Goal: Transaction & Acquisition: Subscribe to service/newsletter

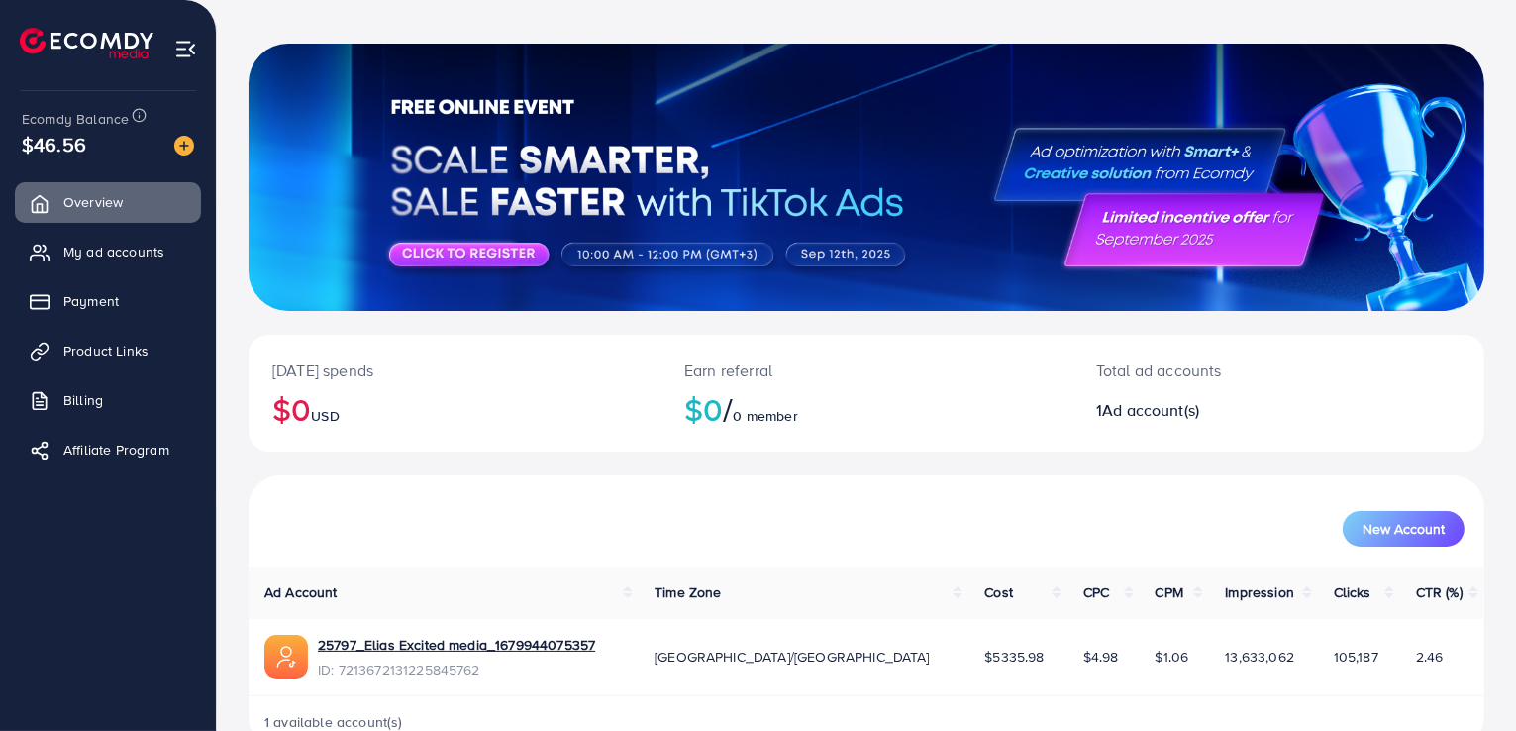
scroll to position [128, 0]
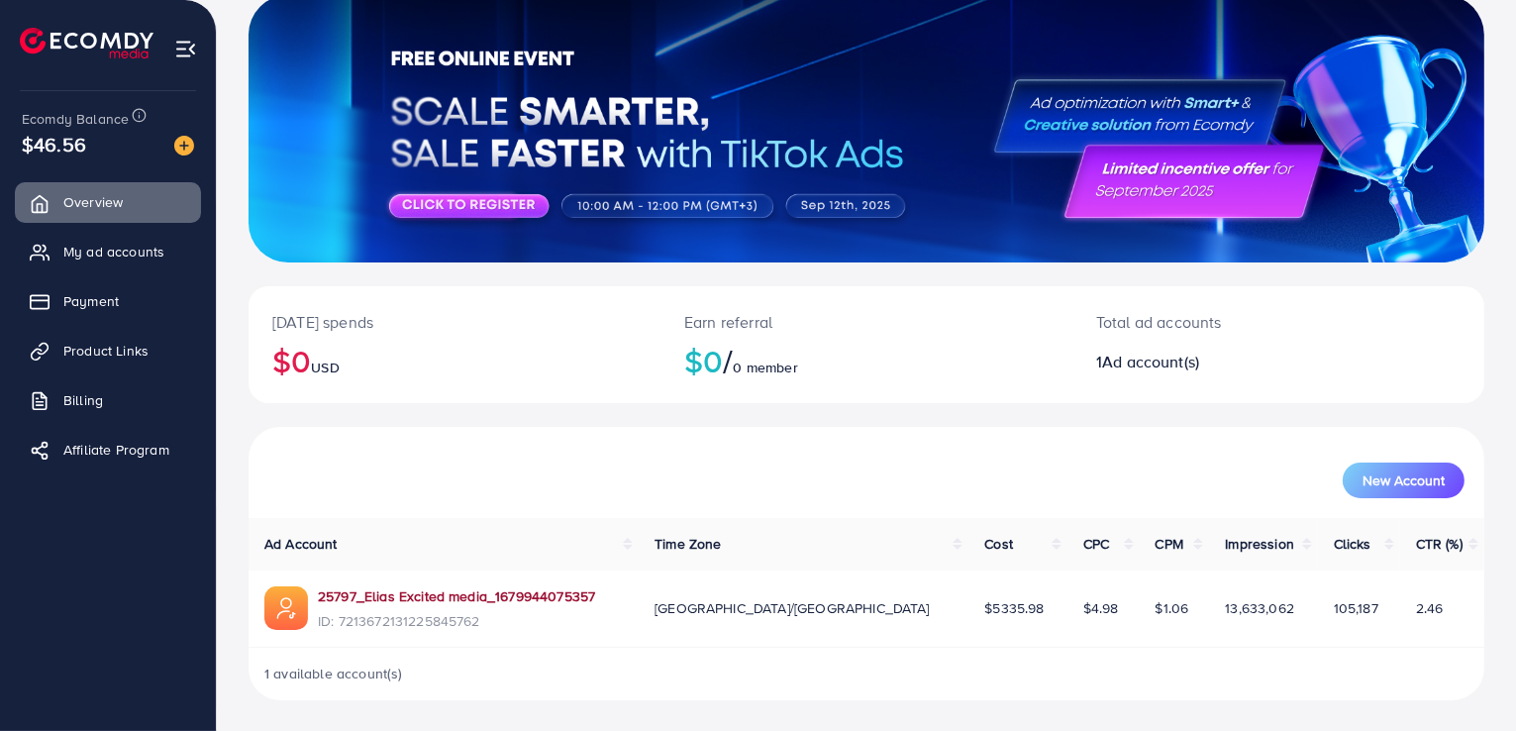
click at [554, 591] on link "25797_Elias Excited media_1679944075357" at bounding box center [456, 596] width 277 height 20
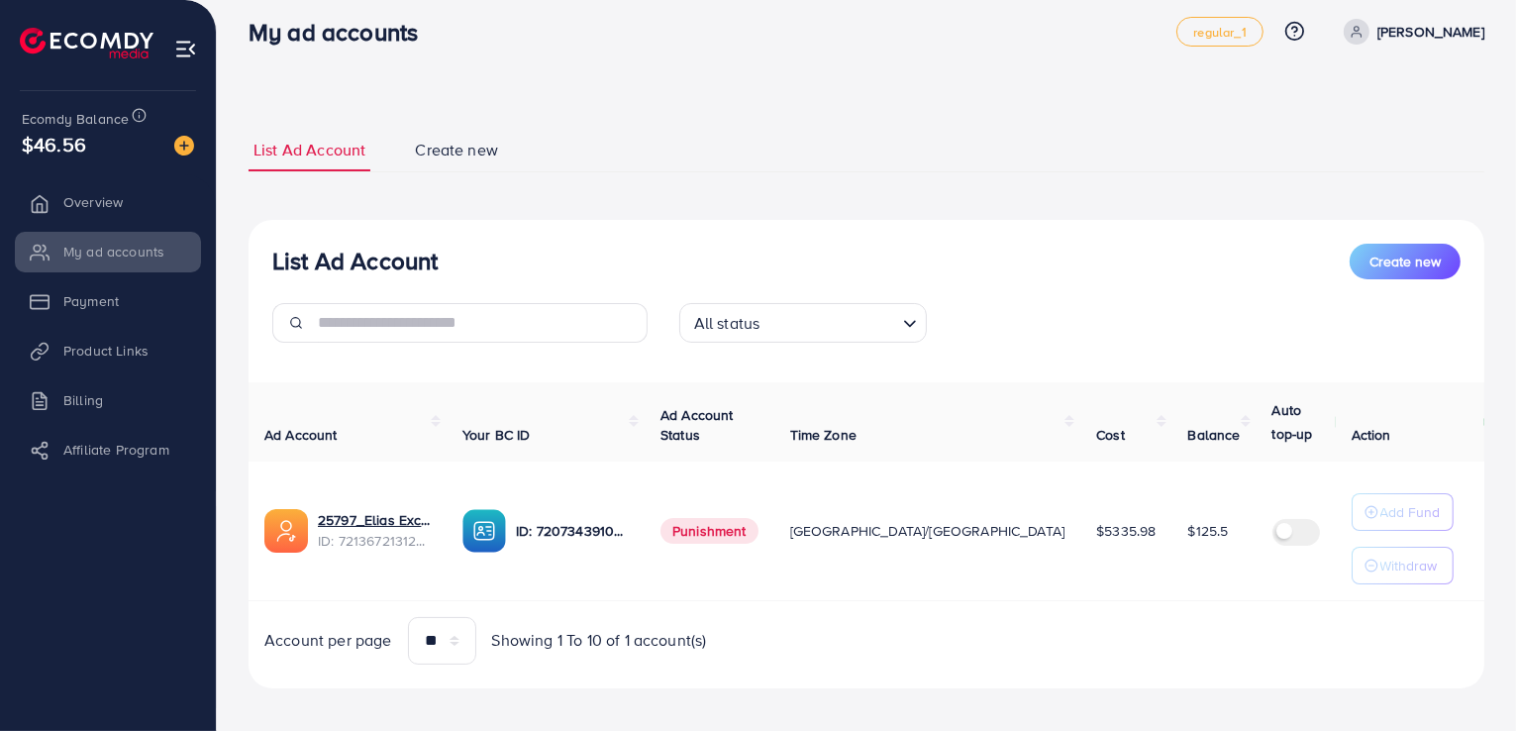
scroll to position [29, 0]
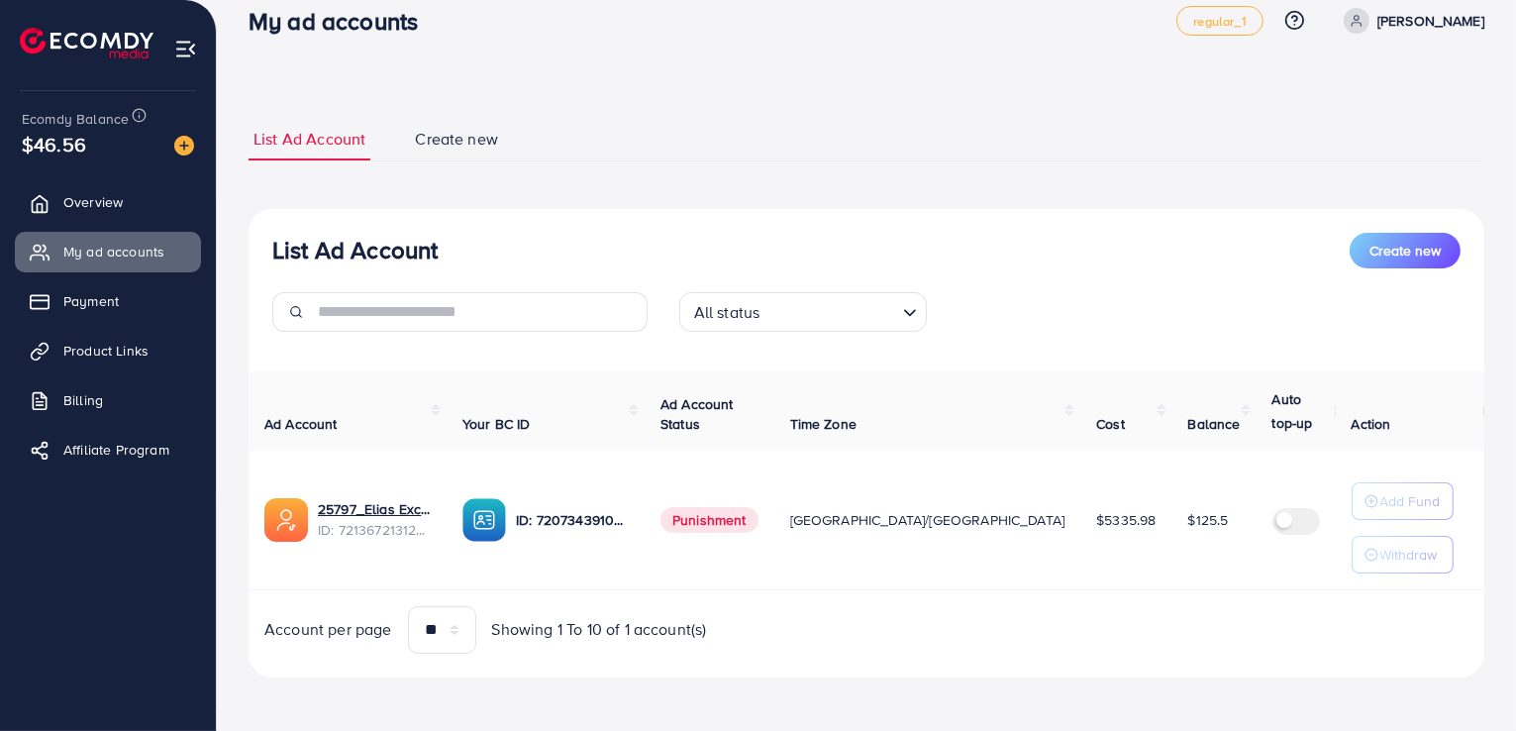
click at [425, 132] on span "Create new" at bounding box center [456, 139] width 83 height 23
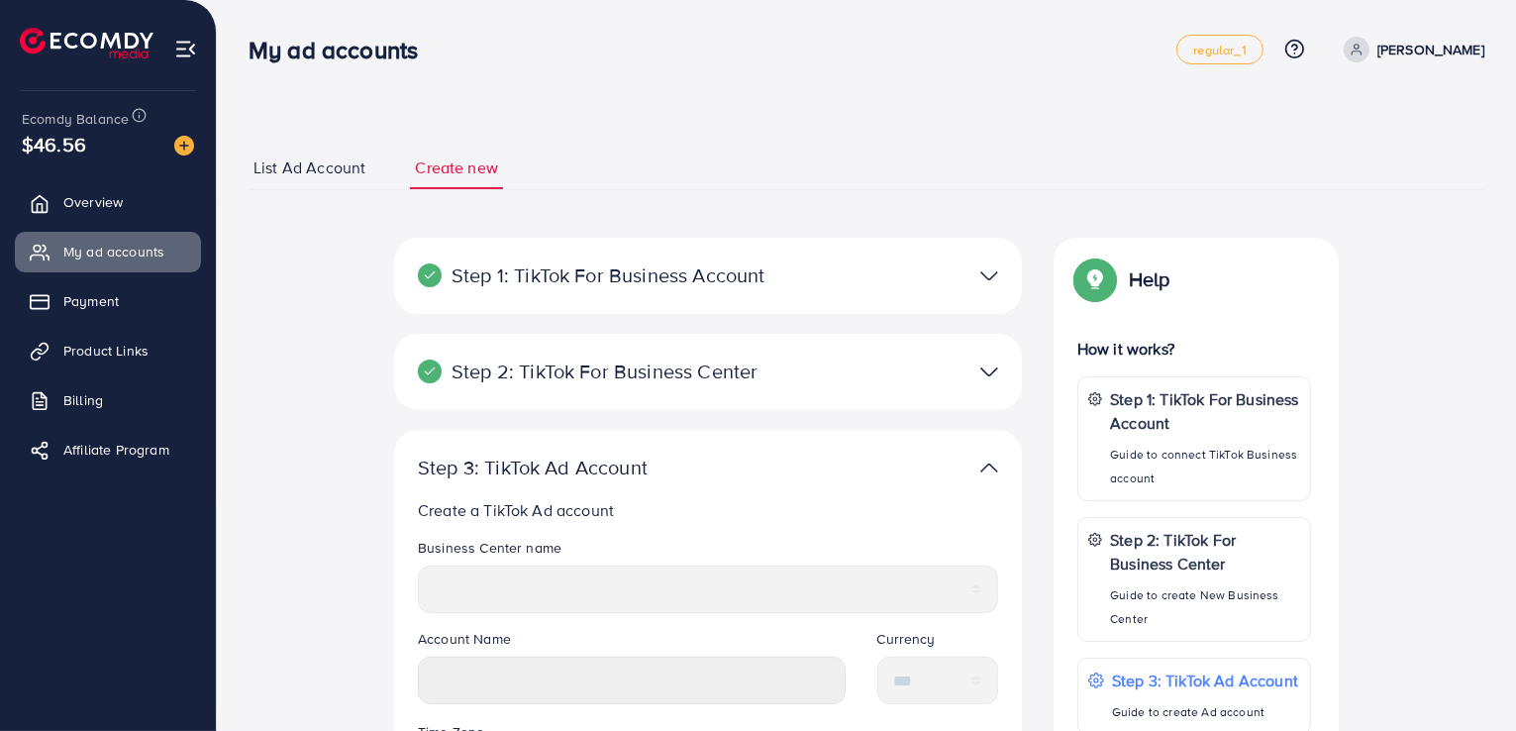
click at [826, 286] on div at bounding box center [912, 275] width 204 height 29
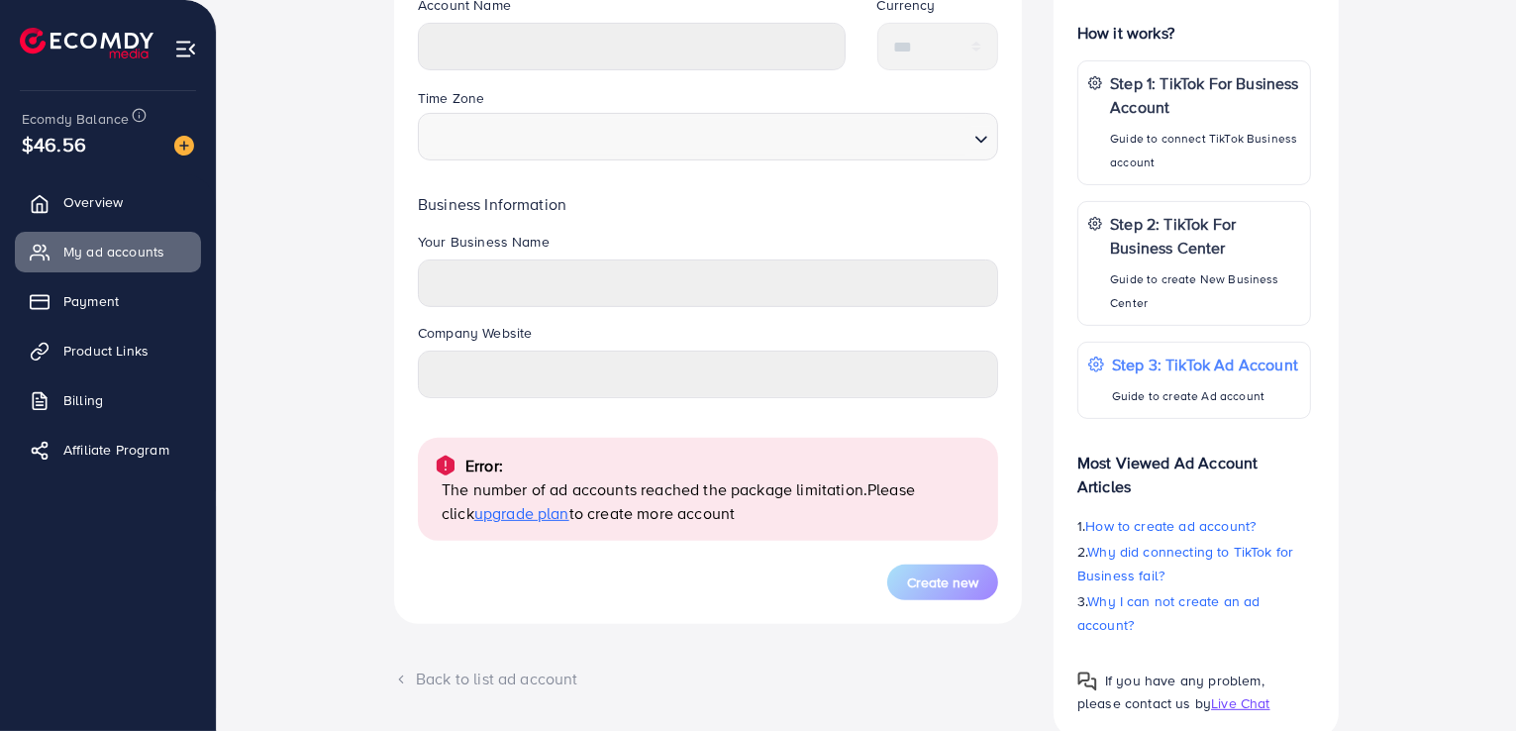
scroll to position [656, 0]
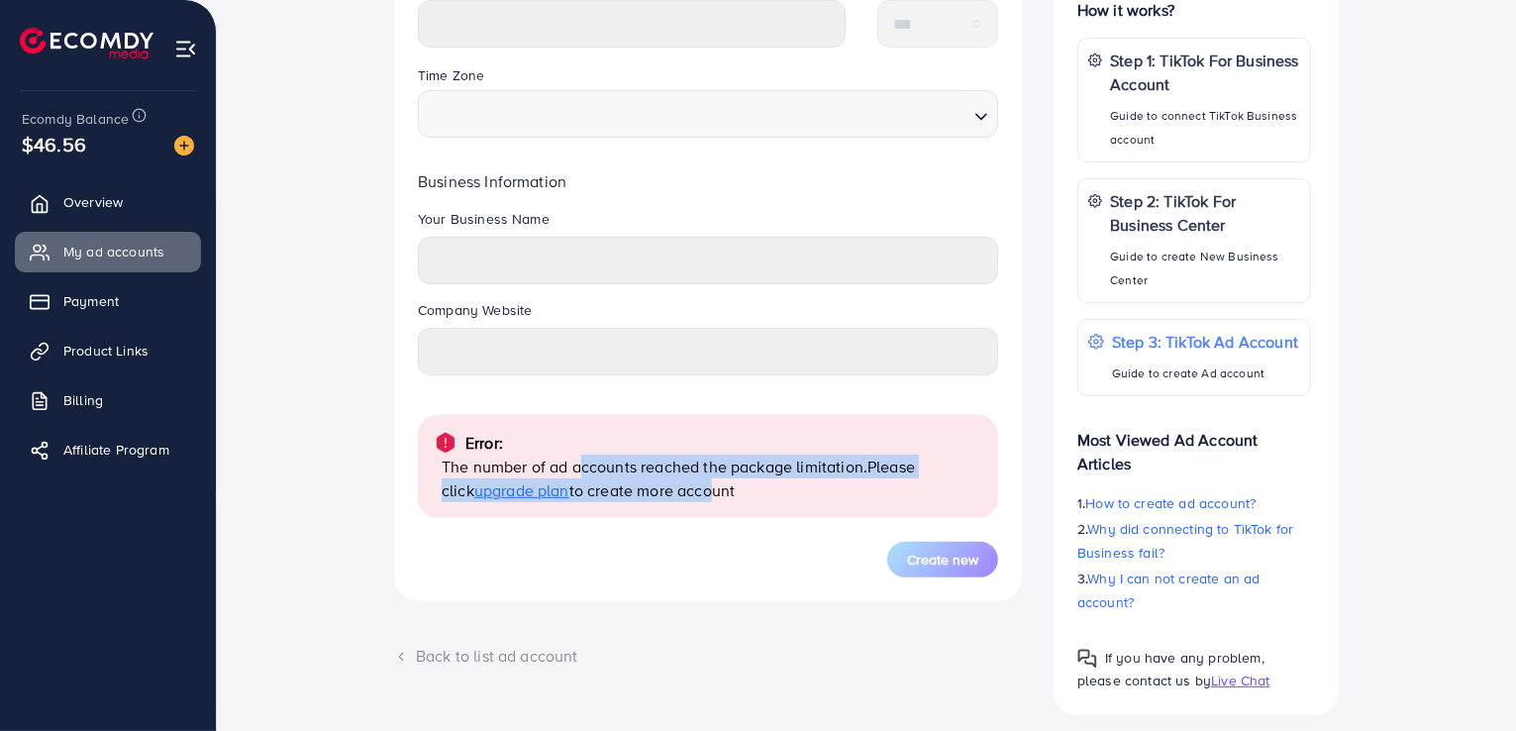
drag, startPoint x: 574, startPoint y: 474, endPoint x: 674, endPoint y: 486, distance: 100.7
click at [674, 486] on p "The number of ad accounts reached the package limitation. Please click upgrade …" at bounding box center [712, 478] width 541 height 48
click at [674, 486] on span "Please click upgrade plan to create more account" at bounding box center [678, 478] width 473 height 46
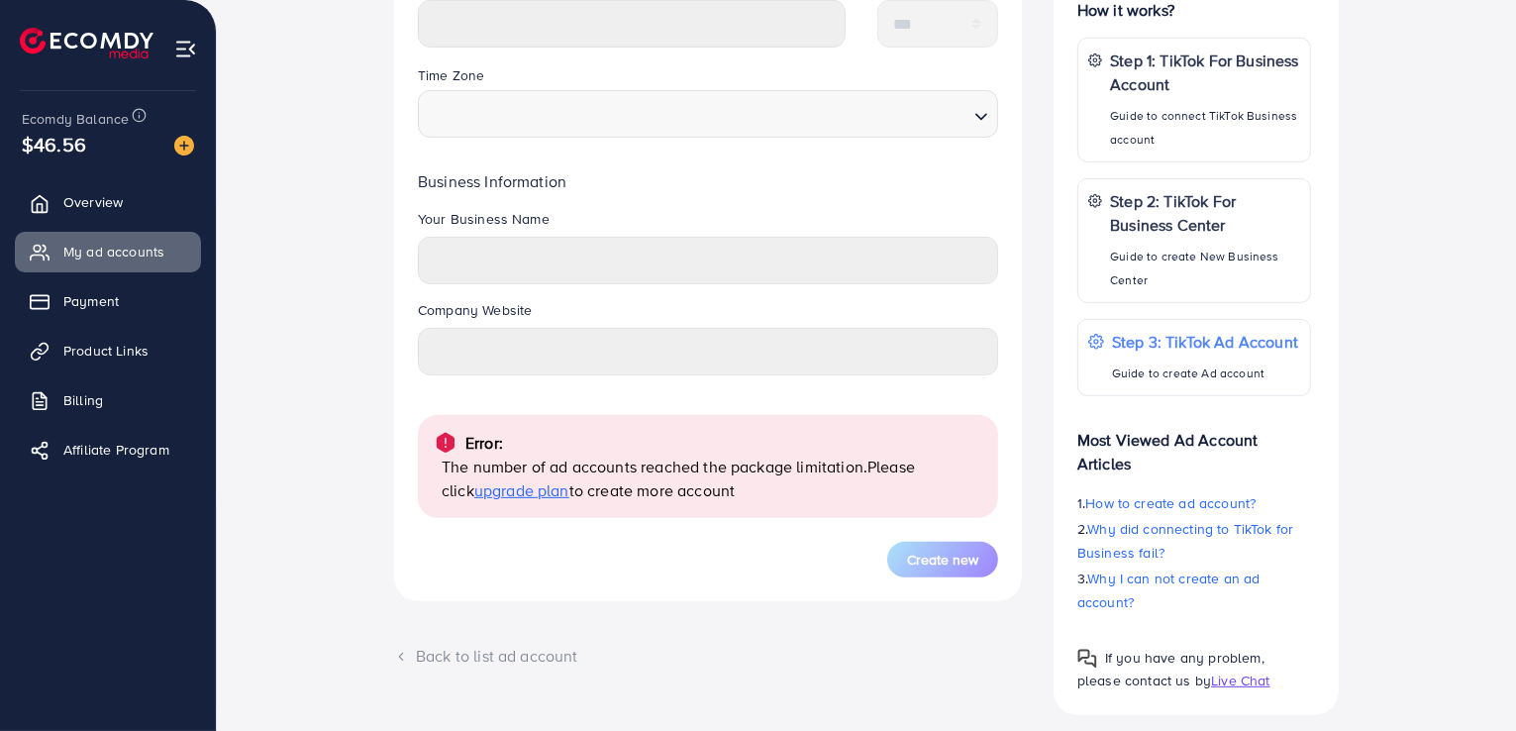
click at [510, 495] on span "upgrade plan" at bounding box center [521, 490] width 95 height 22
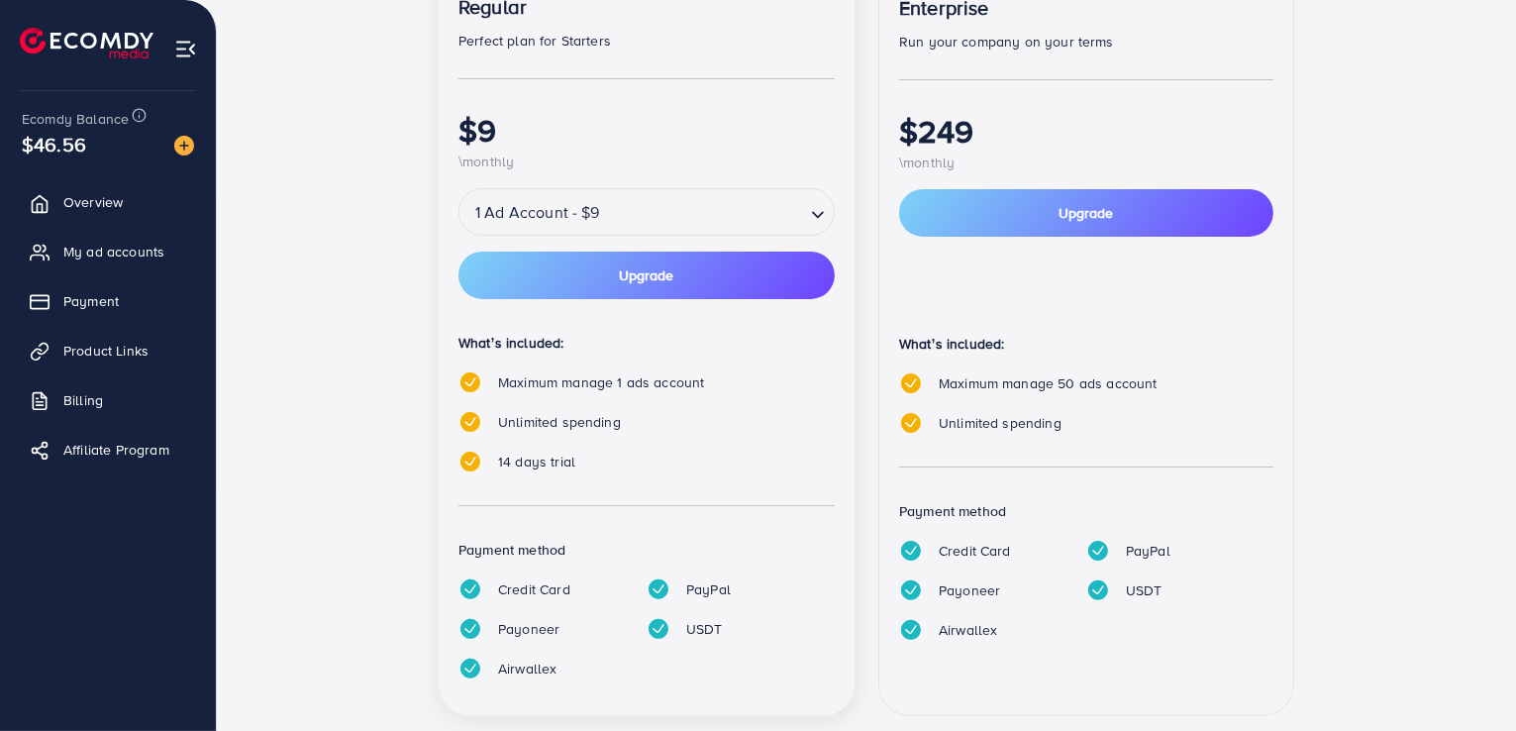
scroll to position [374, 0]
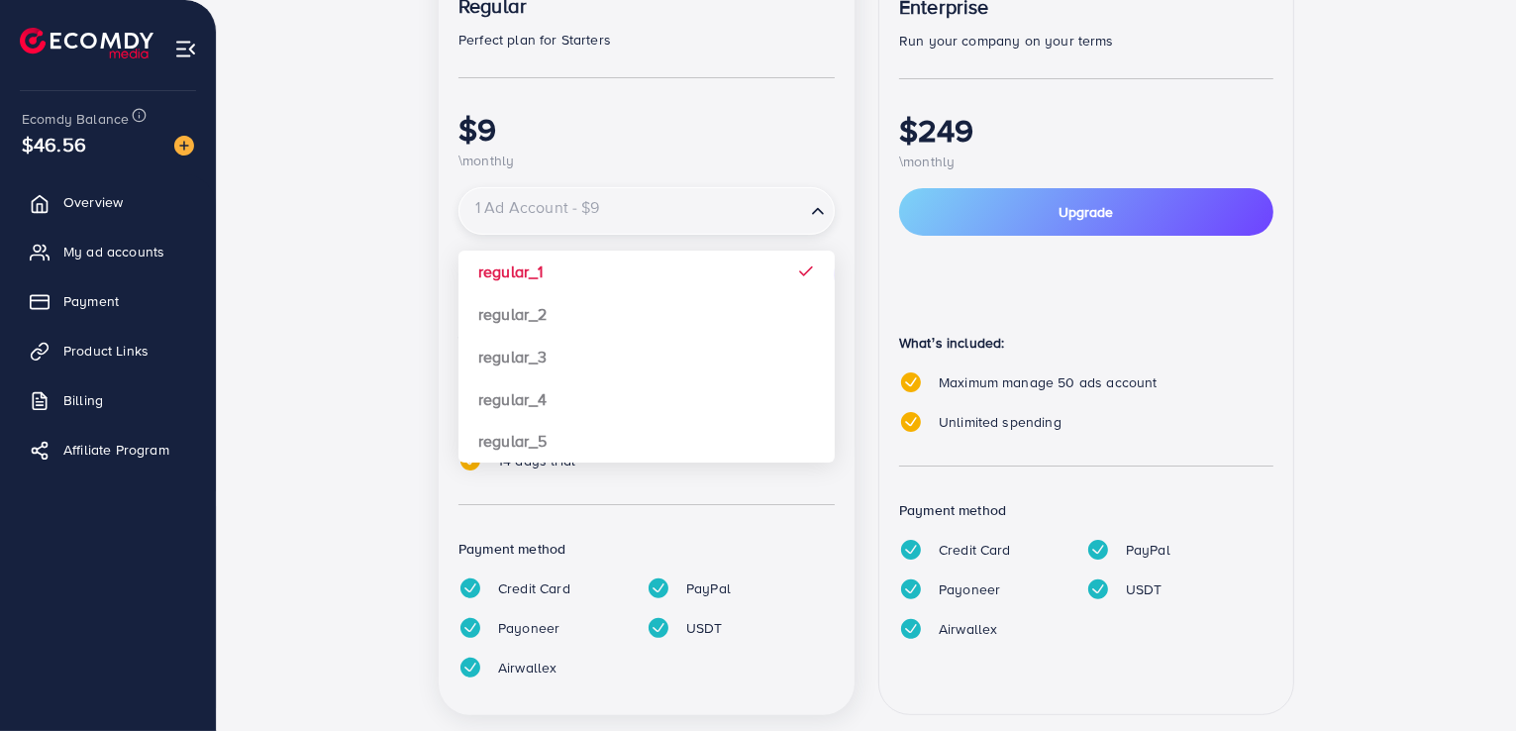
click at [677, 216] on input "Search for option" at bounding box center [632, 211] width 342 height 35
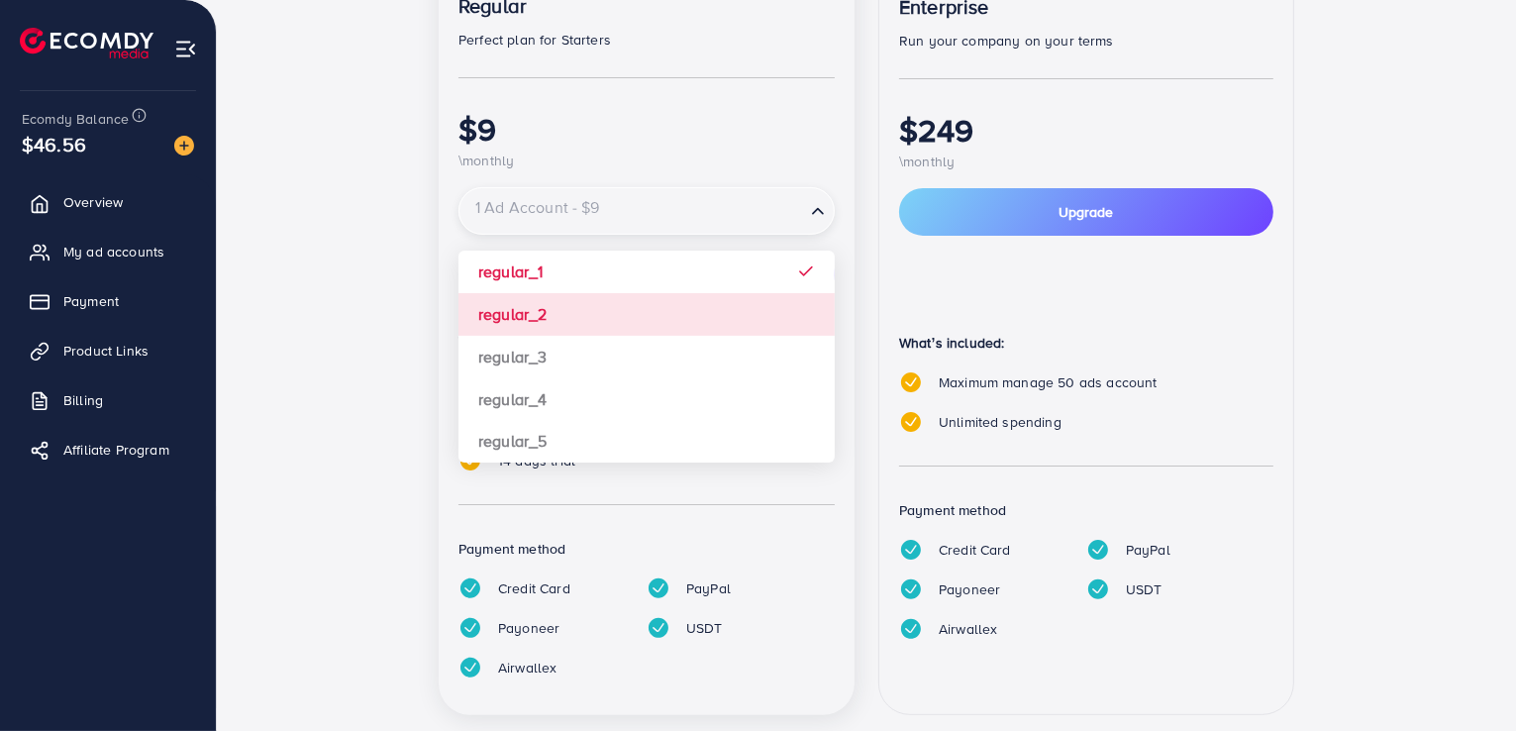
click at [644, 312] on div "popular Regular Perfect plan for Starters $9 \monthly 1 Ad Account - $9 Loading…" at bounding box center [647, 317] width 416 height 796
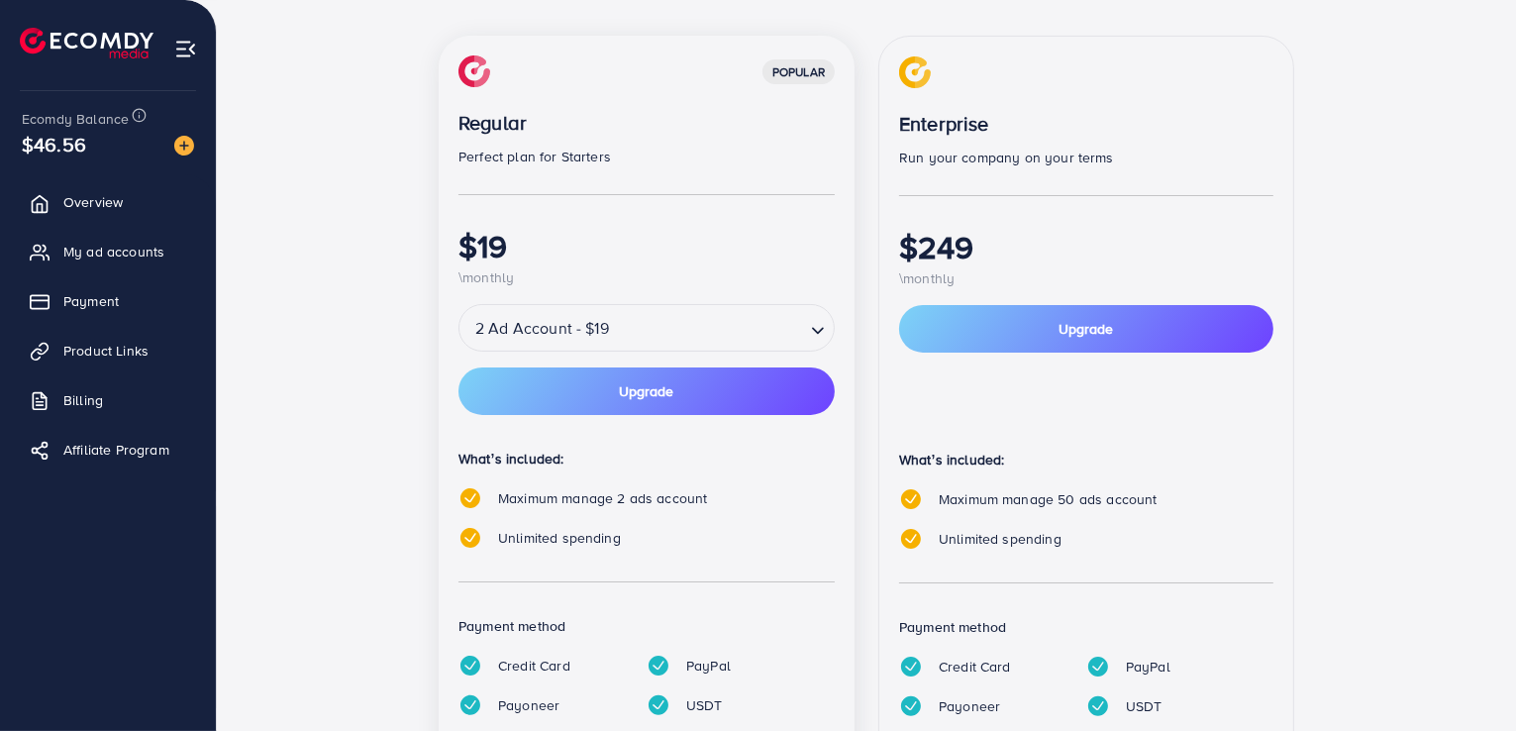
scroll to position [280, 0]
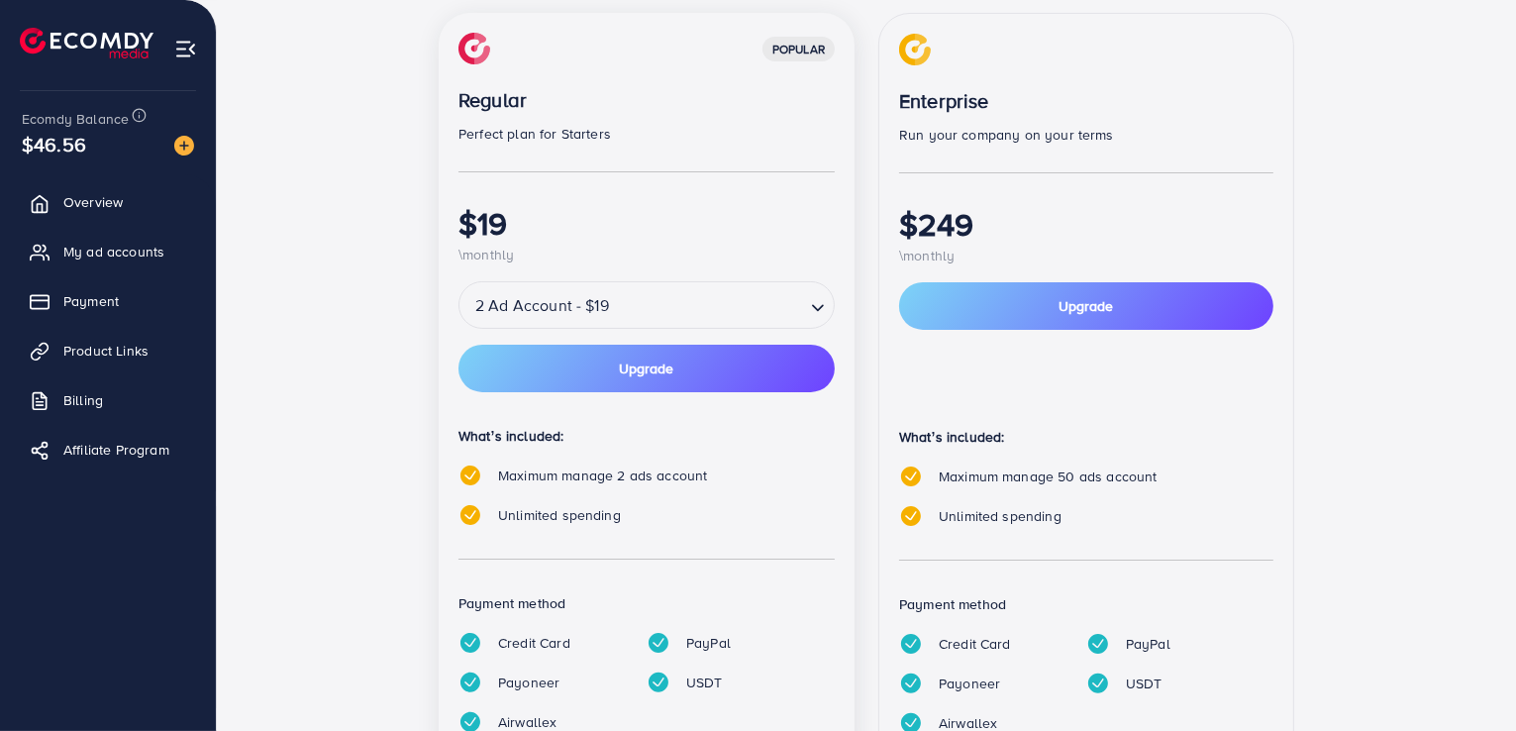
click at [703, 288] on input "Search for option" at bounding box center [709, 305] width 188 height 35
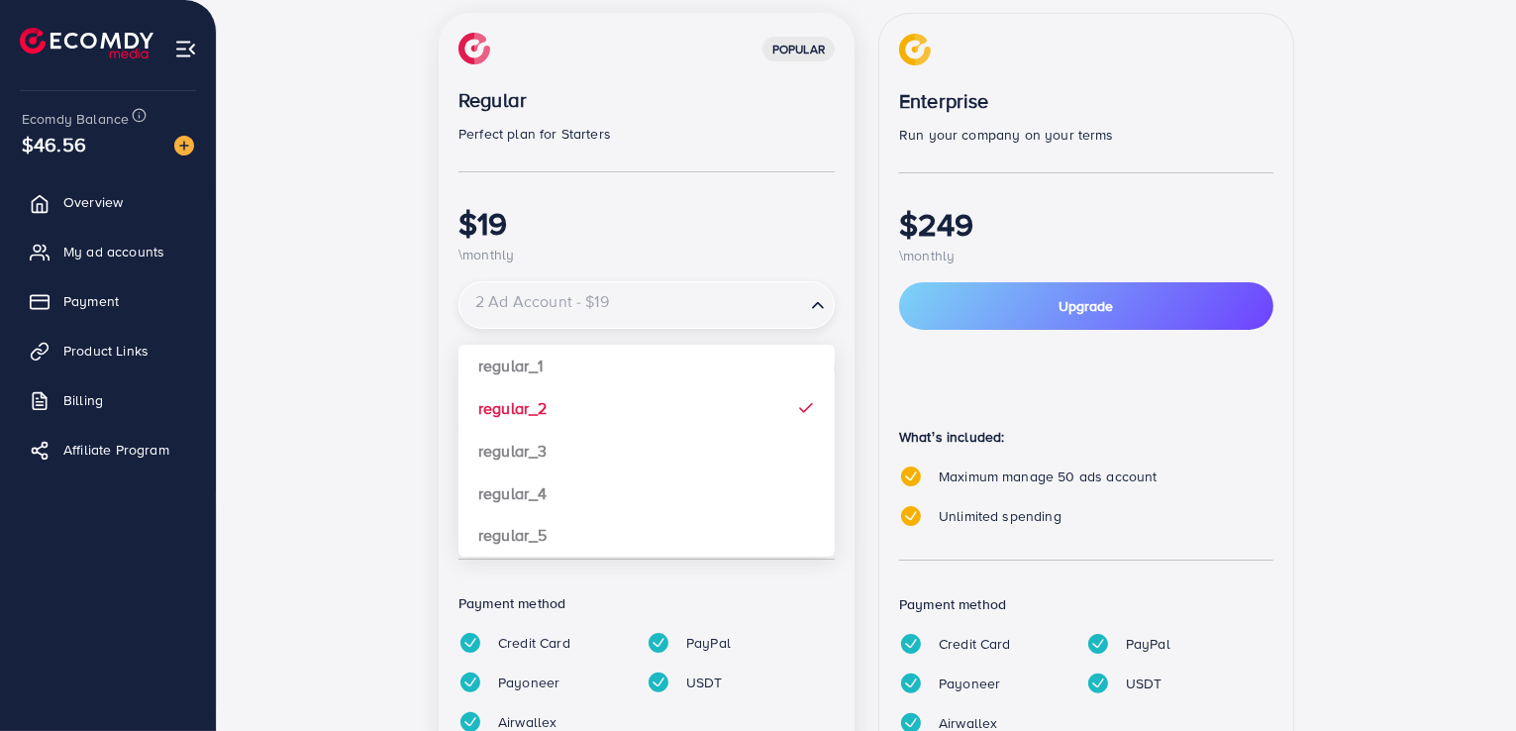
click at [703, 288] on input "Search for option" at bounding box center [632, 305] width 342 height 35
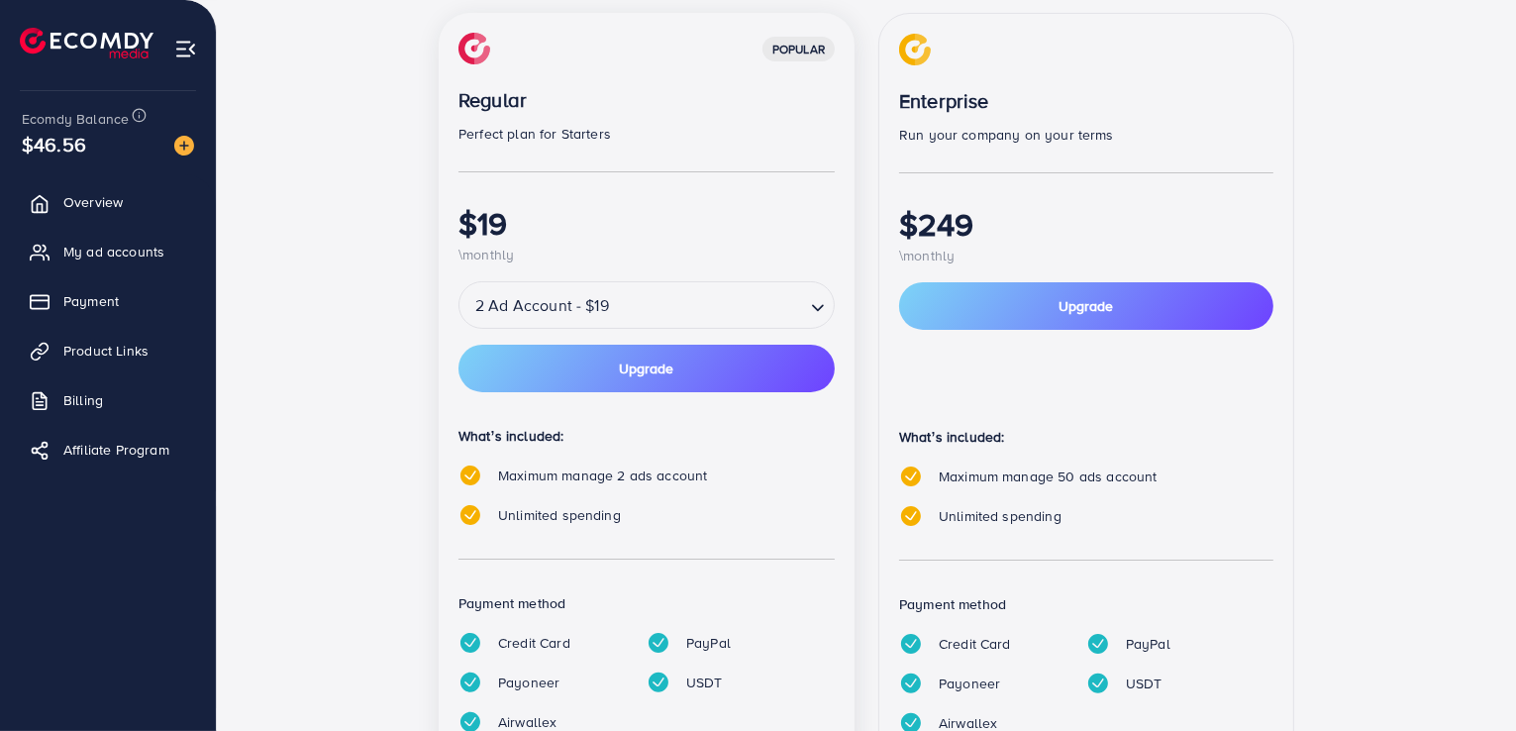
click at [1270, 144] on p "Run your company on your terms" at bounding box center [1086, 135] width 374 height 24
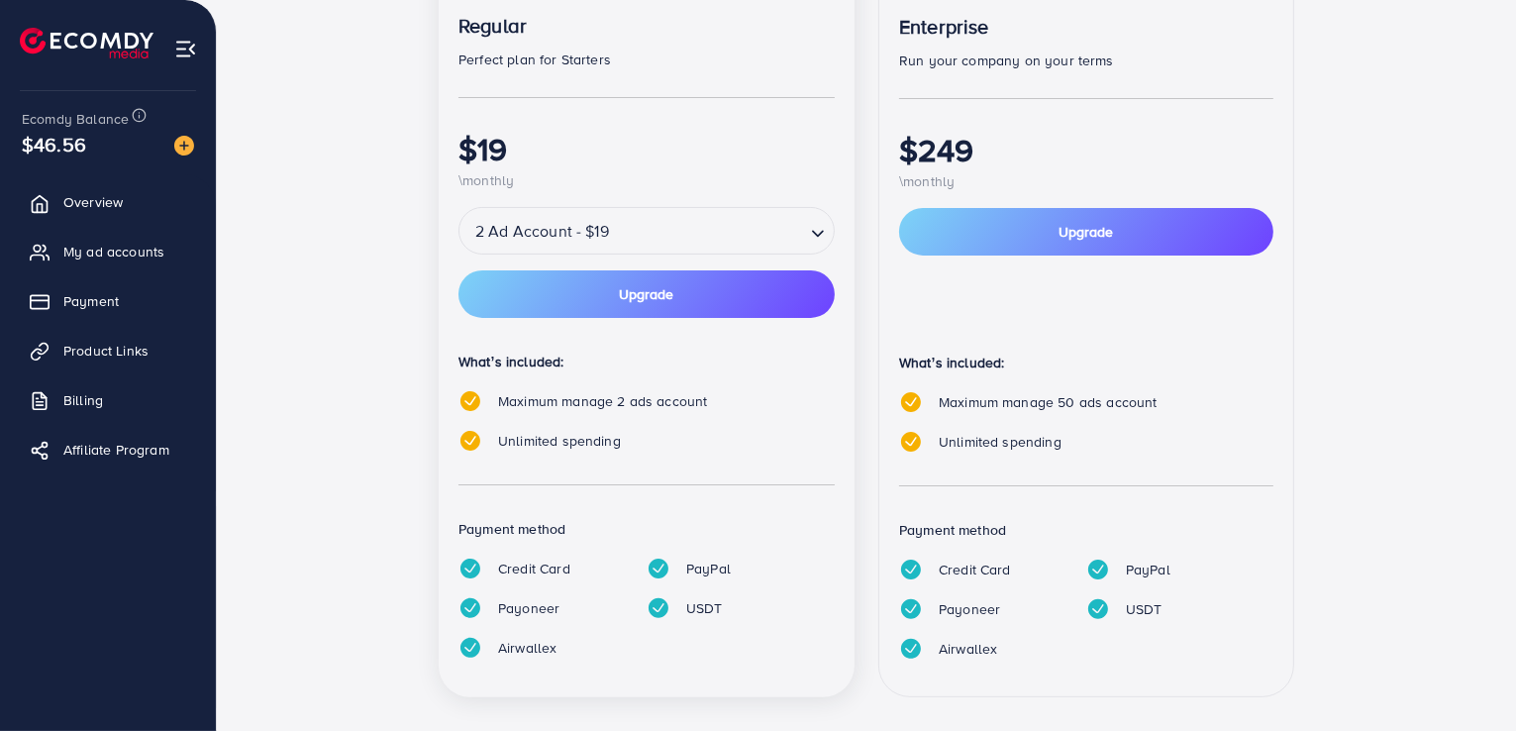
scroll to position [376, 0]
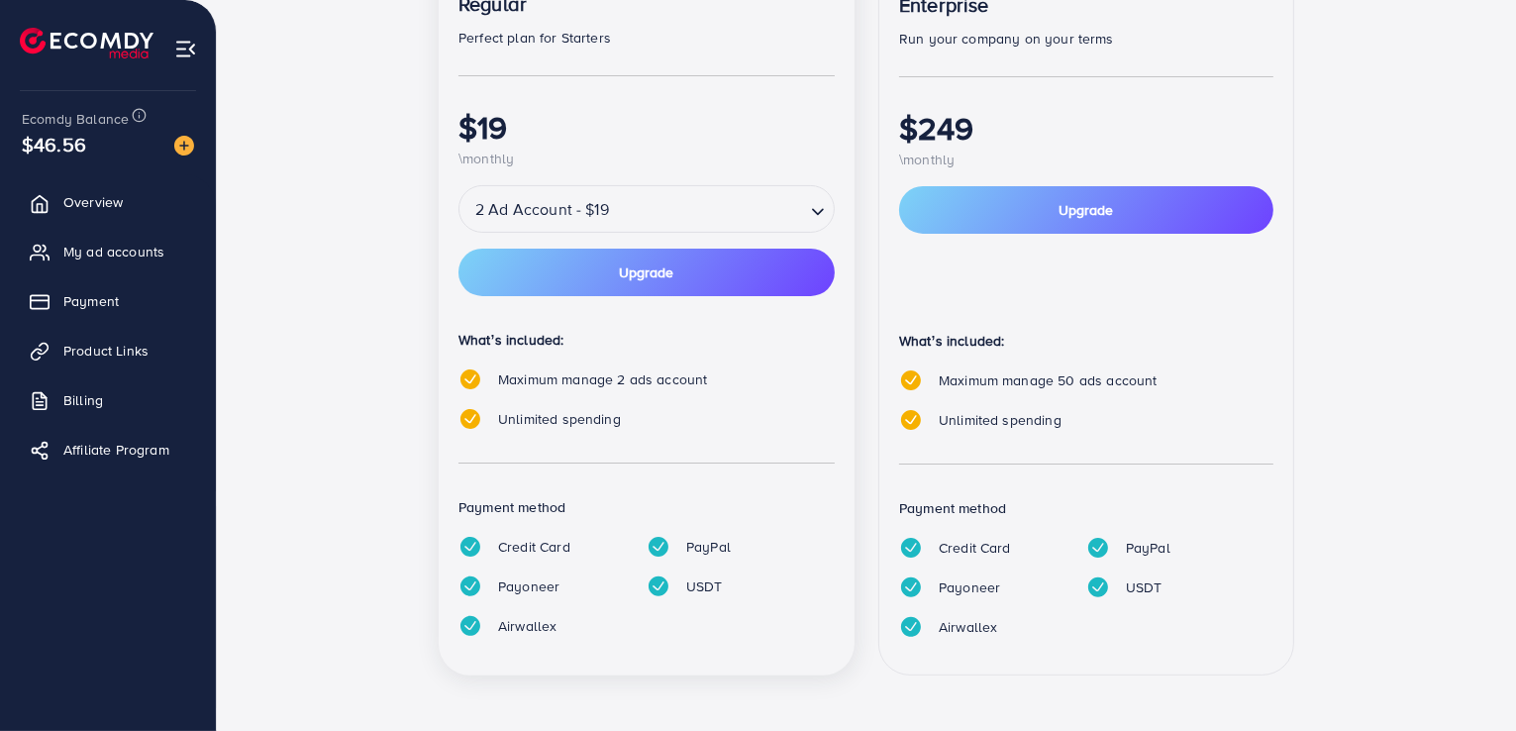
click at [757, 217] on input "Search for option" at bounding box center [709, 209] width 188 height 35
click at [610, 437] on div "popular Regular Perfect plan for Starters $49 \monthly 5 Ad Account - $49 Loadi…" at bounding box center [647, 296] width 416 height 758
click at [649, 214] on input "Search for option" at bounding box center [711, 209] width 184 height 35
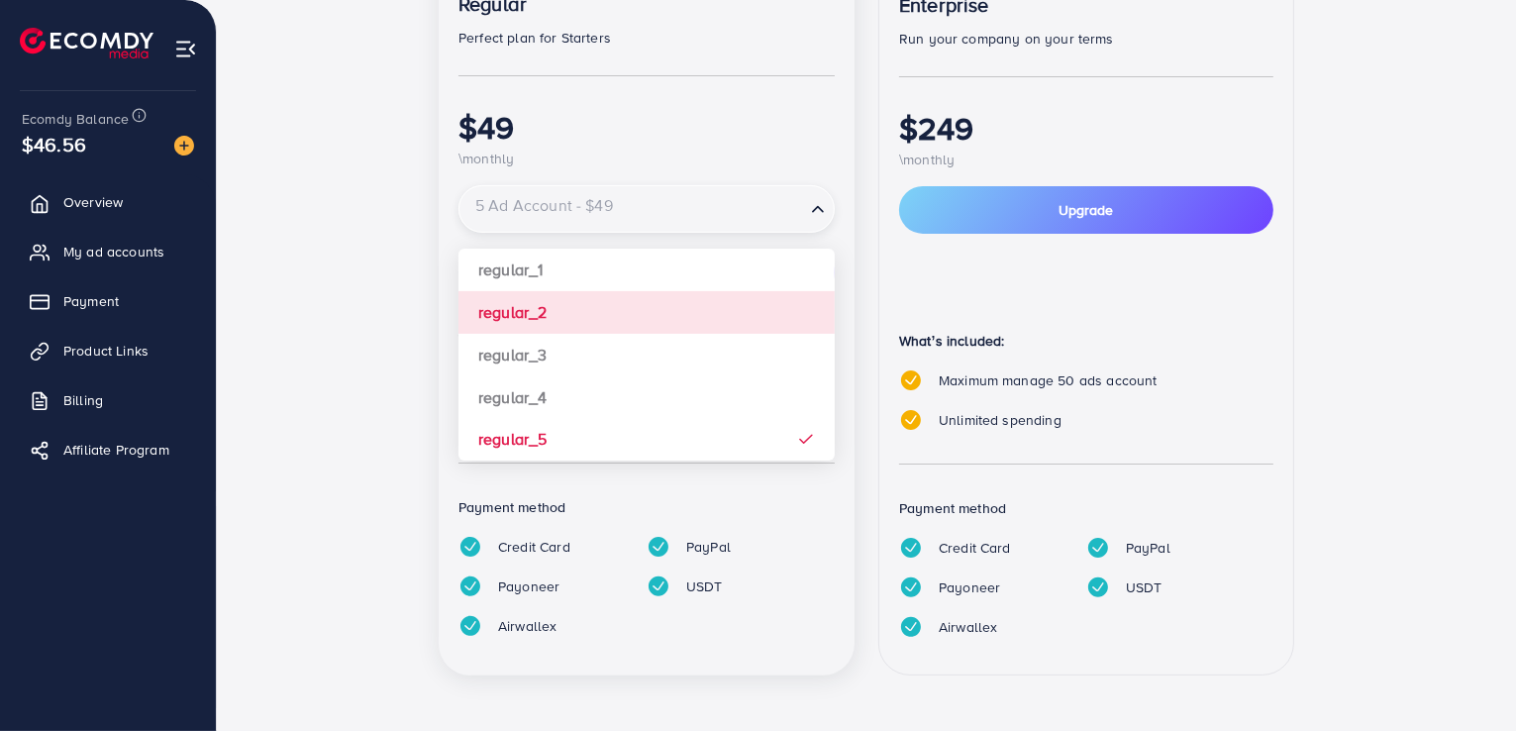
click at [614, 325] on div "popular Regular Perfect plan for Starters $49 \monthly 5 Ad Account - $49 Loadi…" at bounding box center [647, 296] width 416 height 758
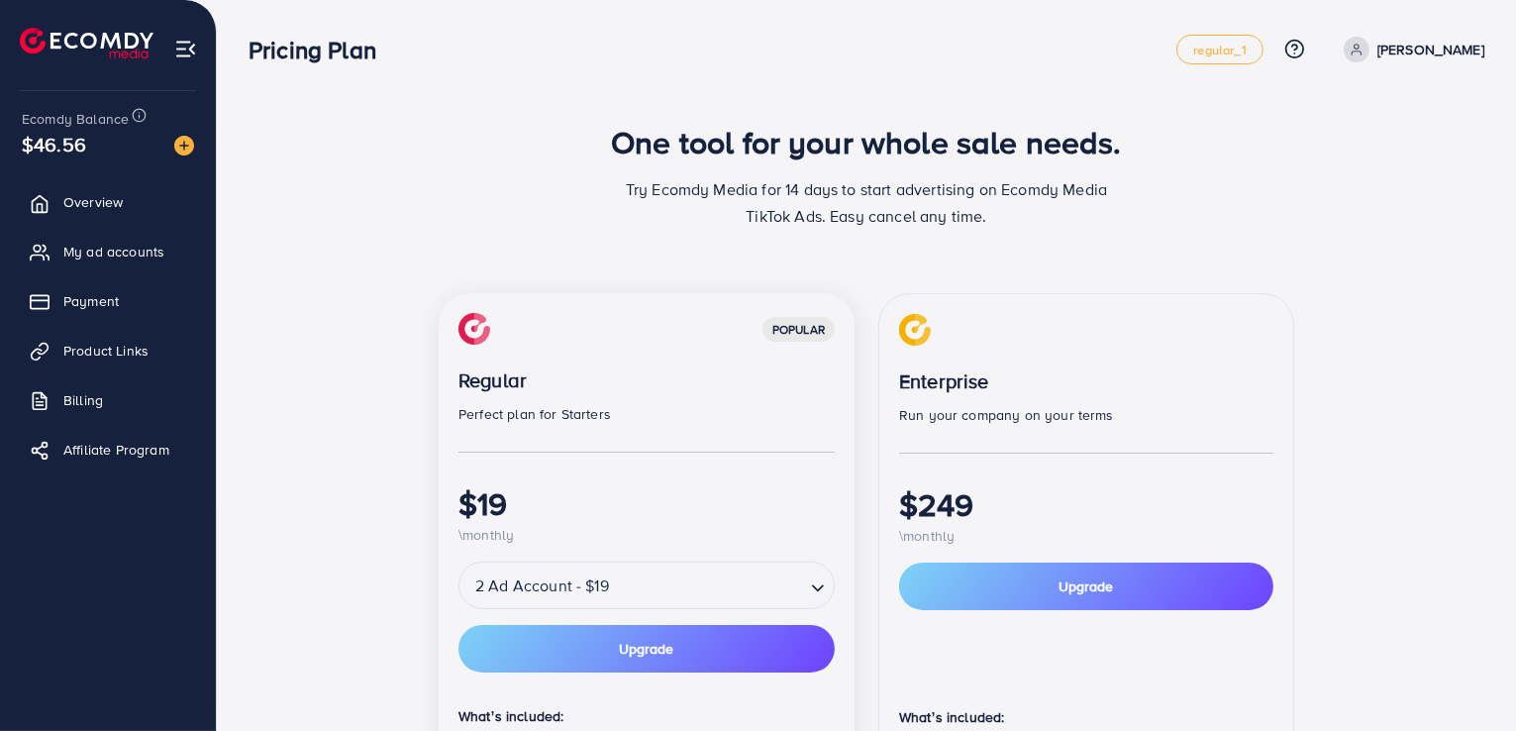
scroll to position [198, 0]
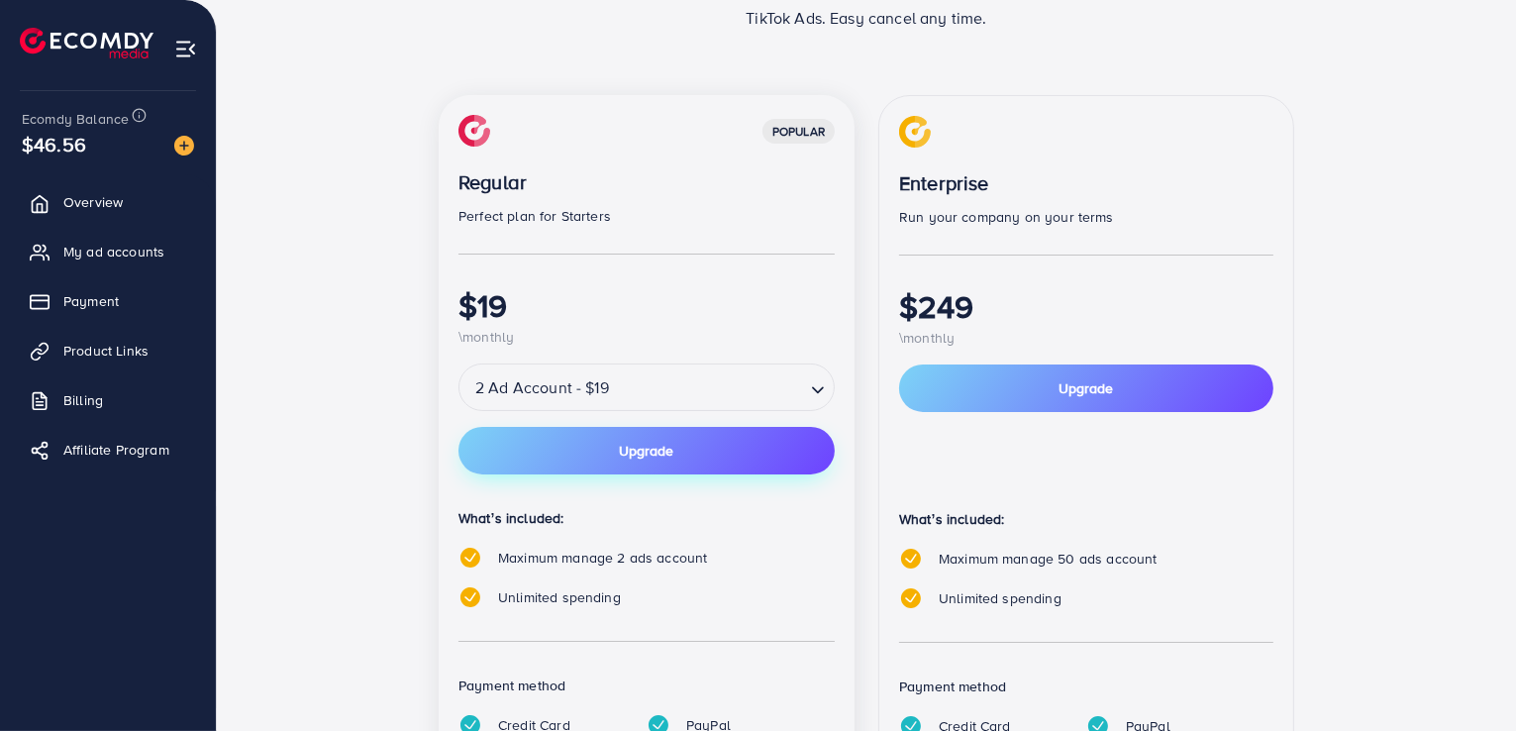
click at [551, 441] on button "Upgrade" at bounding box center [646, 451] width 376 height 48
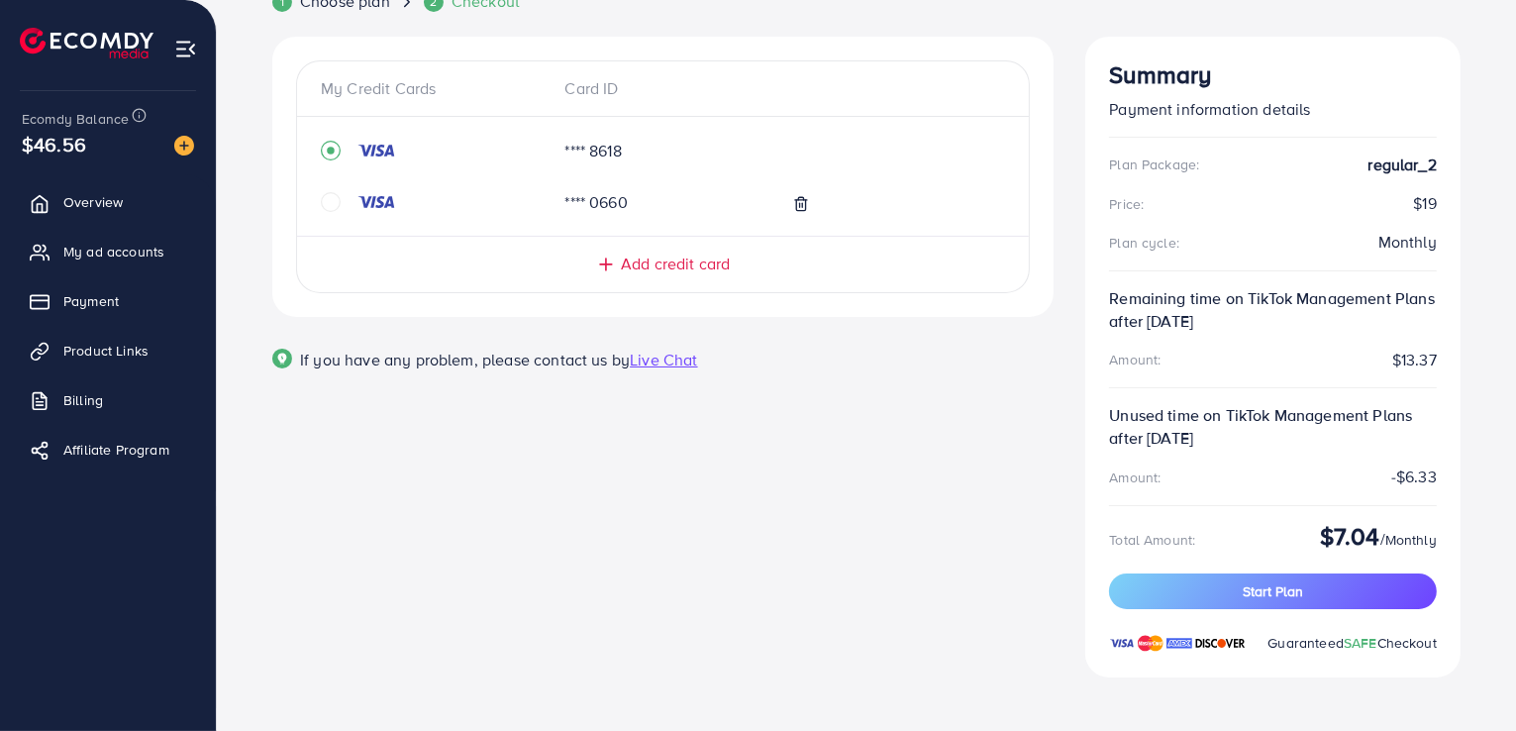
scroll to position [134, 0]
click at [1371, 596] on button "Start Plan" at bounding box center [1273, 590] width 328 height 36
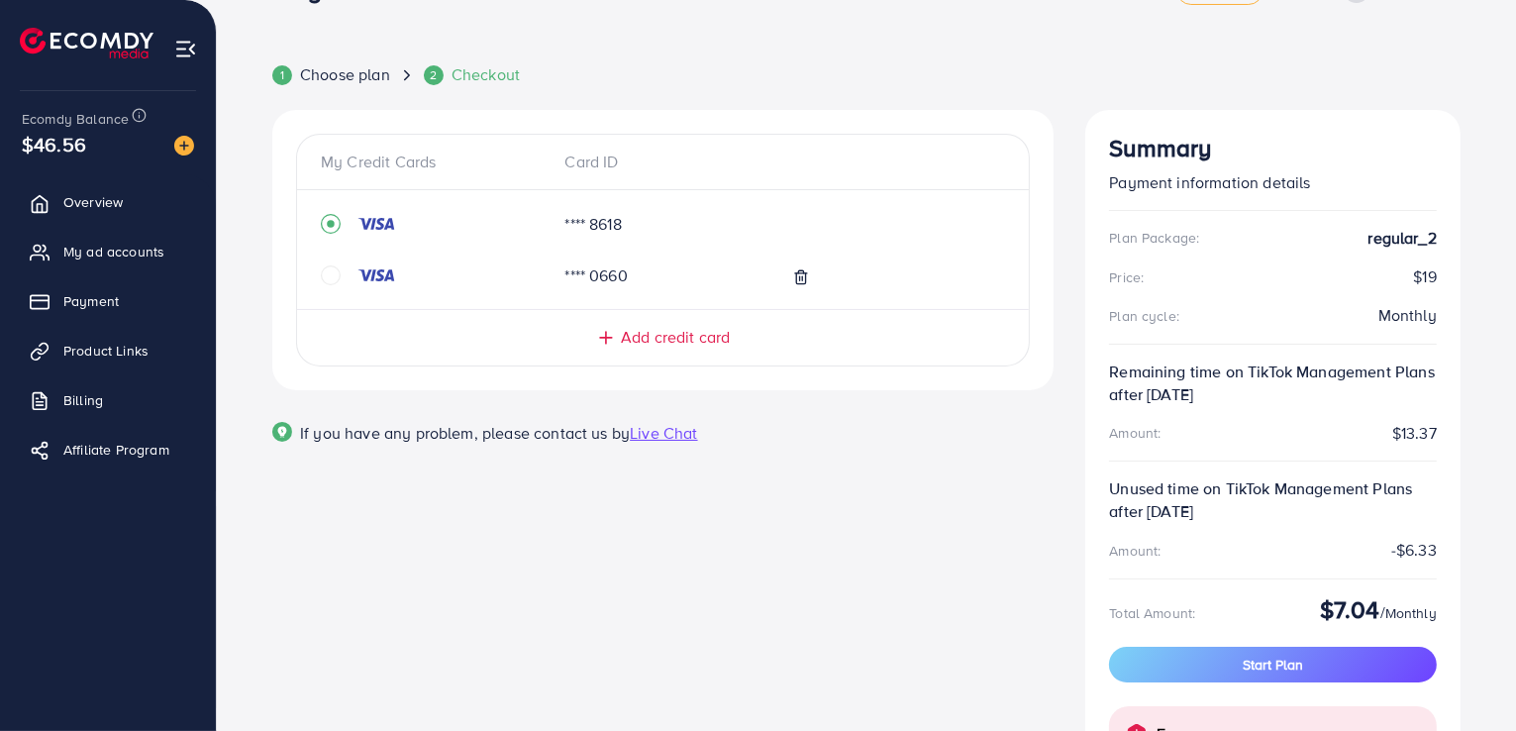
scroll to position [39, 0]
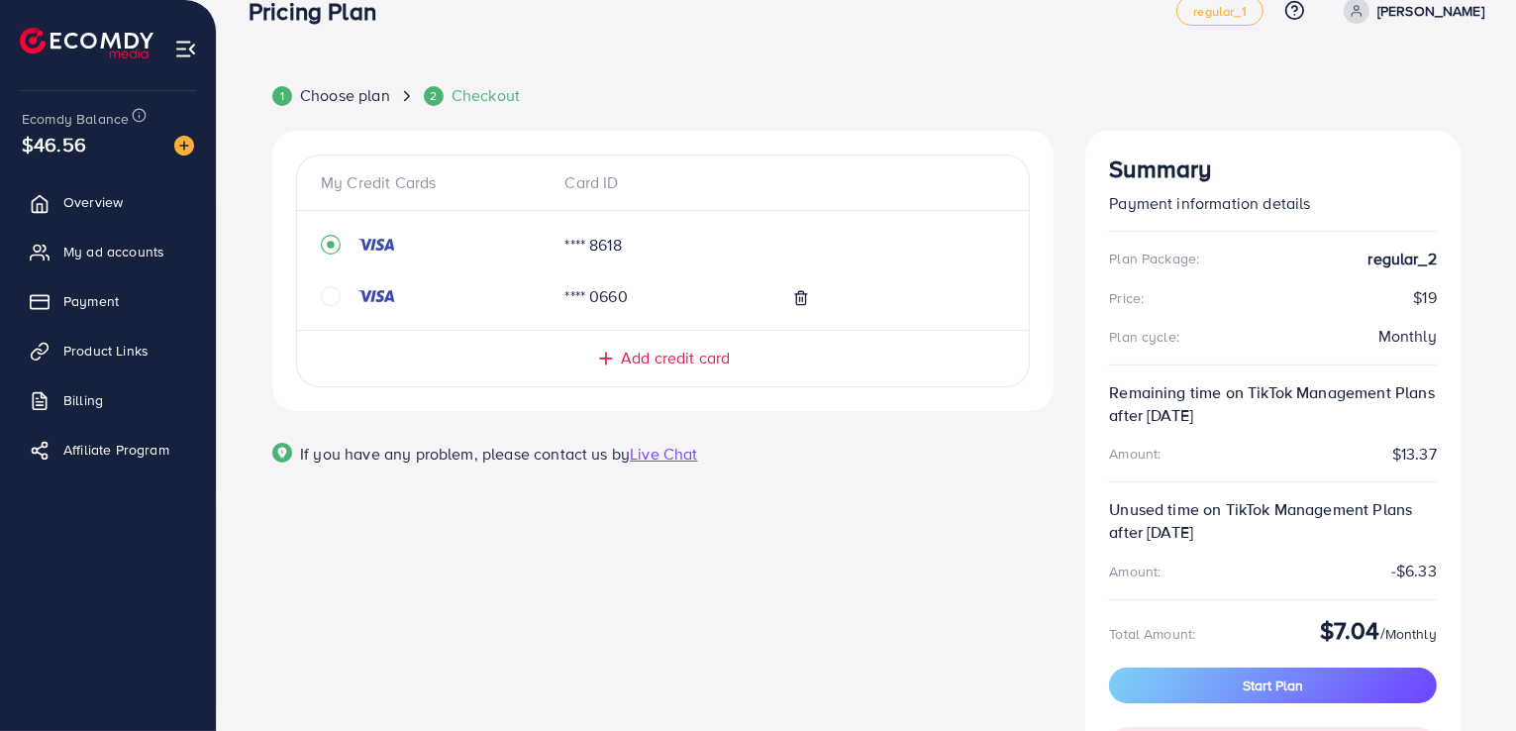
click at [677, 549] on div "My Credit Cards Card ID **** 8618 **** 0660 Add credit card Email Card Number E…" at bounding box center [662, 514] width 813 height 767
click at [329, 298] on icon "circle" at bounding box center [331, 296] width 20 height 20
click at [353, 241] on div at bounding box center [406, 245] width 171 height 20
click at [331, 245] on icon "circle" at bounding box center [331, 245] width 20 height 20
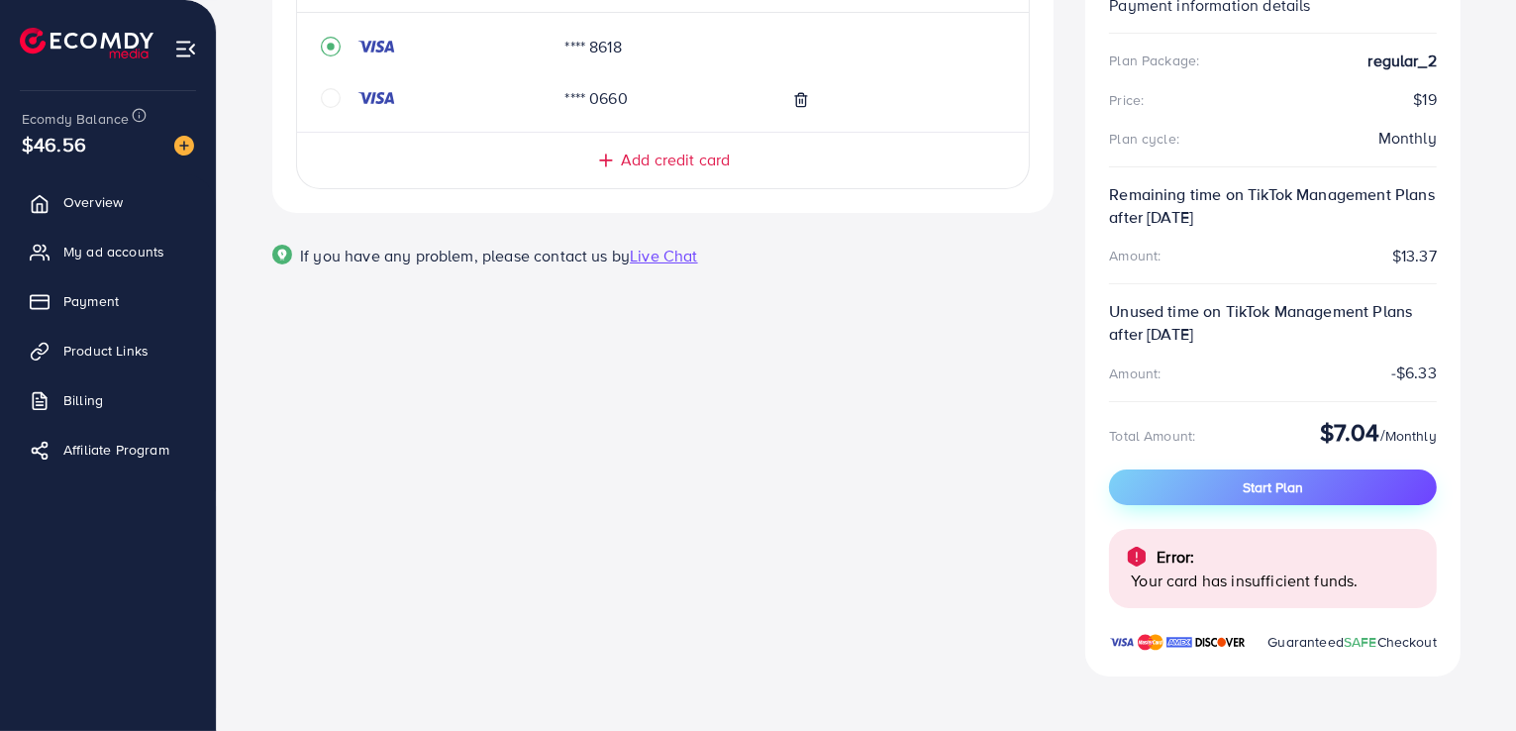
click at [1297, 491] on span "Start Plan" at bounding box center [1273, 487] width 60 height 20
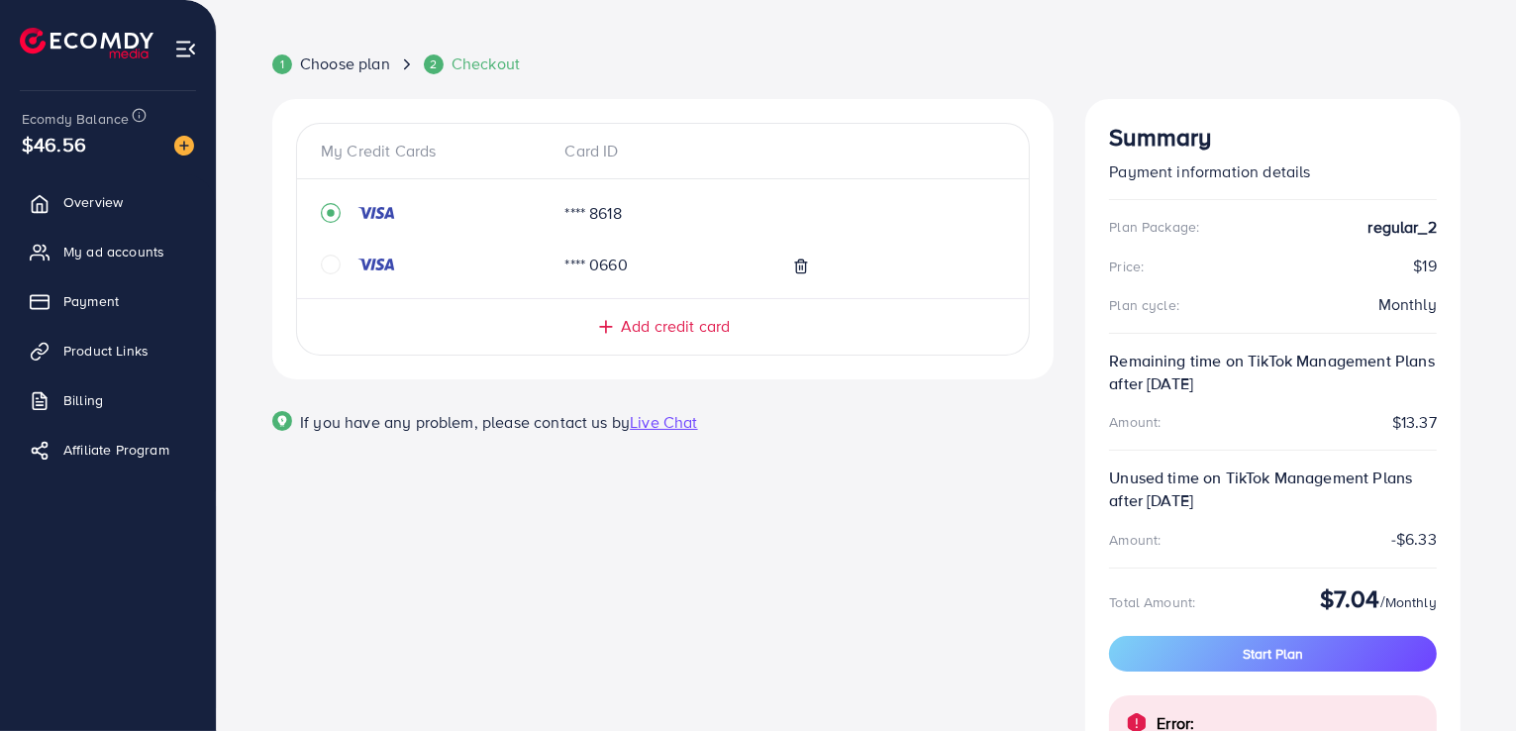
scroll to position [39, 0]
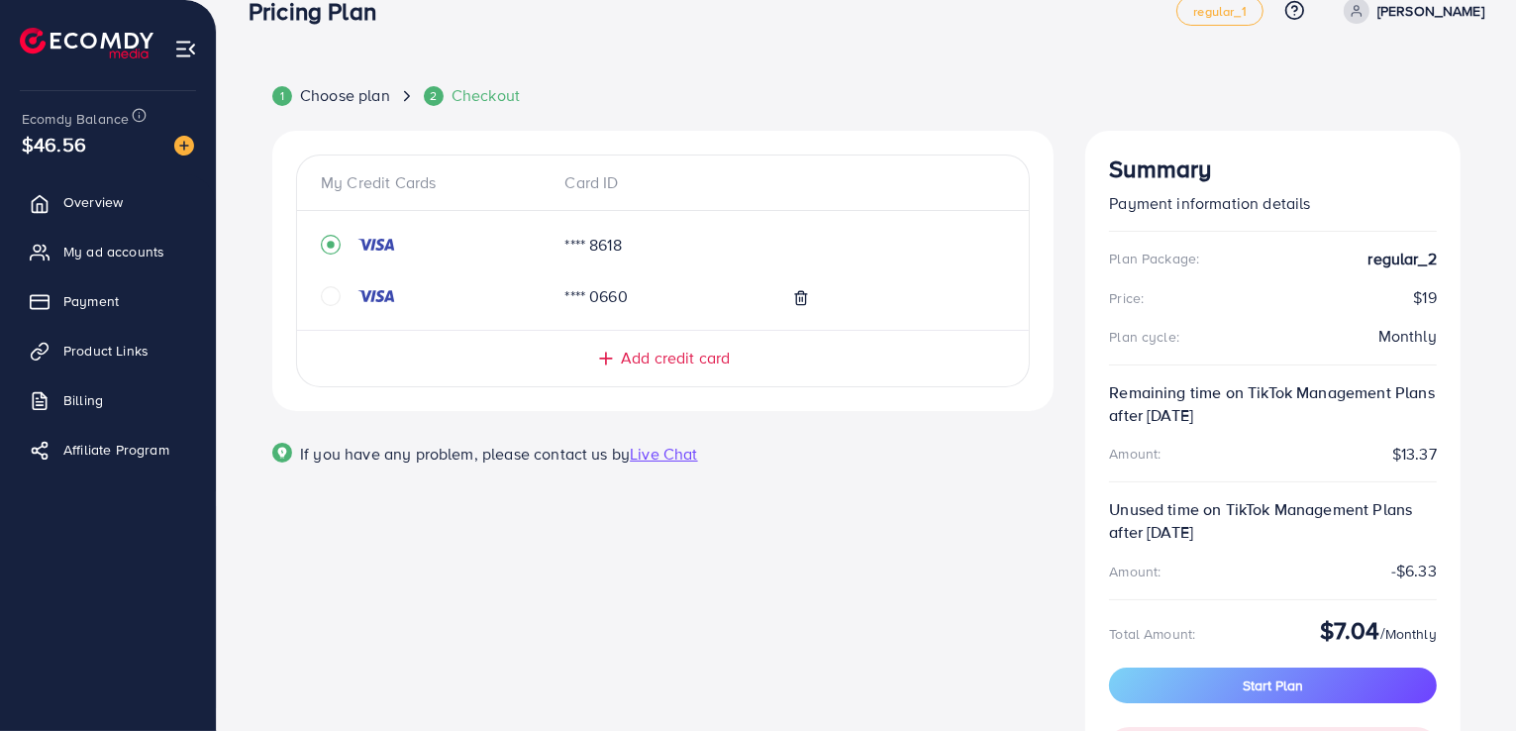
click at [328, 293] on icon "circle" at bounding box center [331, 296] width 20 height 20
click at [378, 251] on img at bounding box center [376, 245] width 40 height 16
click at [1248, 693] on span "Start Plan" at bounding box center [1273, 685] width 60 height 20
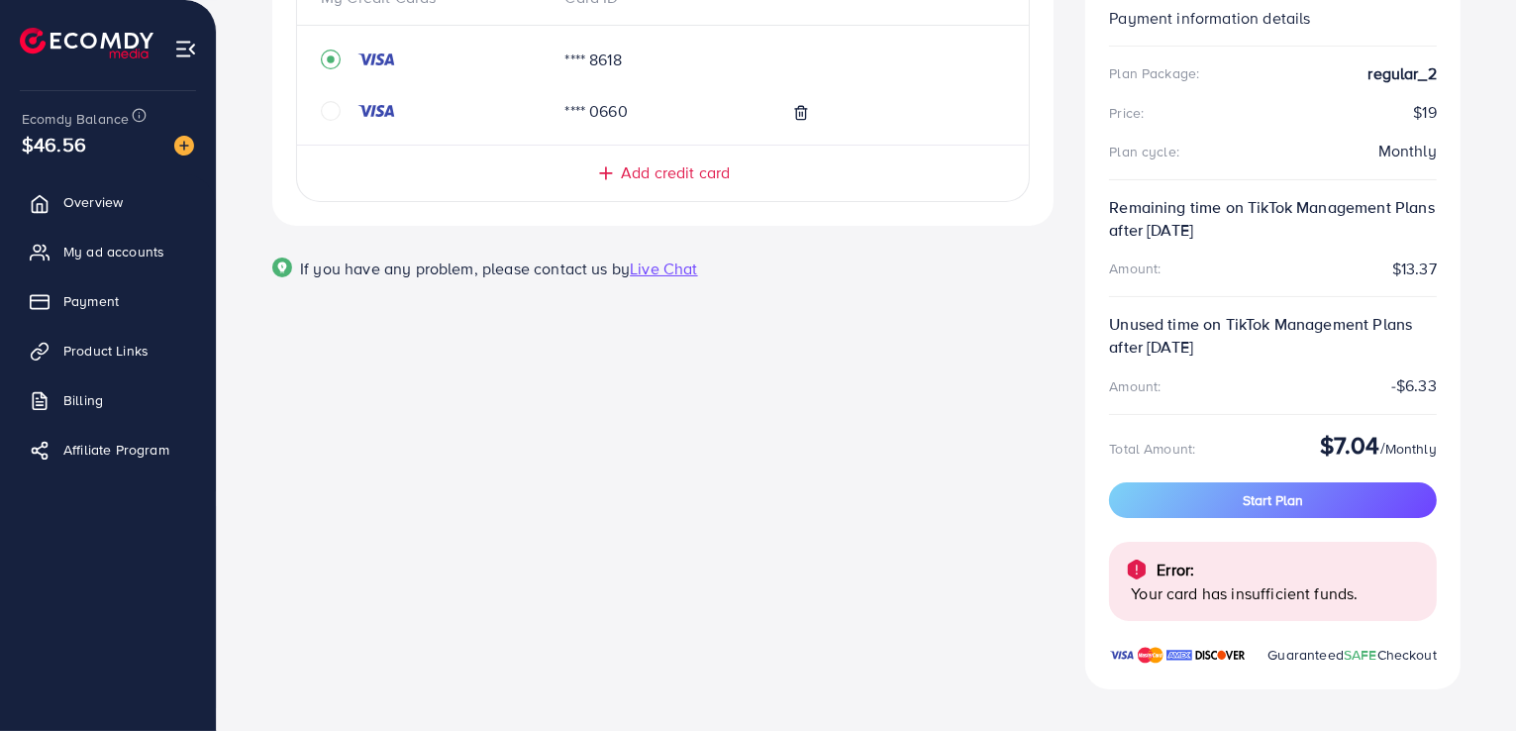
scroll to position [237, 0]
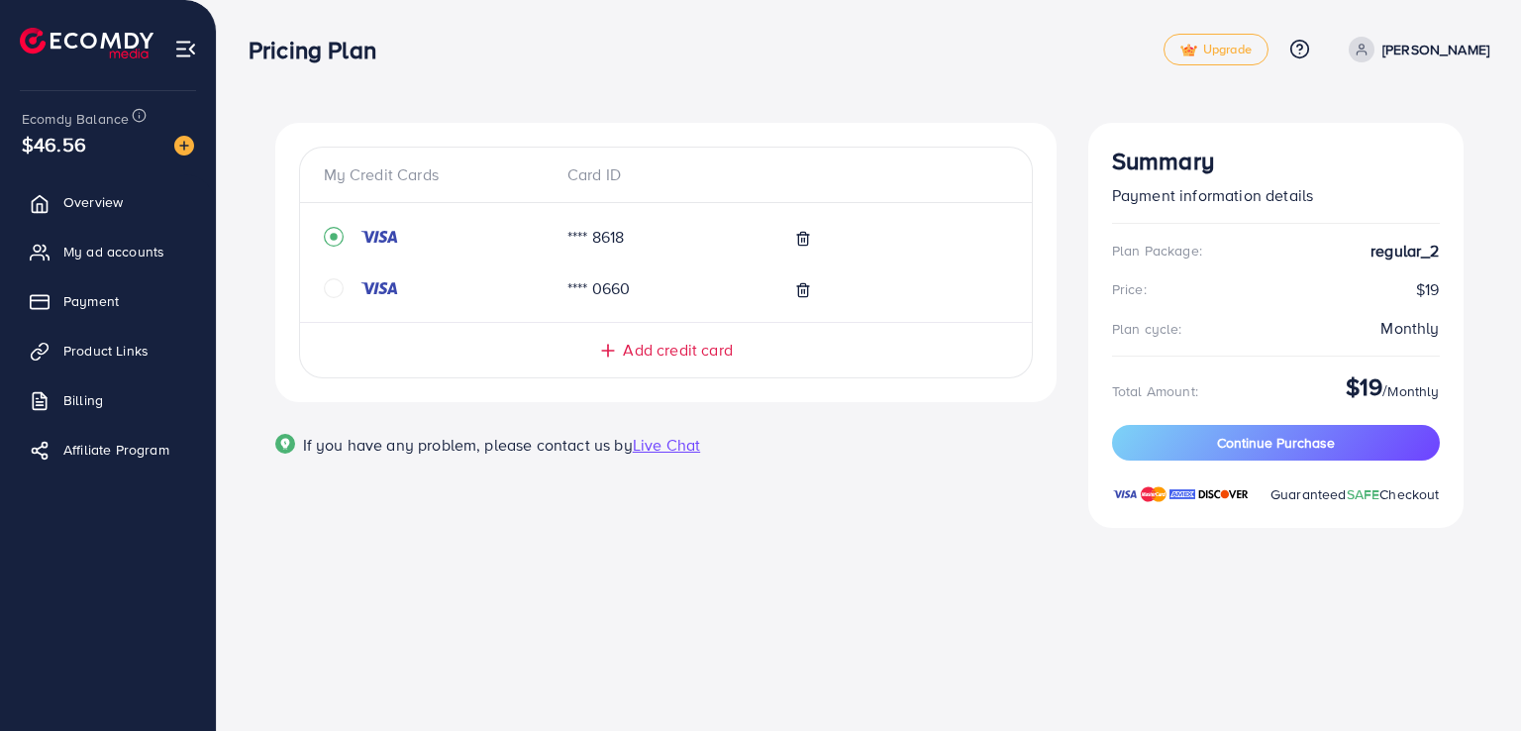
click at [1042, 539] on div "My Credit Cards Card ID **** 8618 **** 0660 Add credit card Email Card Number E…" at bounding box center [665, 337] width 813 height 429
click at [129, 245] on span "My ad accounts" at bounding box center [118, 252] width 101 height 20
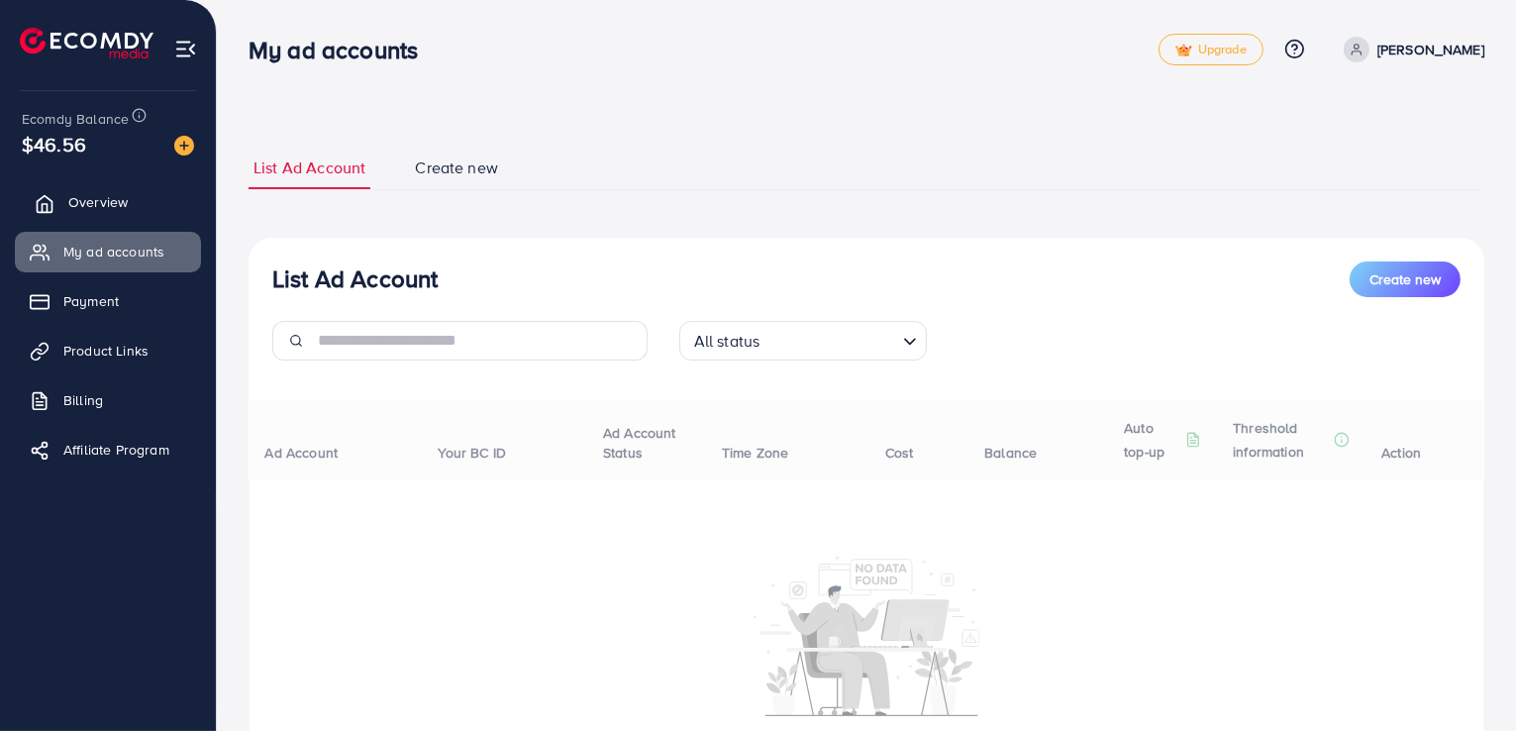
click at [116, 200] on span "Overview" at bounding box center [97, 202] width 59 height 20
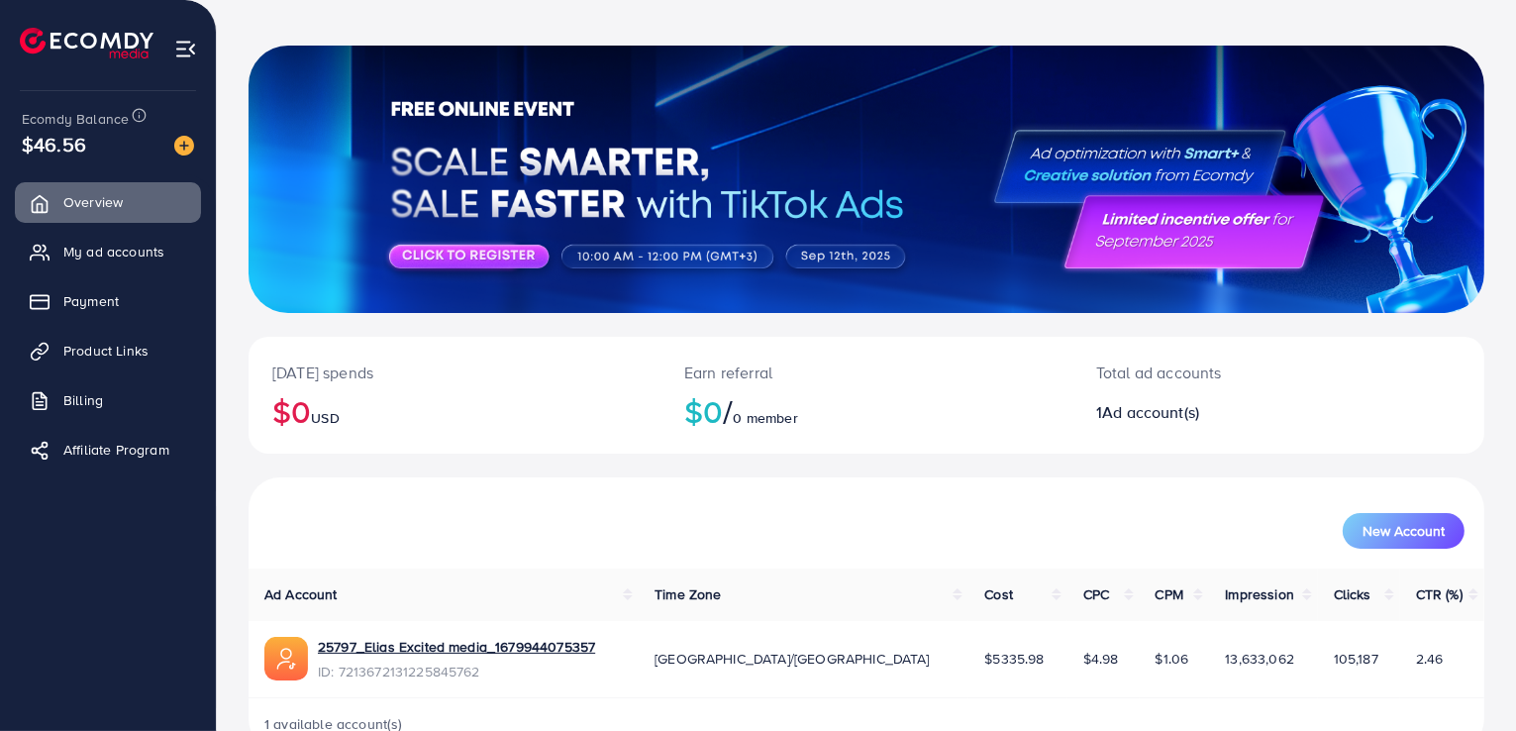
scroll to position [128, 0]
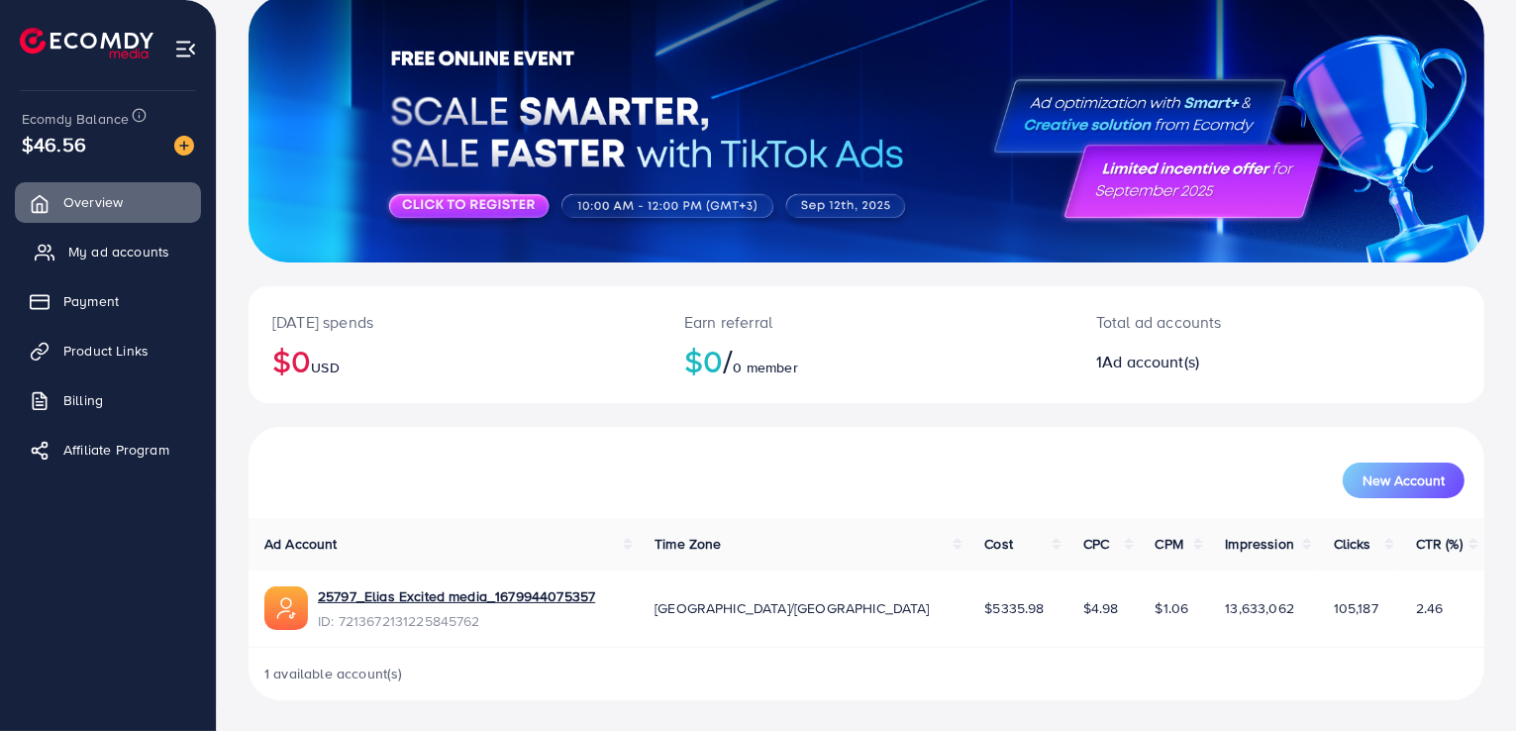
click at [123, 238] on link "My ad accounts" at bounding box center [108, 252] width 186 height 40
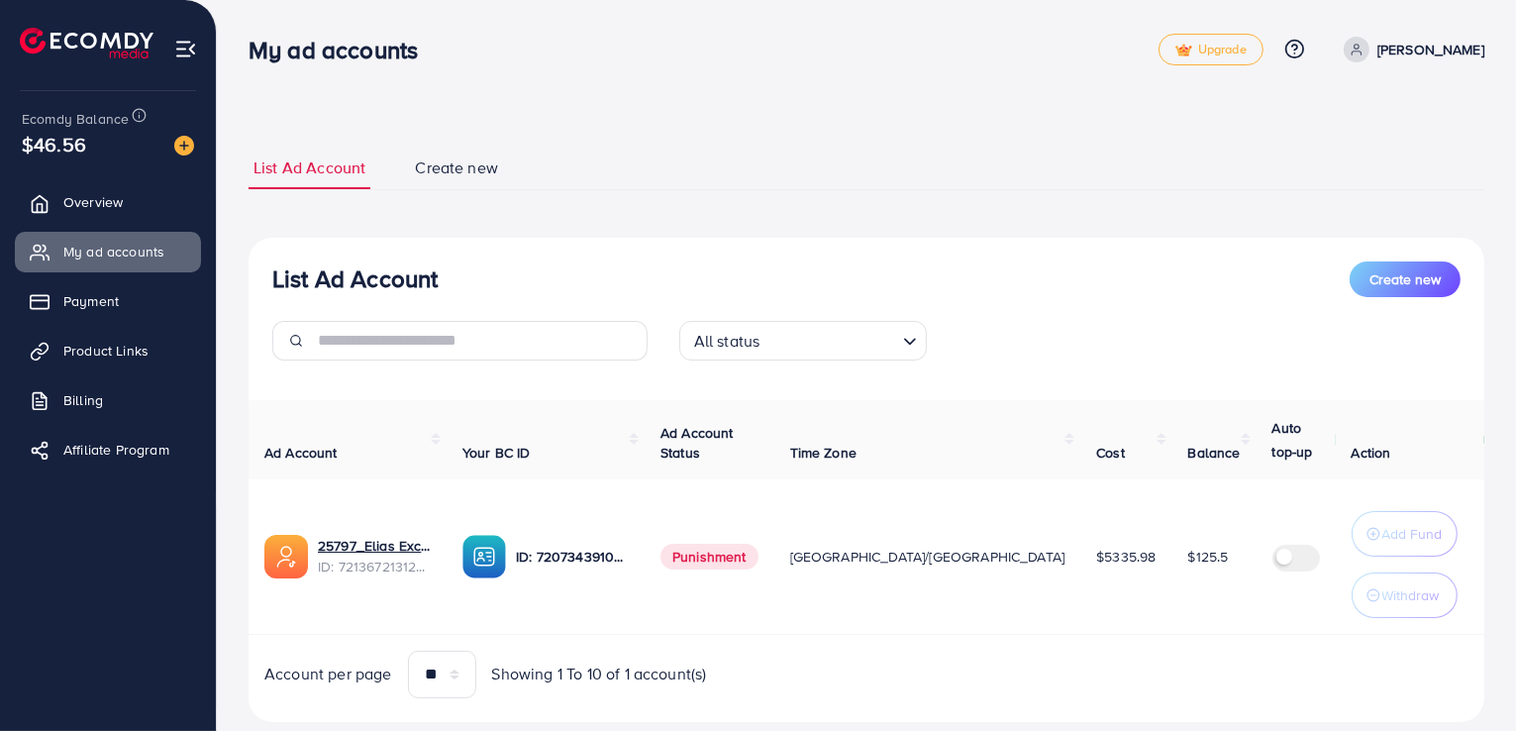
select select
click at [455, 176] on span "Create new" at bounding box center [456, 167] width 83 height 23
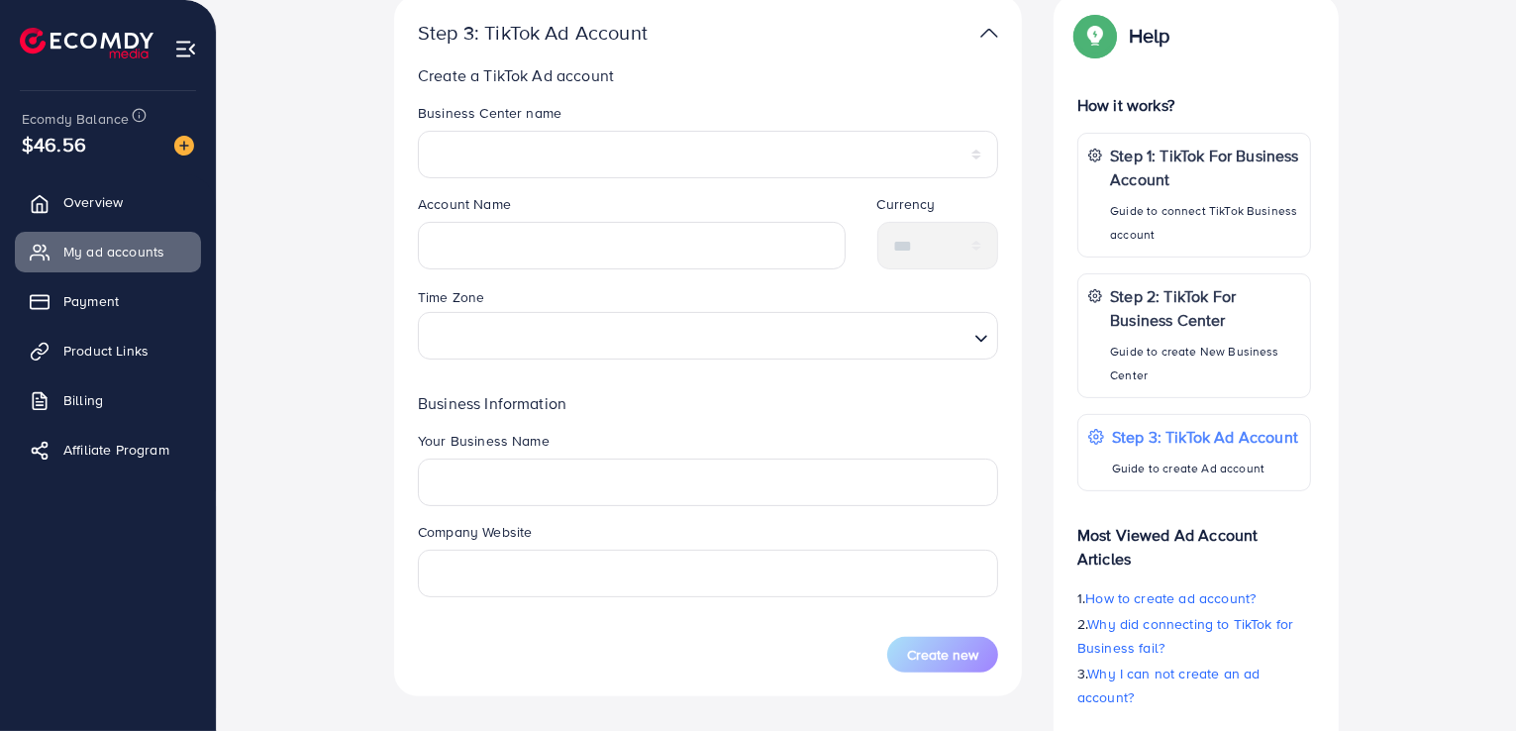
scroll to position [570, 0]
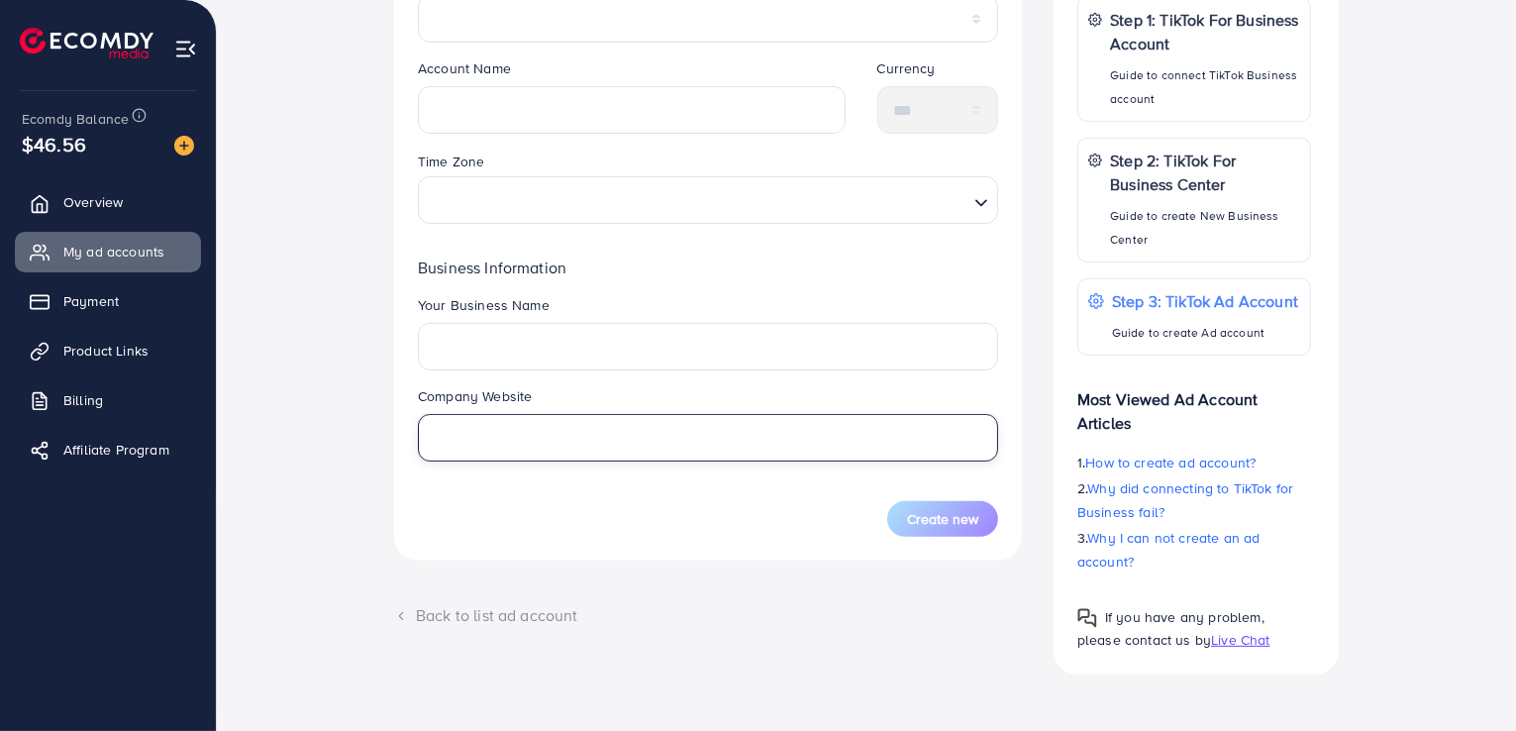
click at [566, 420] on input "text" at bounding box center [708, 438] width 580 height 48
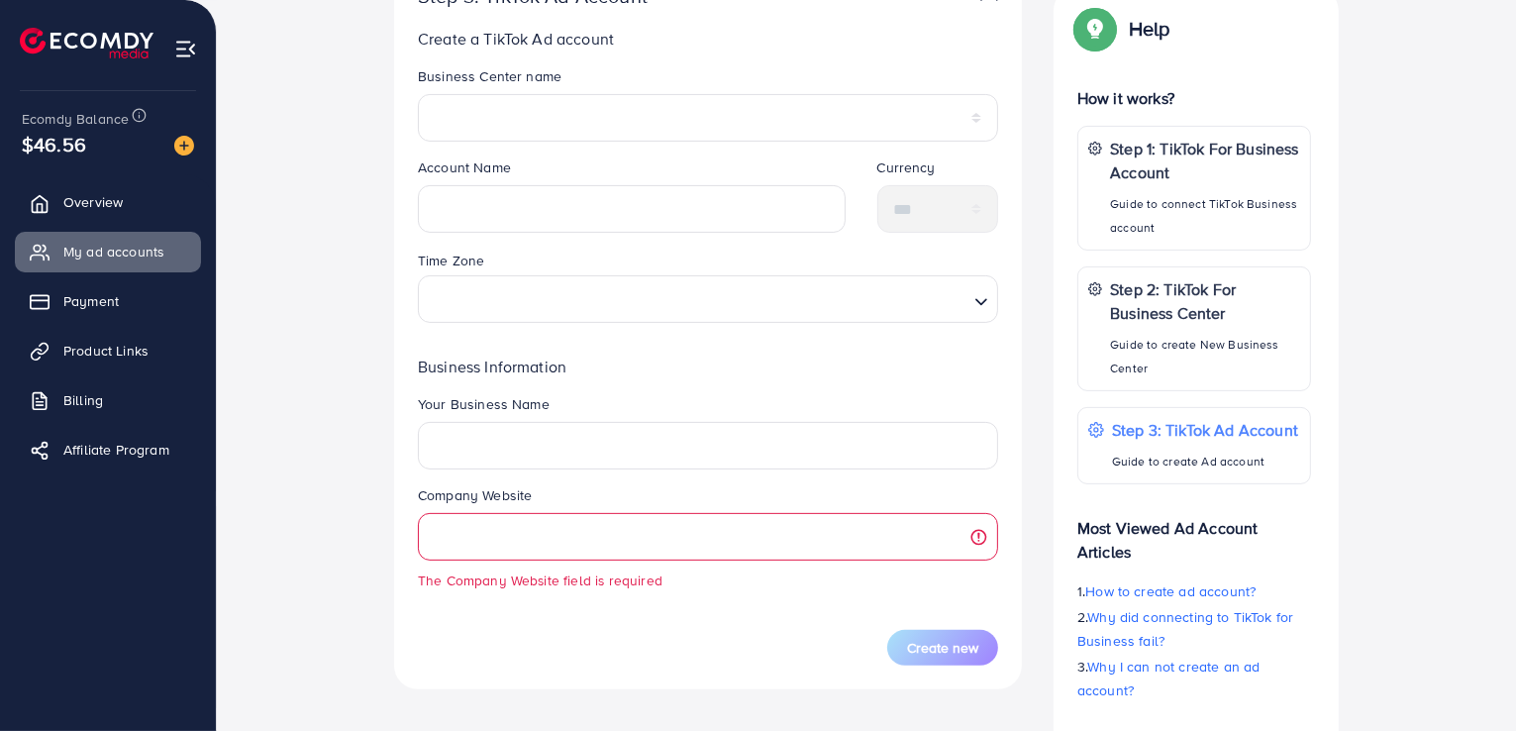
click at [643, 476] on div "Your Business Name" at bounding box center [708, 439] width 612 height 91
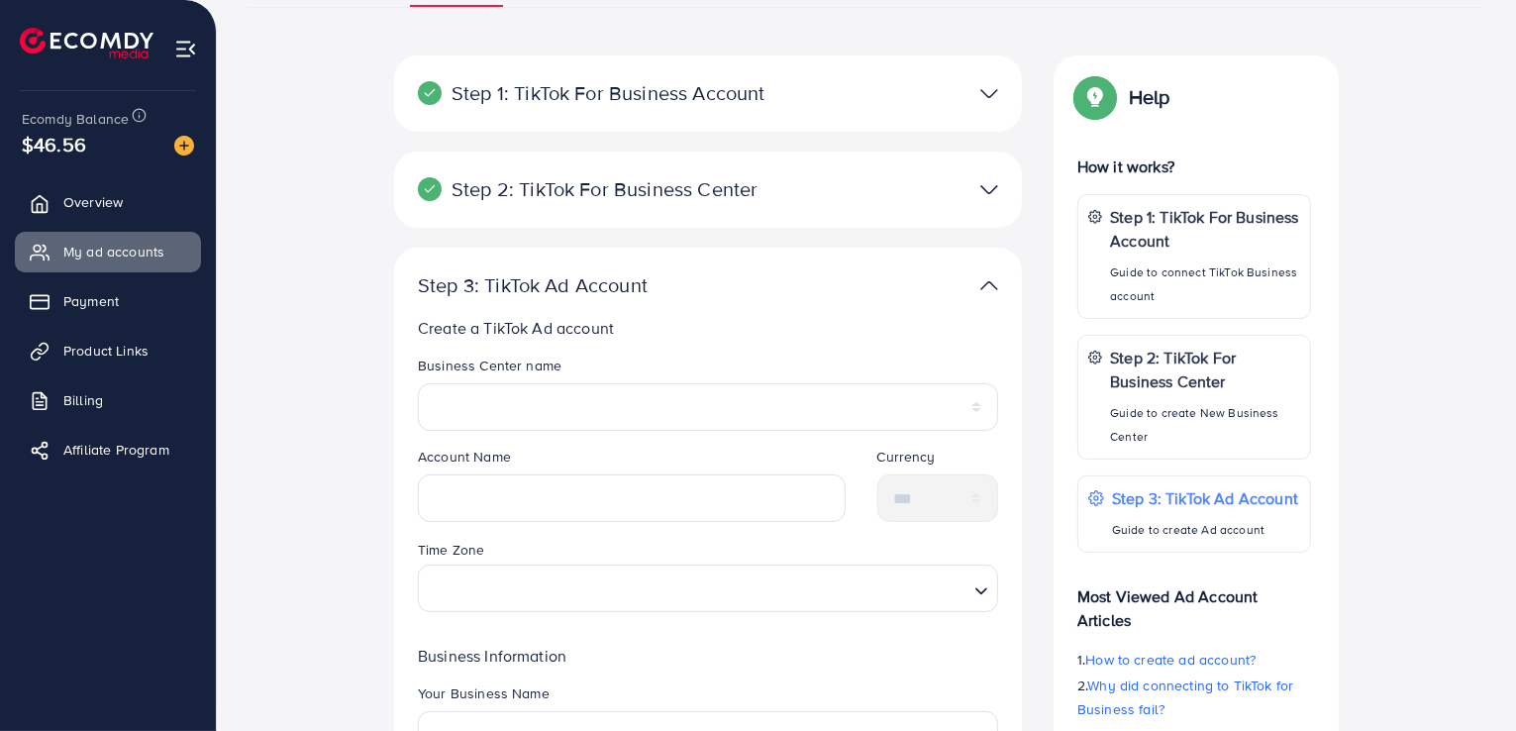
scroll to position [174, 0]
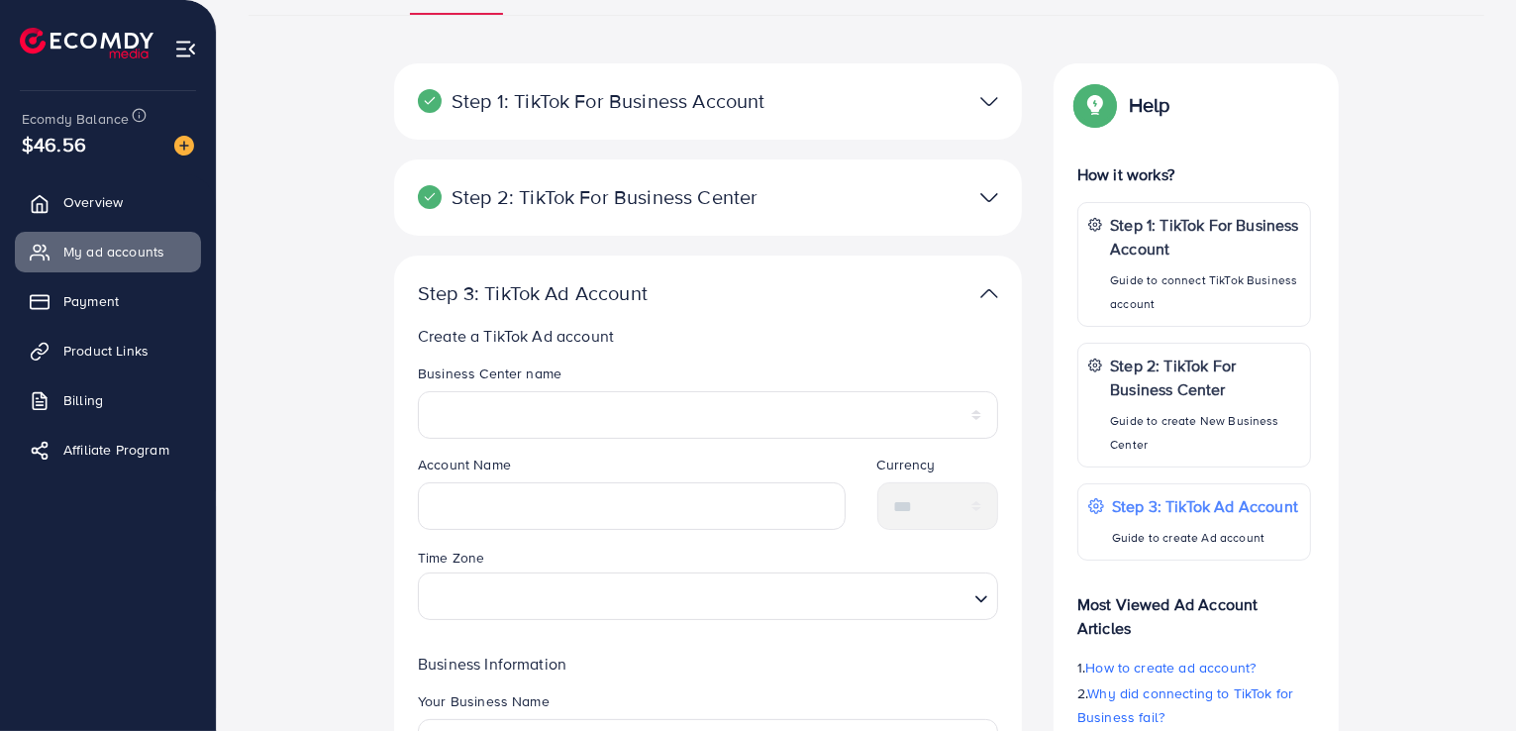
click at [569, 99] on p "Step 1: TikTok For Business Account" at bounding box center [606, 101] width 376 height 24
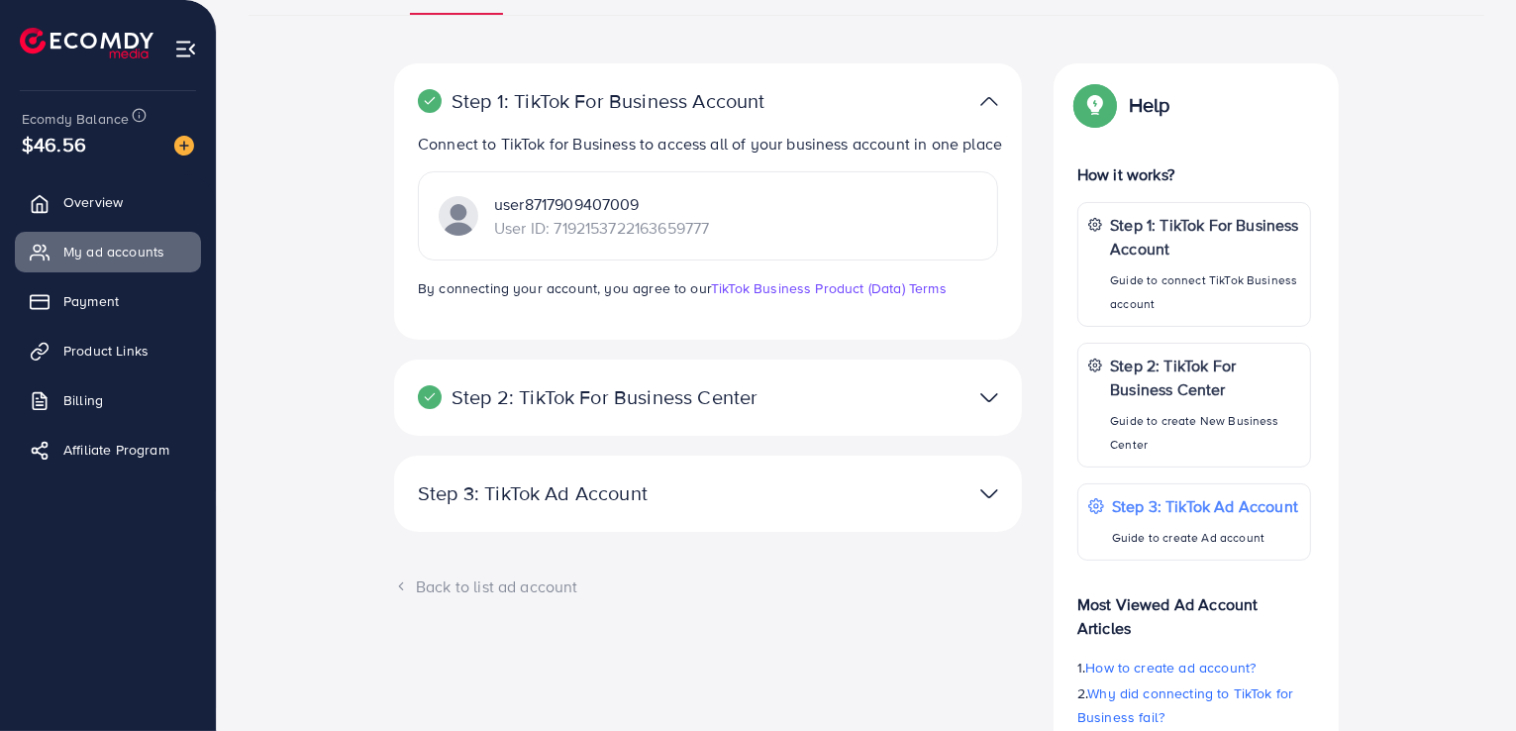
click at [669, 436] on div "Step 2: TikTok For Business Center Business Center is a powerful business manag…" at bounding box center [708, 397] width 628 height 76
click at [648, 406] on p "Step 2: TikTok For Business Center" at bounding box center [606, 397] width 376 height 24
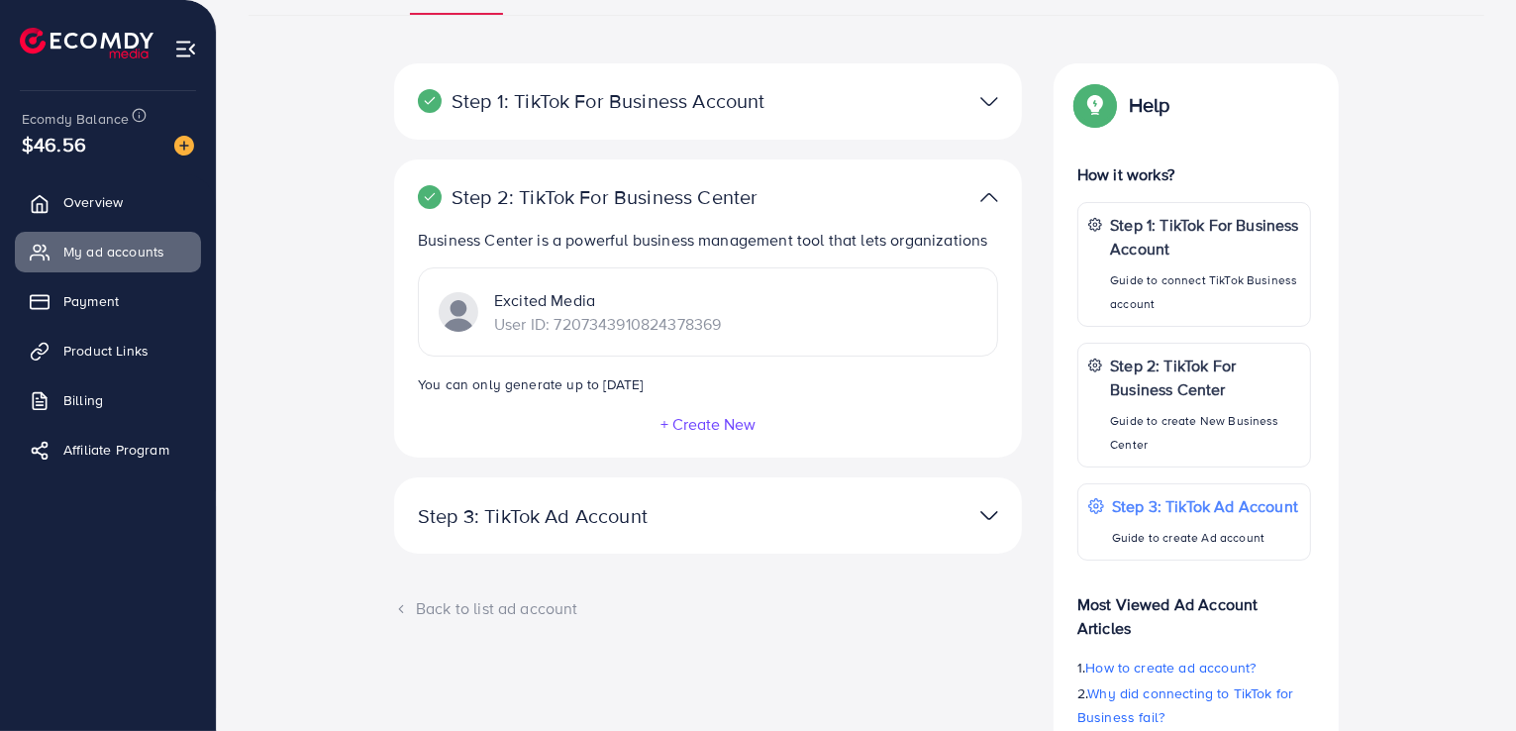
click at [686, 510] on p "Step 3: TikTok Ad Account" at bounding box center [606, 516] width 376 height 24
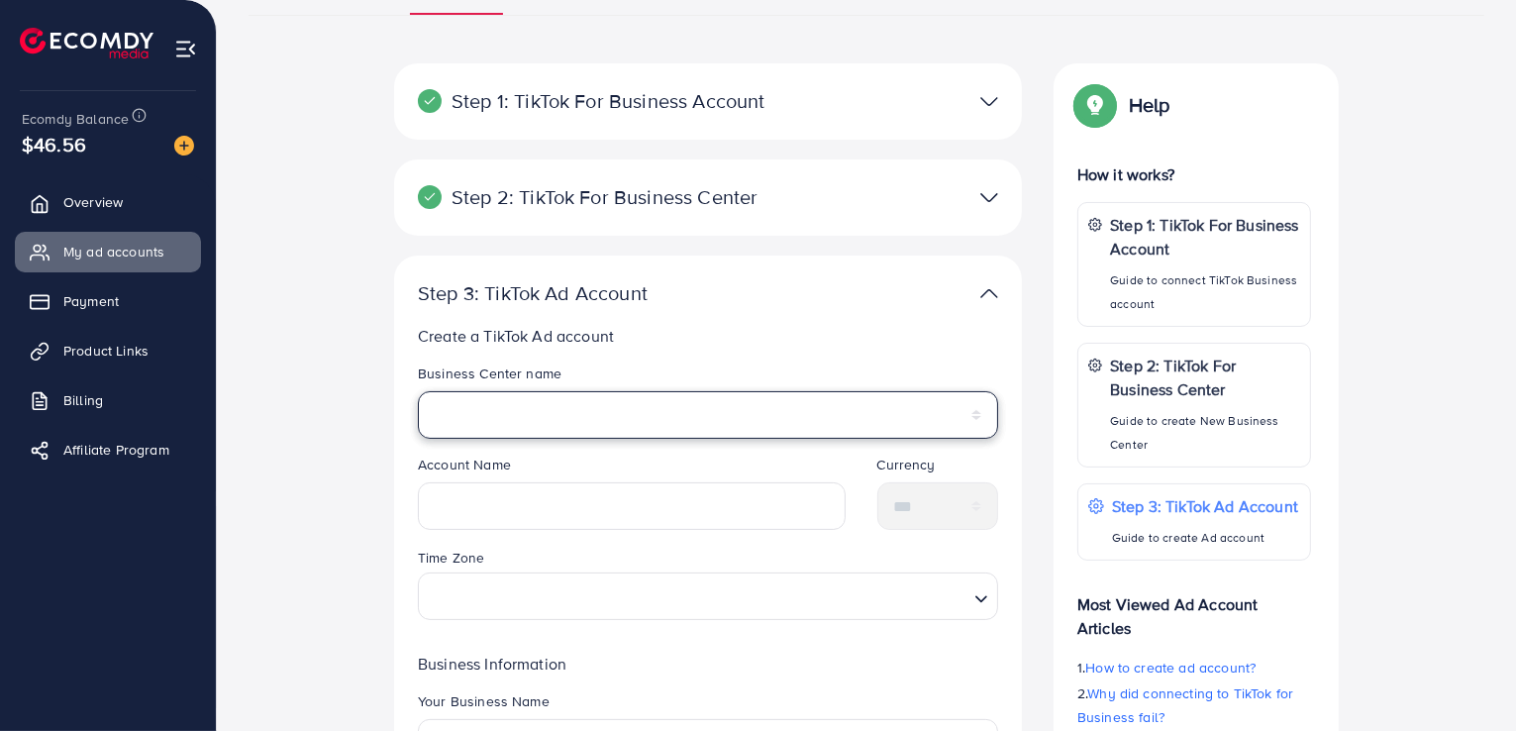
click at [709, 422] on select "**********" at bounding box center [708, 415] width 580 height 48
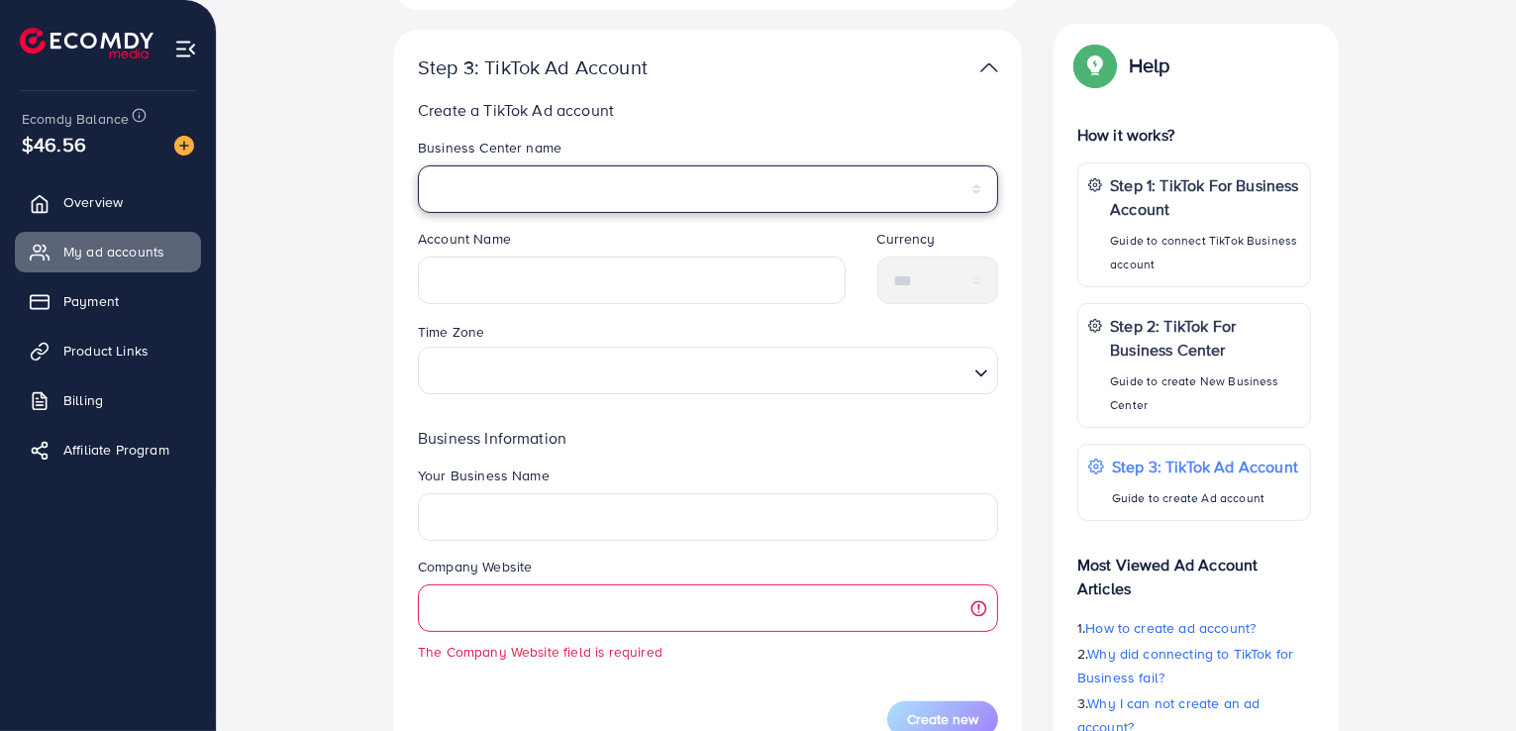
scroll to position [471, 0]
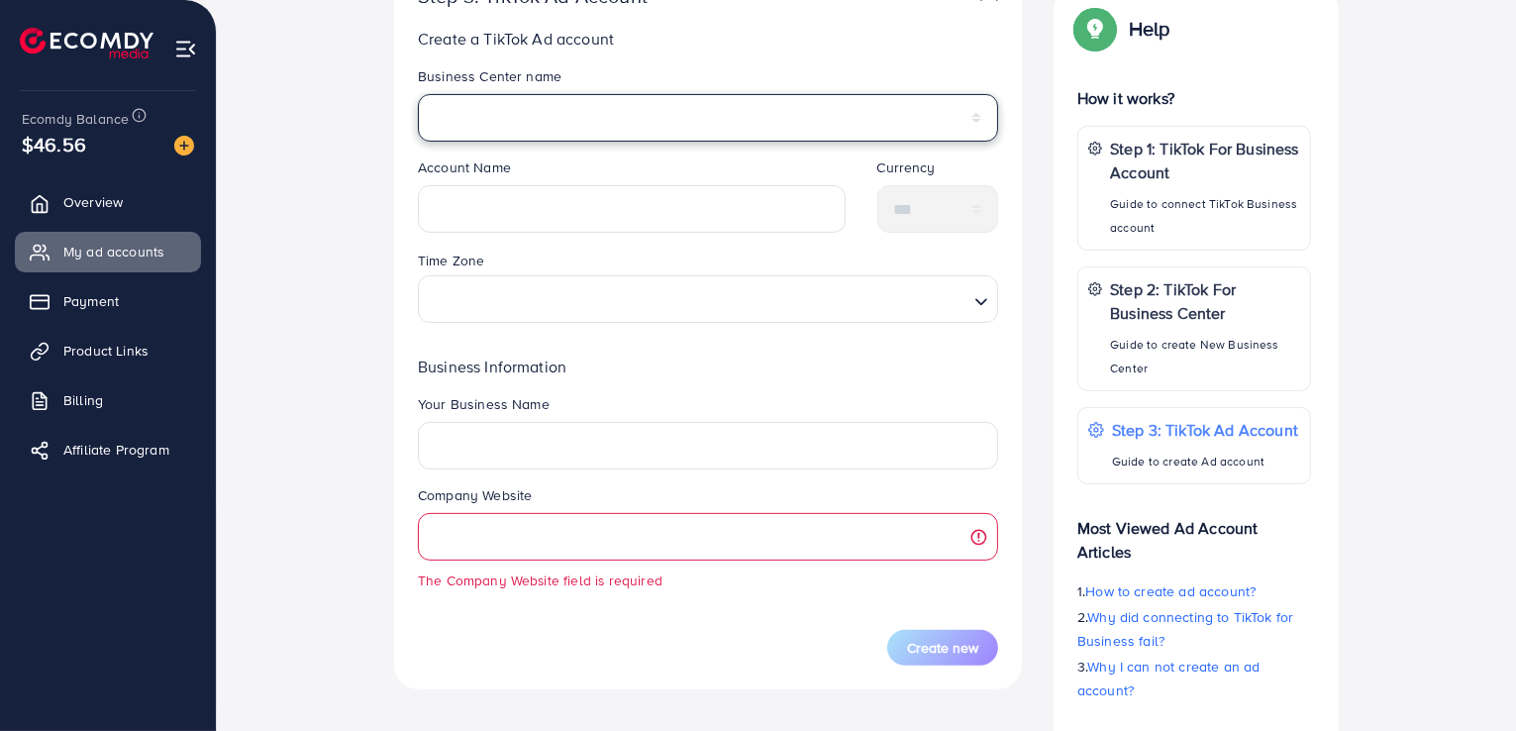
click at [552, 117] on select "**********" at bounding box center [708, 118] width 580 height 48
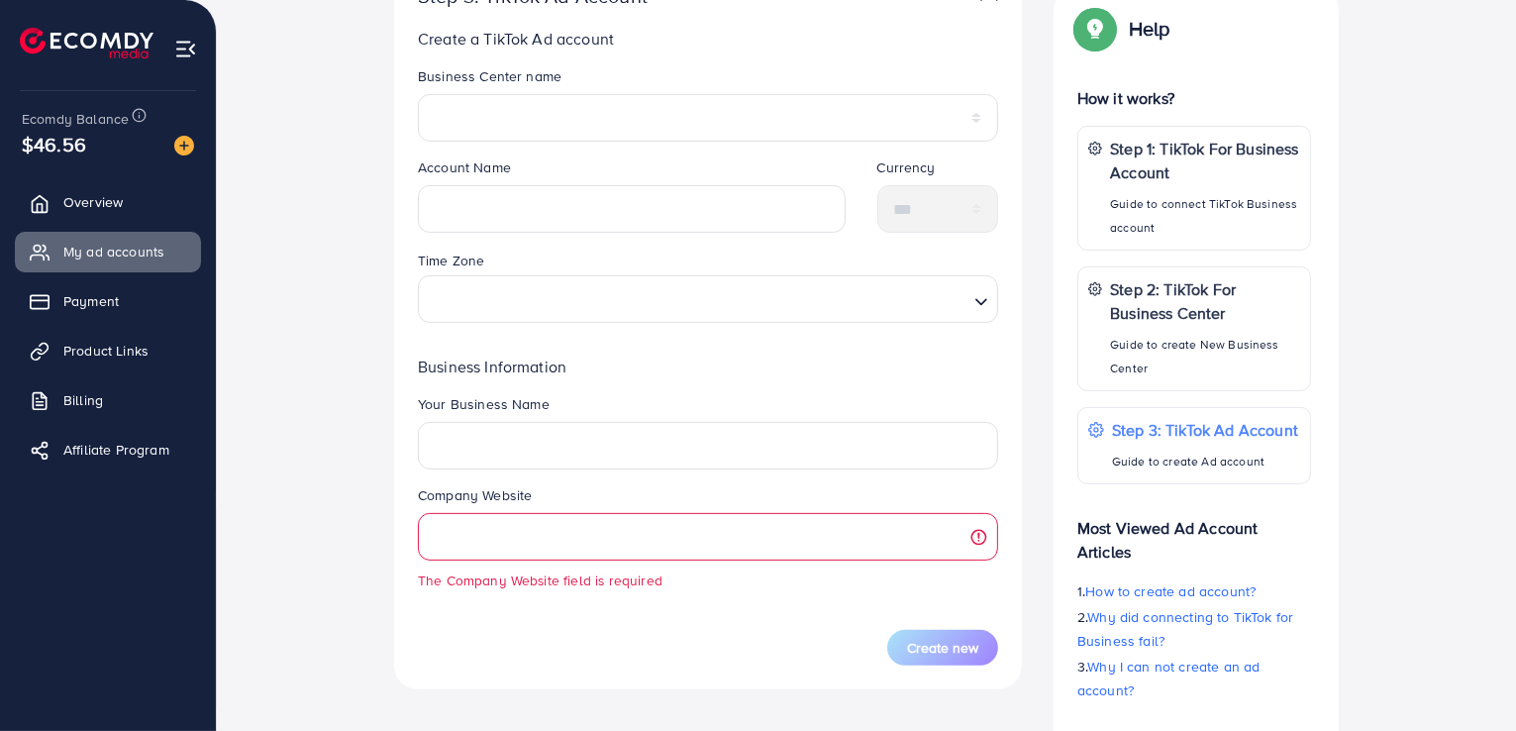
click at [369, 152] on div "**********" at bounding box center [866, 285] width 1267 height 1038
click at [457, 214] on input "text" at bounding box center [632, 209] width 428 height 48
click at [474, 302] on div "Time Zone Loading..." at bounding box center [708, 285] width 580 height 73
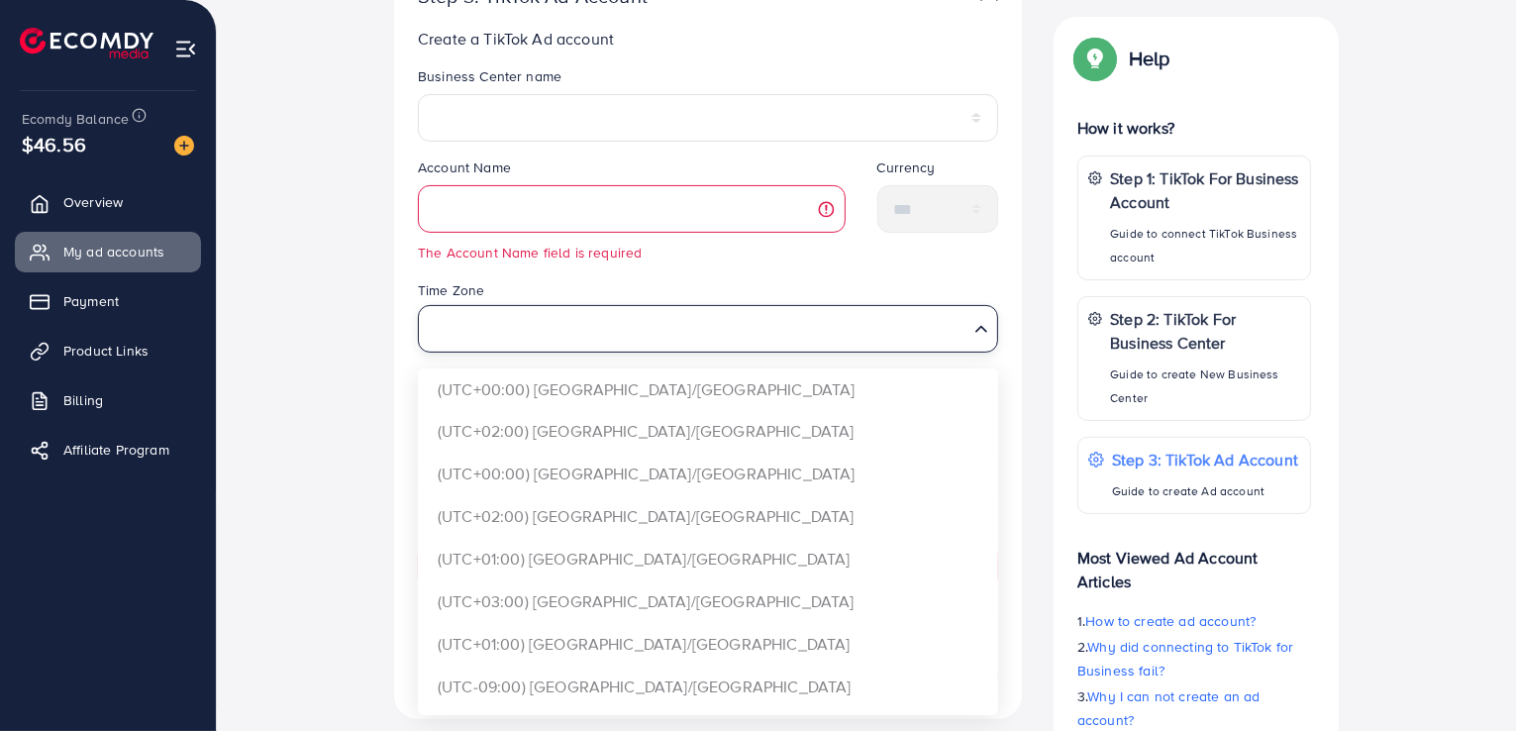
click at [403, 326] on div "Time Zone Loading... (UTC+00:00) Africa/Accra (UTC+02:00) Africa/Cairo (UTC+00:…" at bounding box center [708, 322] width 612 height 89
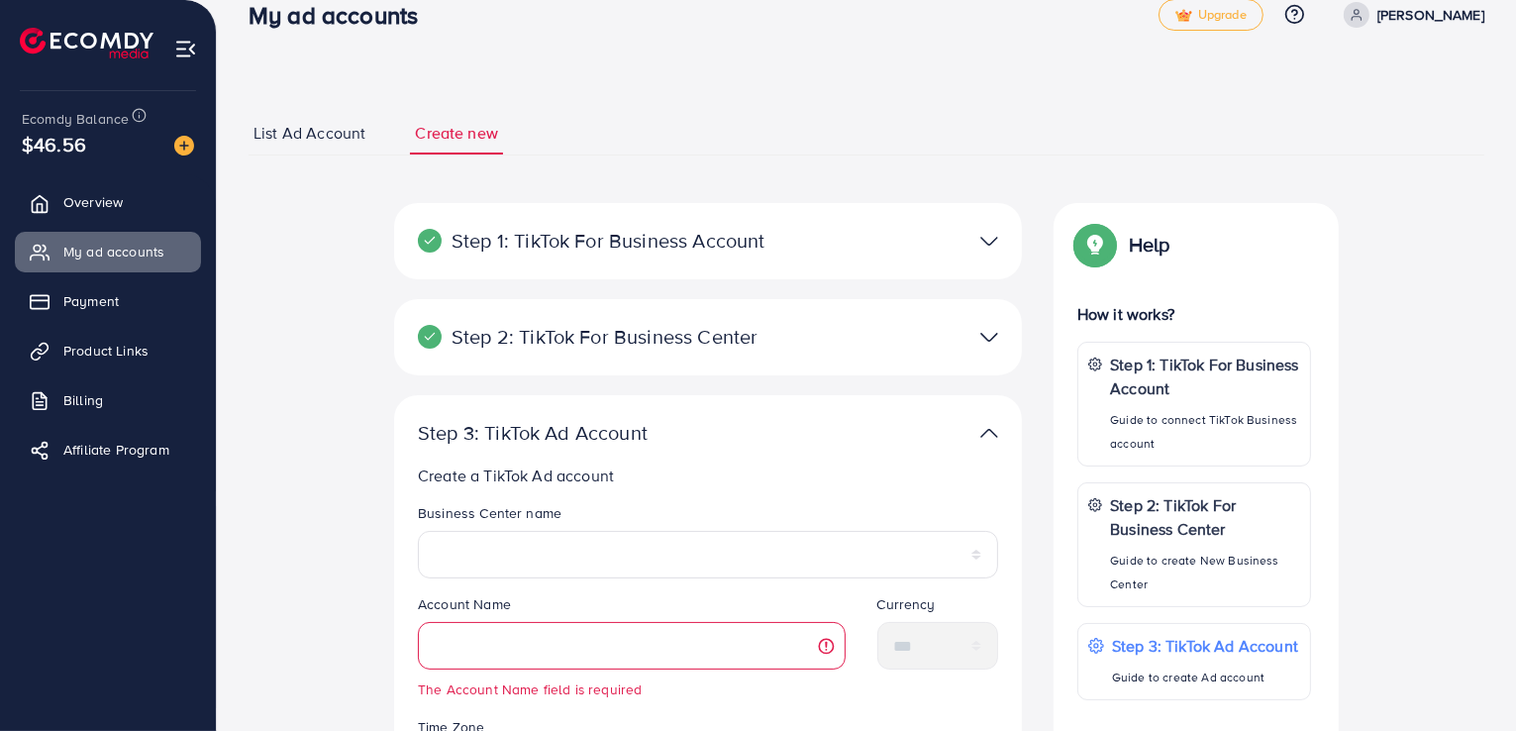
scroll to position [0, 0]
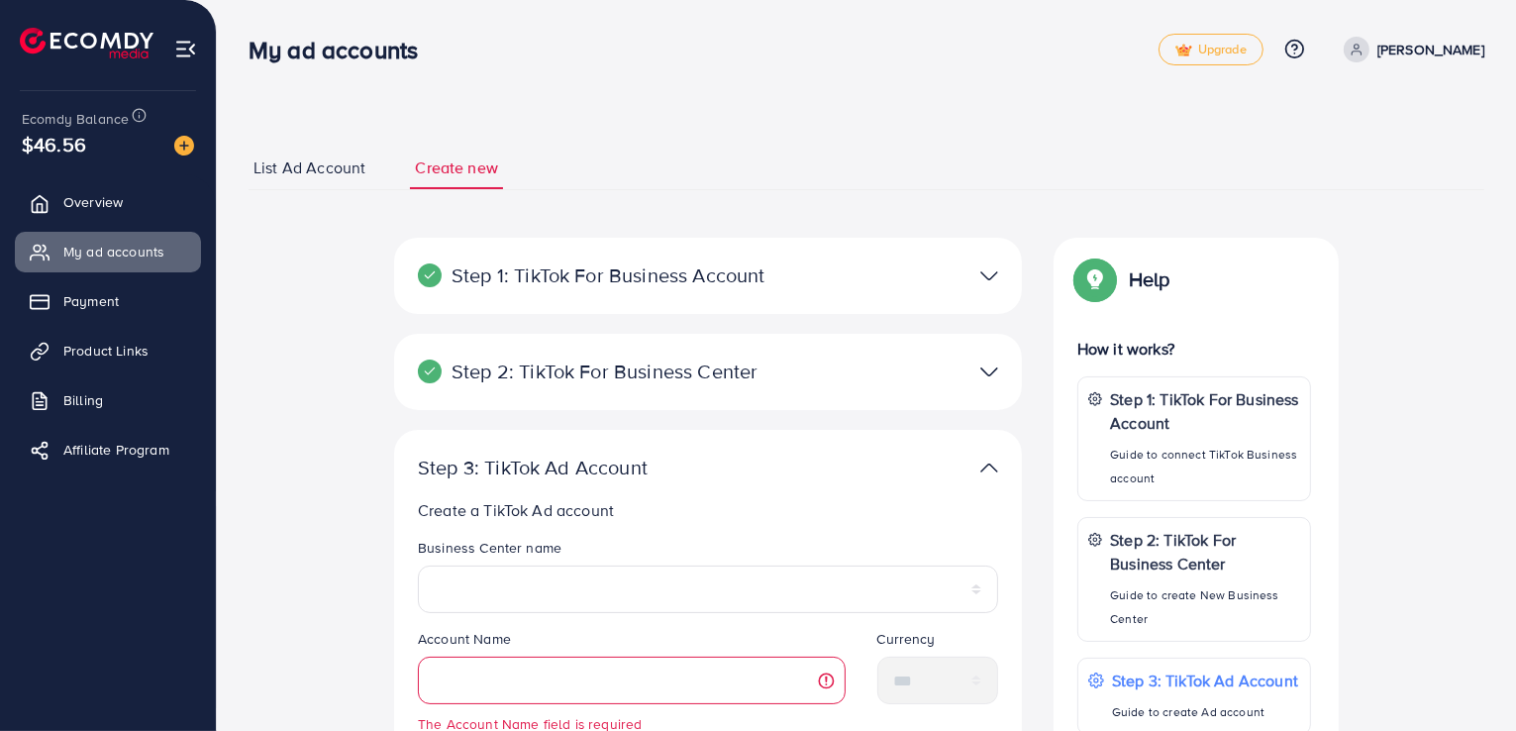
click at [305, 173] on span "List Ad Account" at bounding box center [309, 167] width 112 height 23
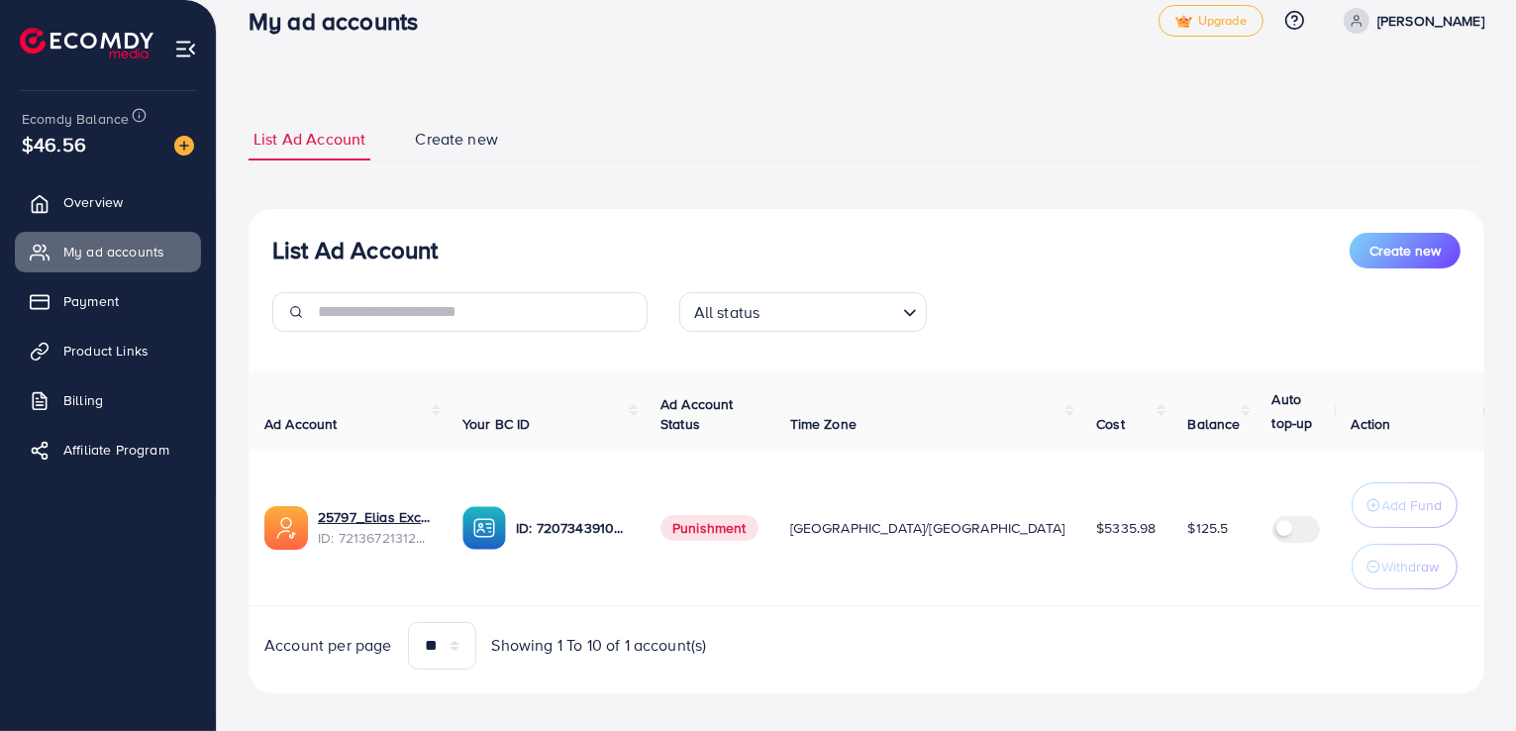
scroll to position [45, 0]
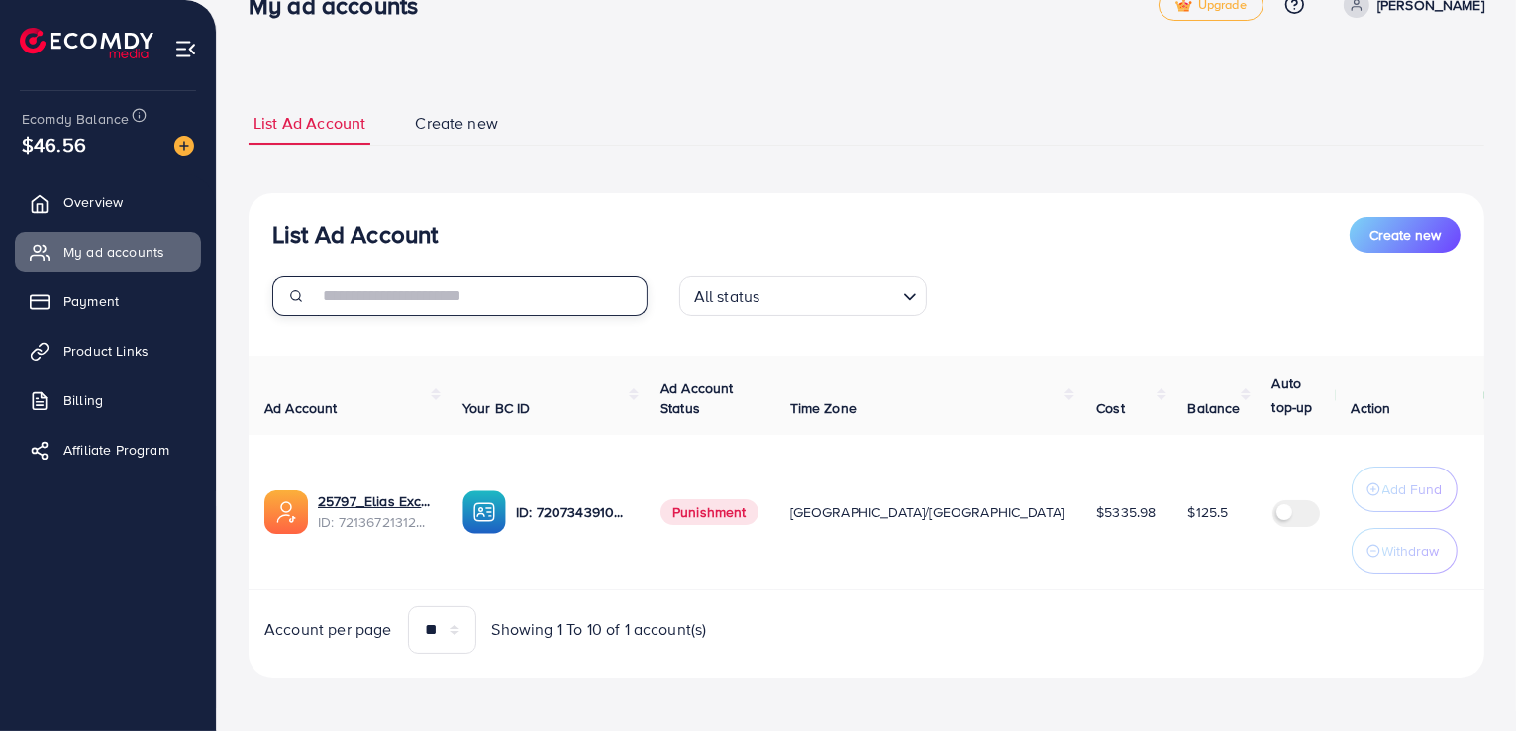
click at [505, 282] on input "text" at bounding box center [483, 296] width 330 height 40
click at [487, 113] on span "Create new" at bounding box center [456, 123] width 83 height 23
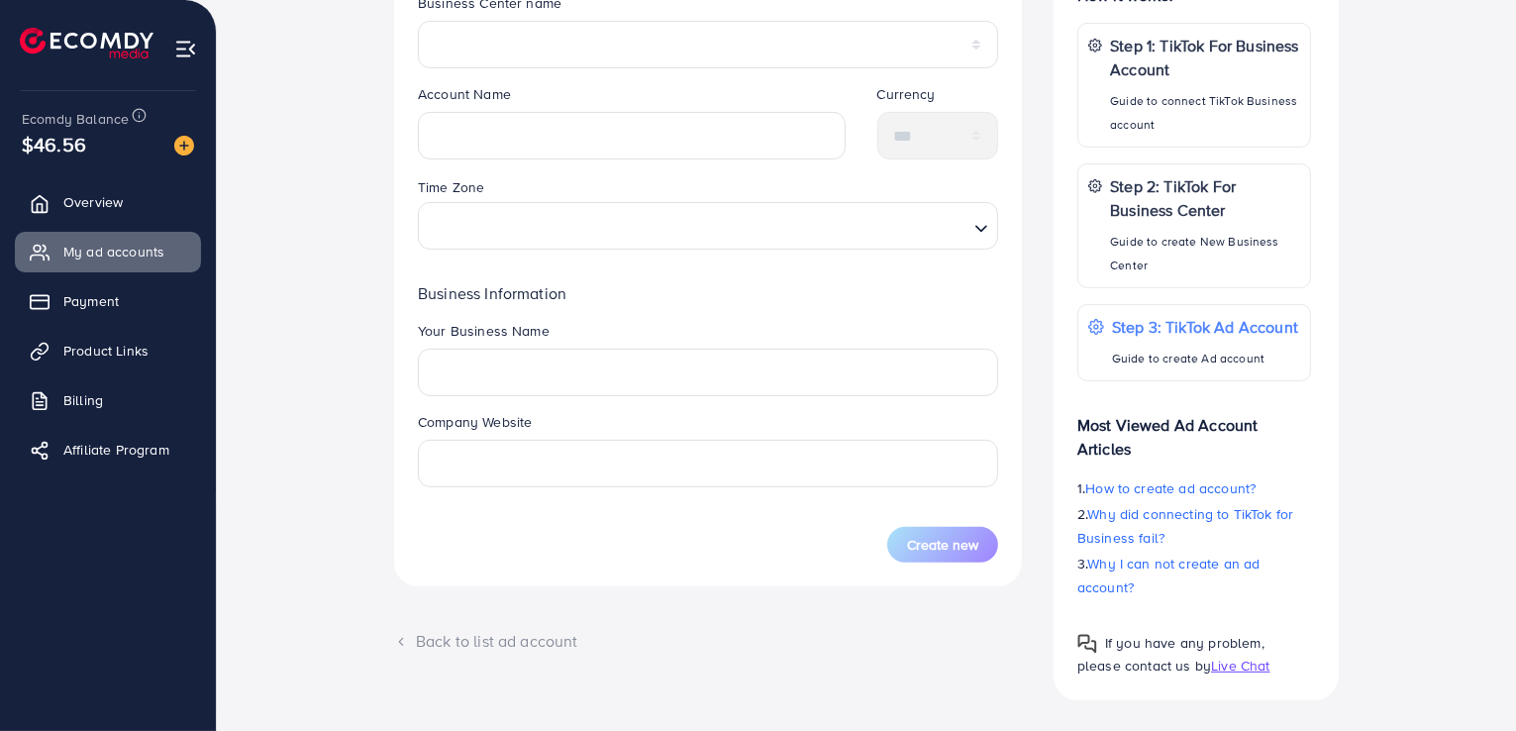
scroll to position [570, 0]
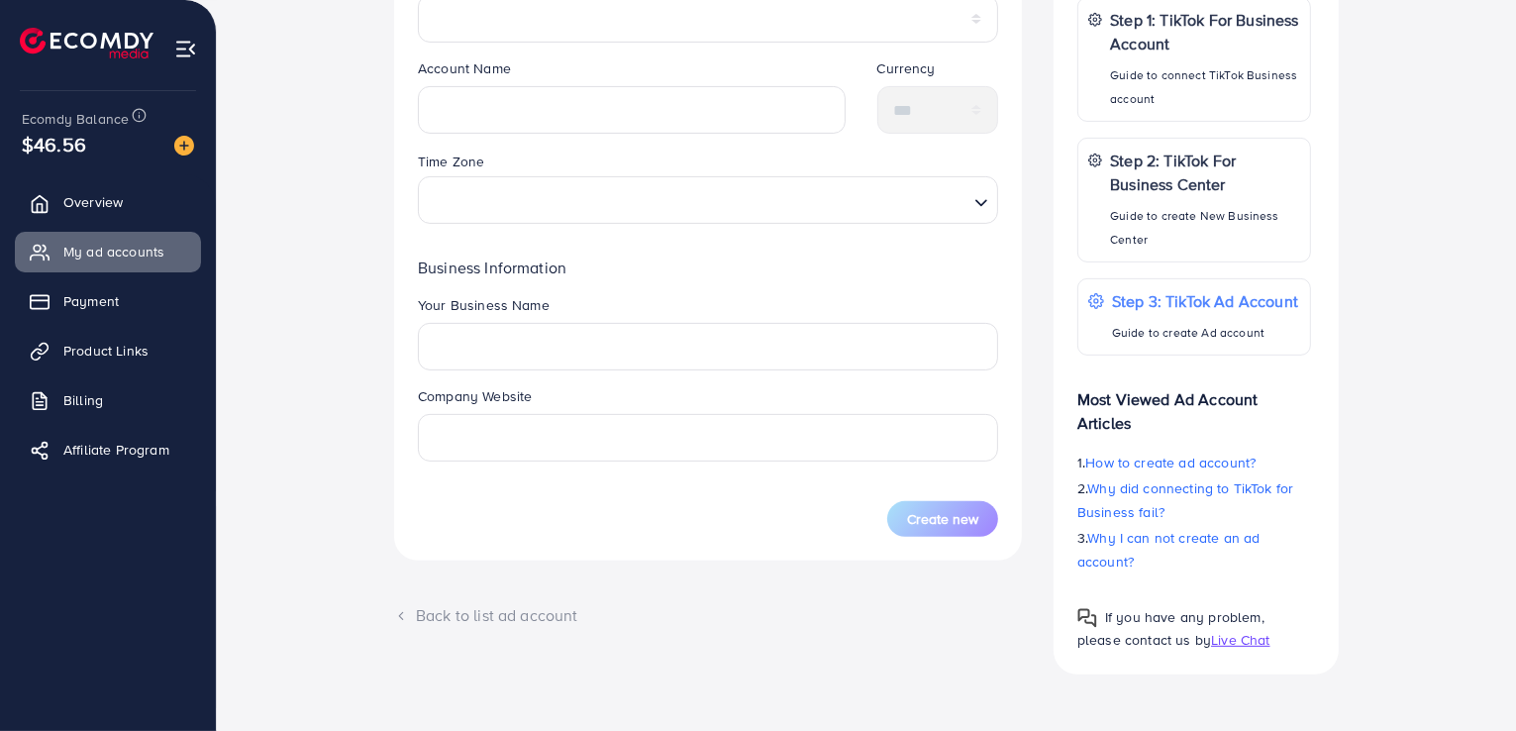
drag, startPoint x: 943, startPoint y: 528, endPoint x: 703, endPoint y: 533, distance: 239.7
click at [792, 465] on div "Company Website" at bounding box center [708, 431] width 612 height 91
click at [458, 615] on div "Back to list ad account" at bounding box center [708, 615] width 628 height 23
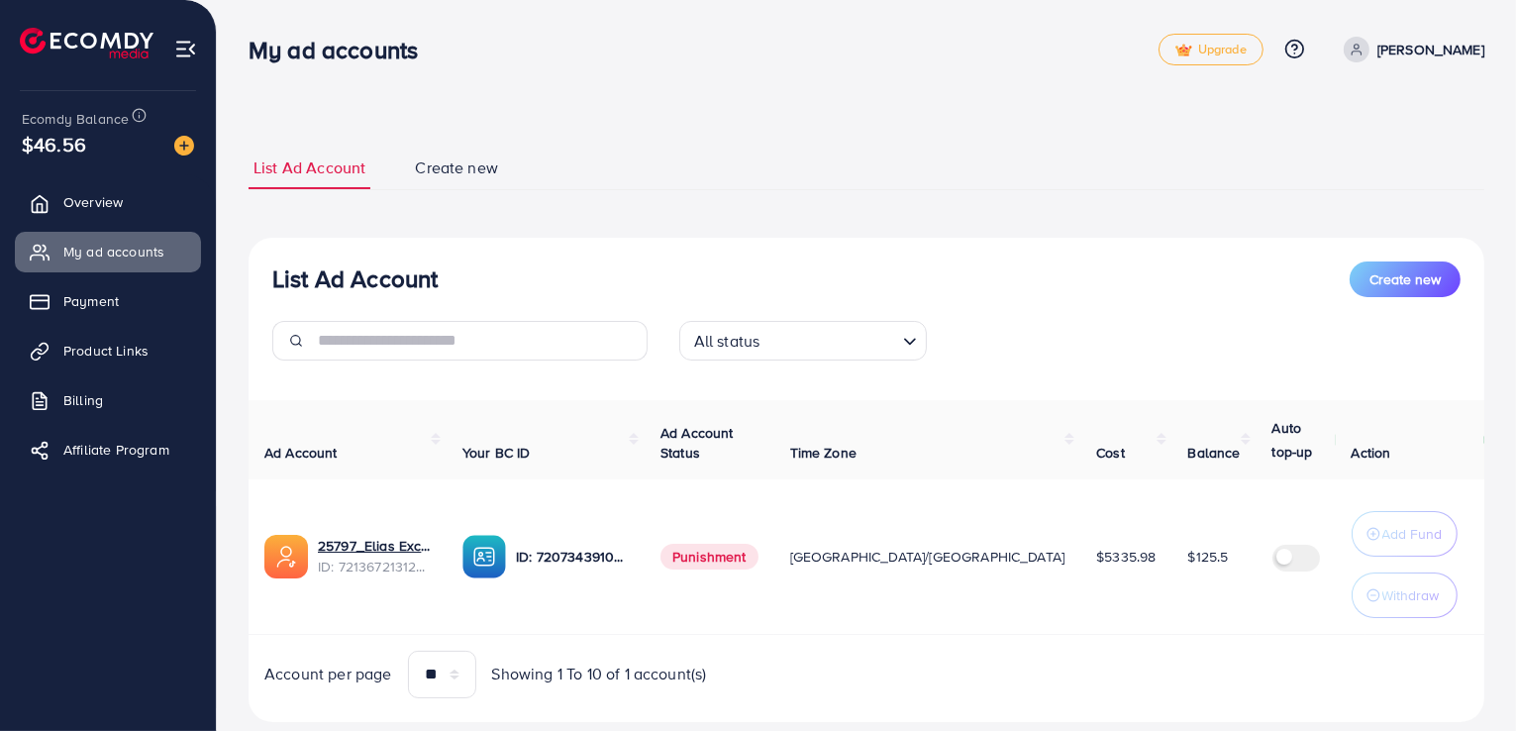
click at [185, 51] on img at bounding box center [185, 49] width 23 height 23
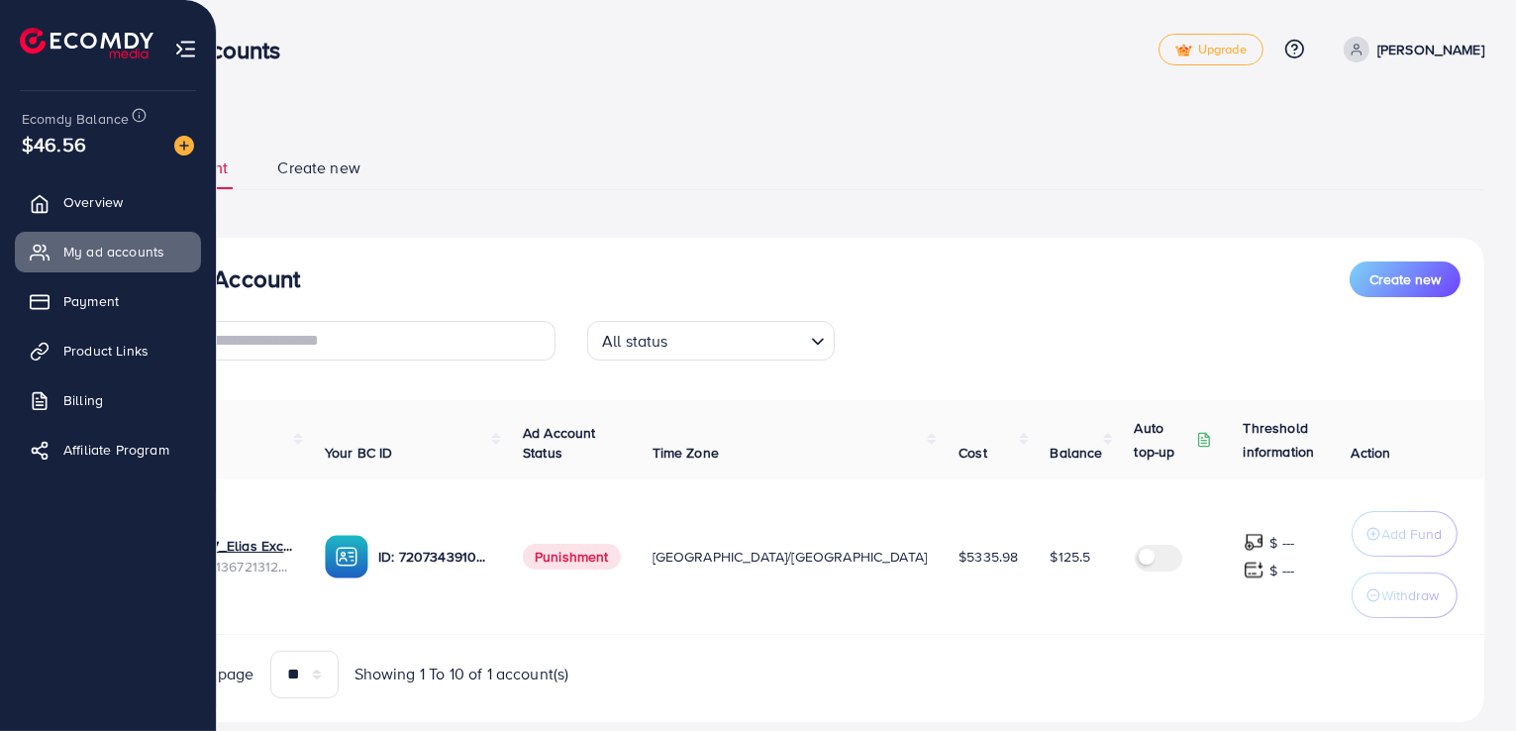
click at [186, 48] on img at bounding box center [185, 49] width 23 height 23
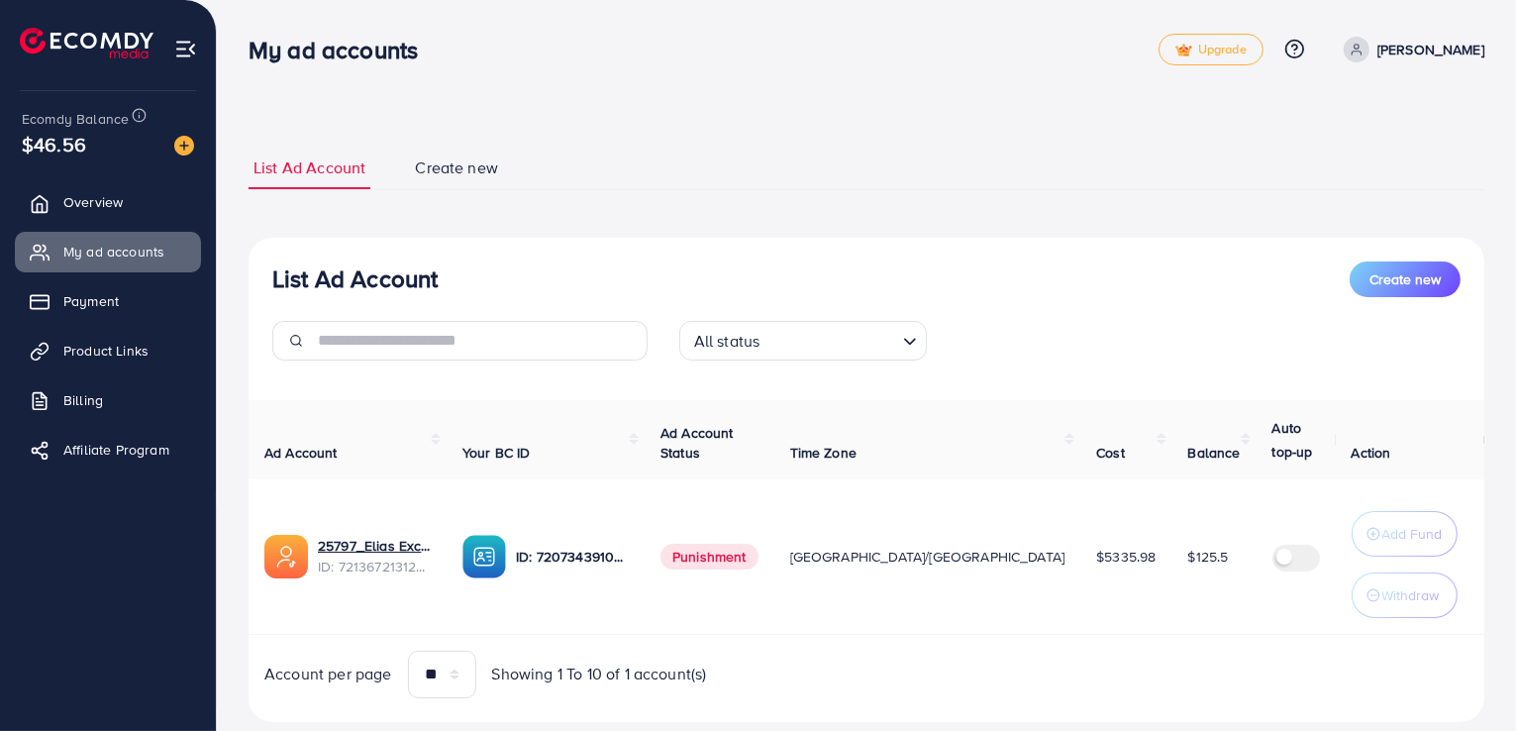
click at [186, 48] on img at bounding box center [185, 49] width 23 height 23
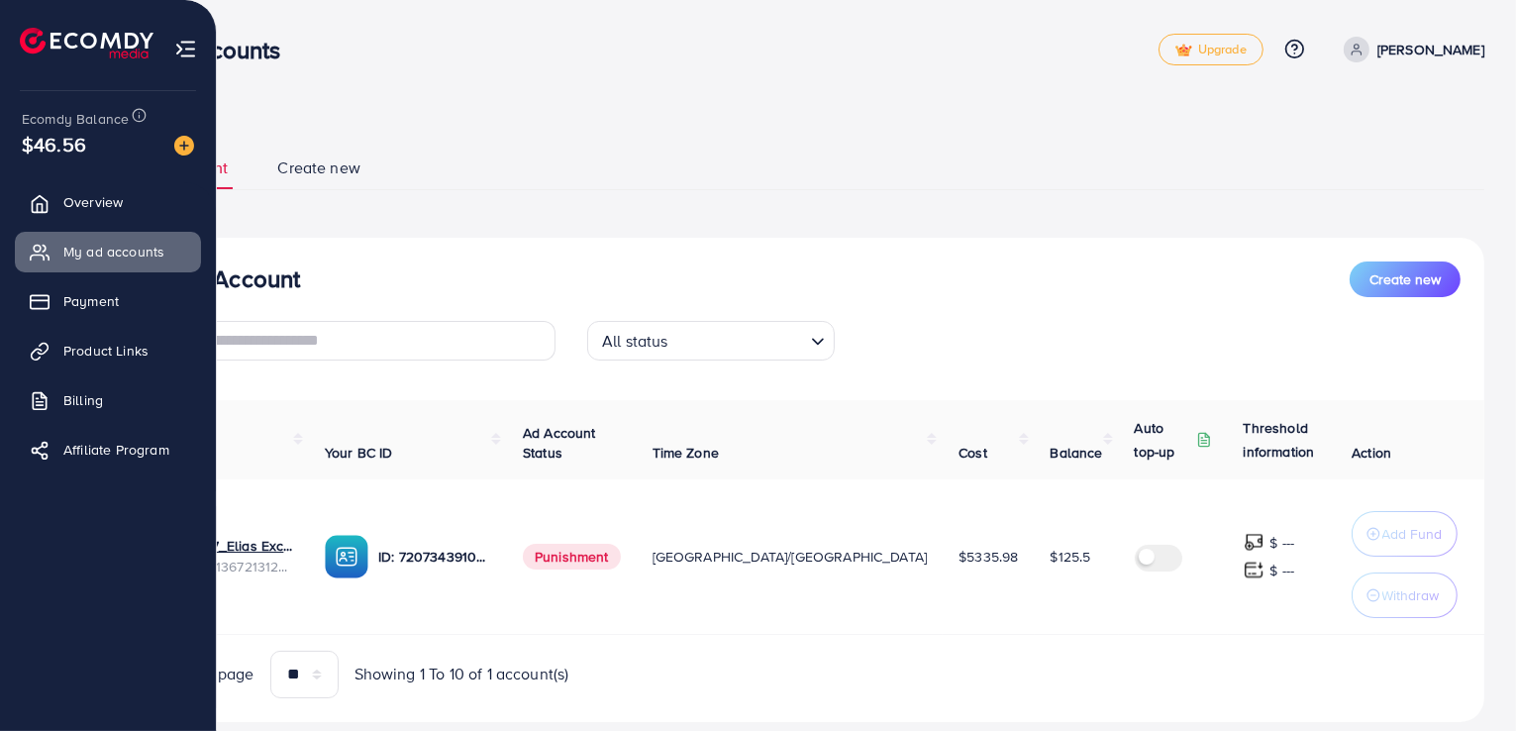
click at [183, 54] on img at bounding box center [185, 49] width 23 height 23
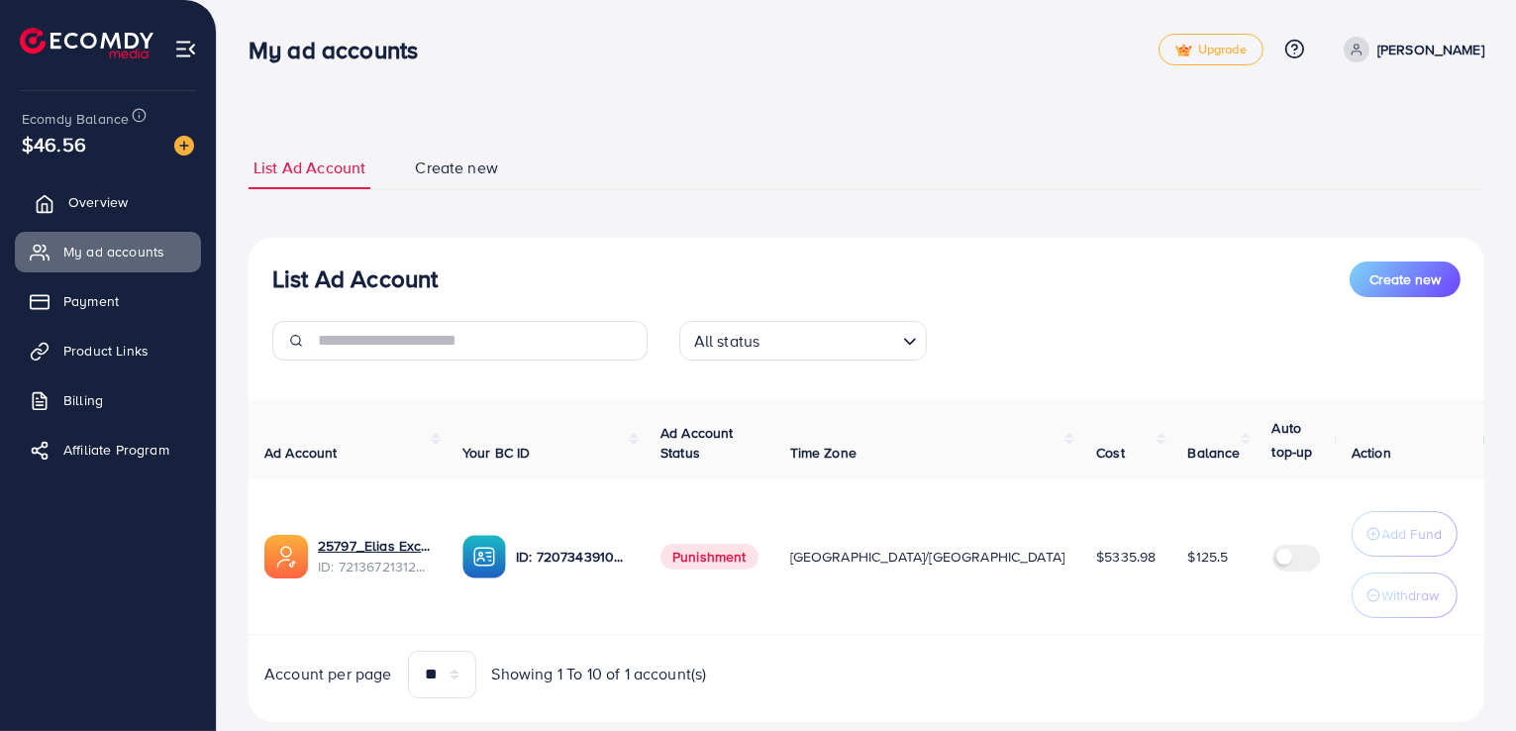
click at [121, 211] on span "Overview" at bounding box center [97, 202] width 59 height 20
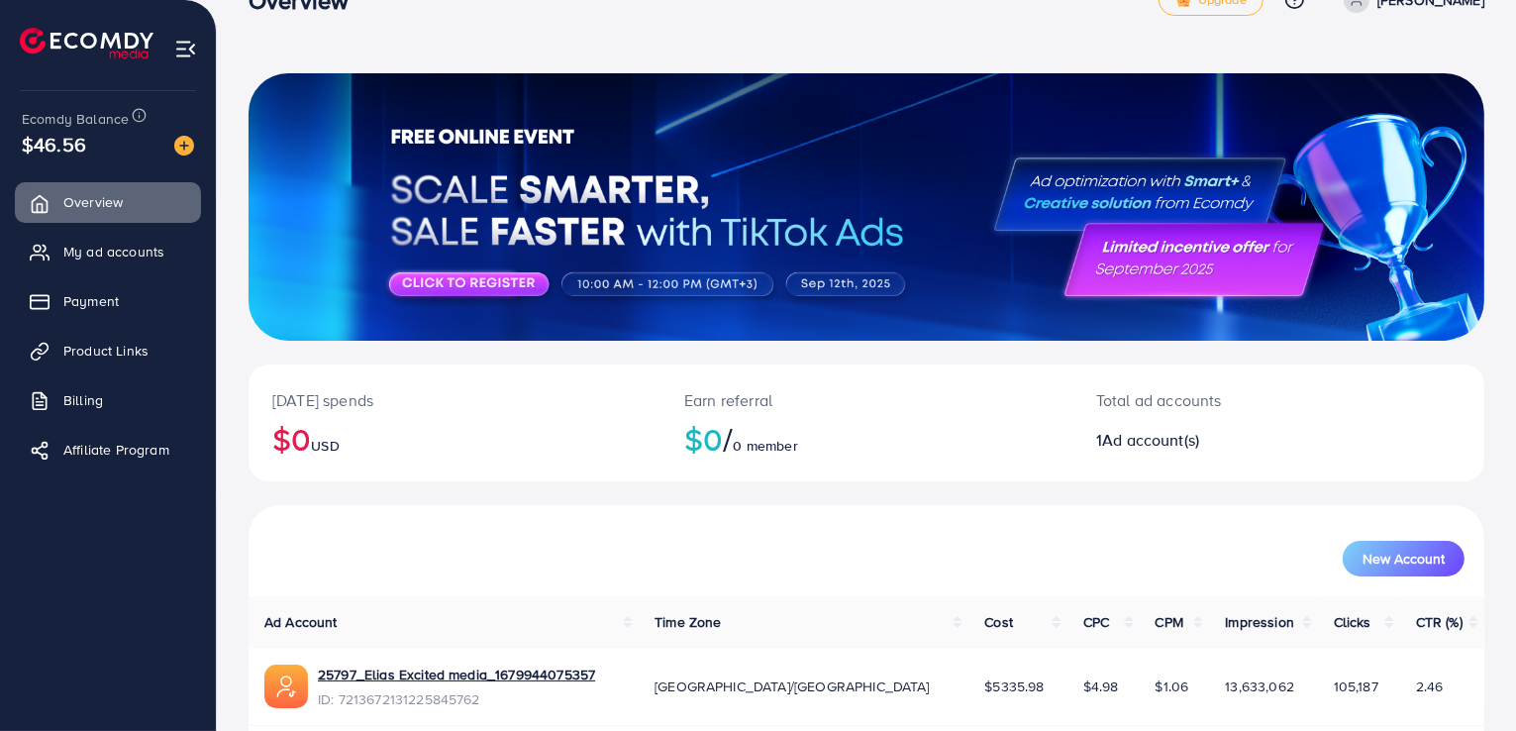
scroll to position [128, 0]
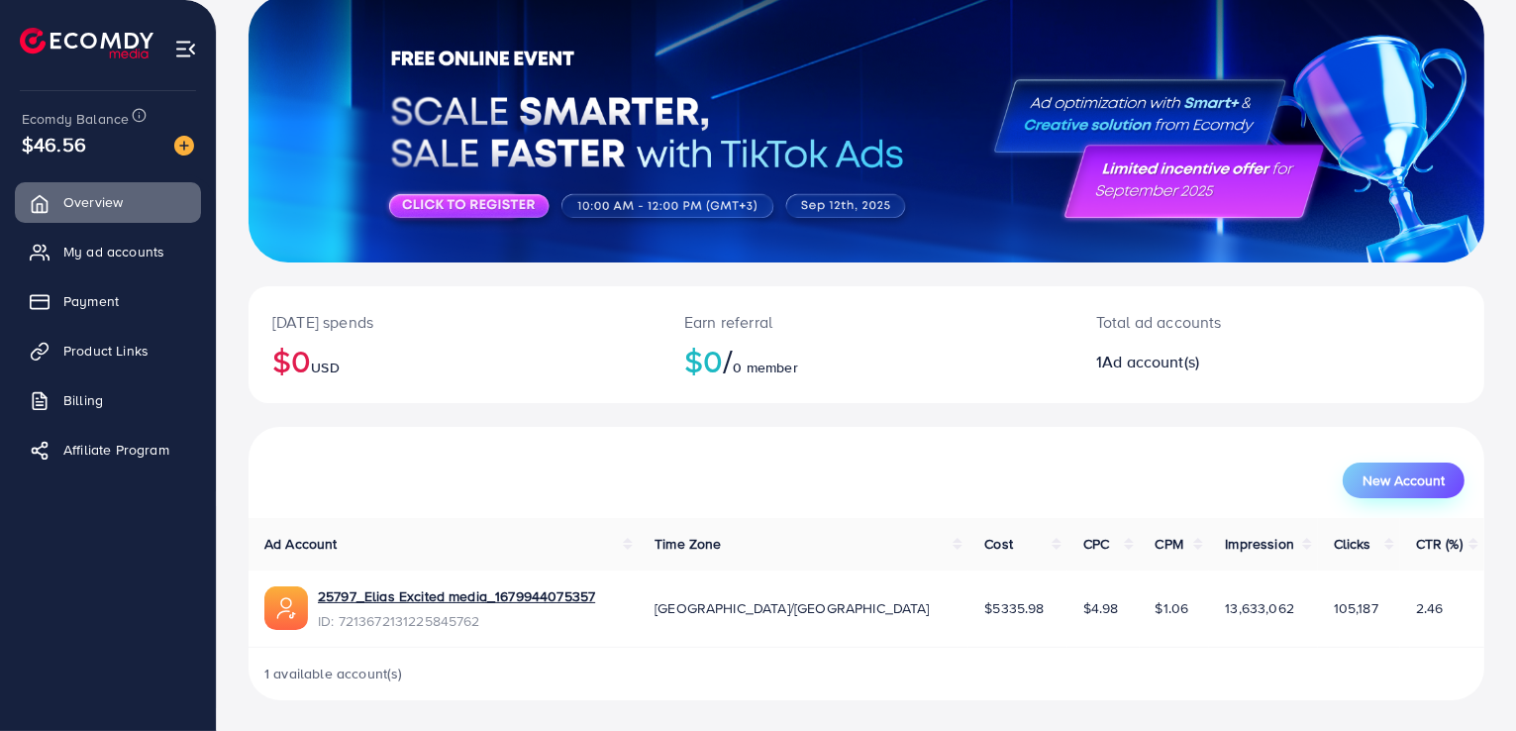
click at [1404, 490] on button "New Account" at bounding box center [1404, 480] width 122 height 36
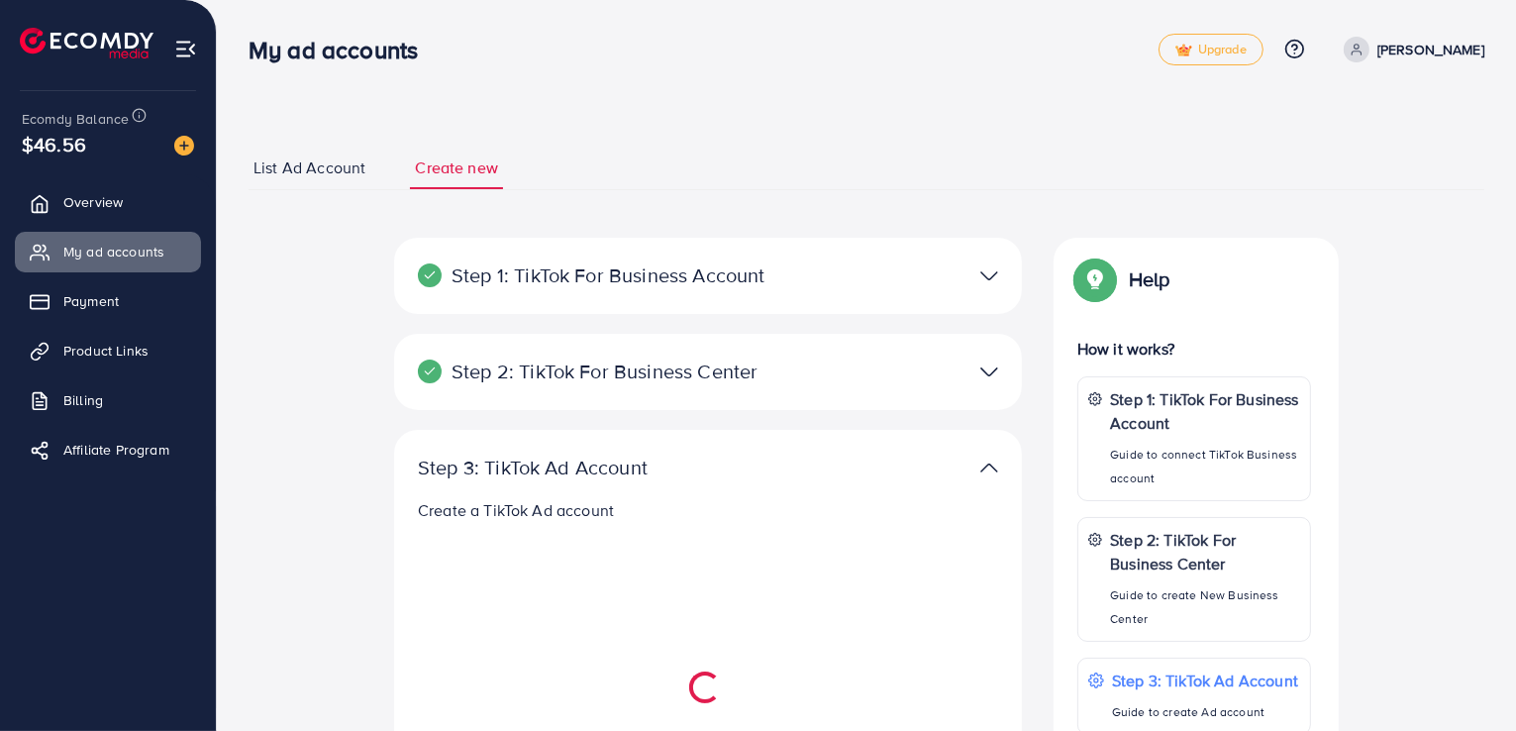
select select
click at [321, 163] on span "List Ad Account" at bounding box center [309, 167] width 112 height 23
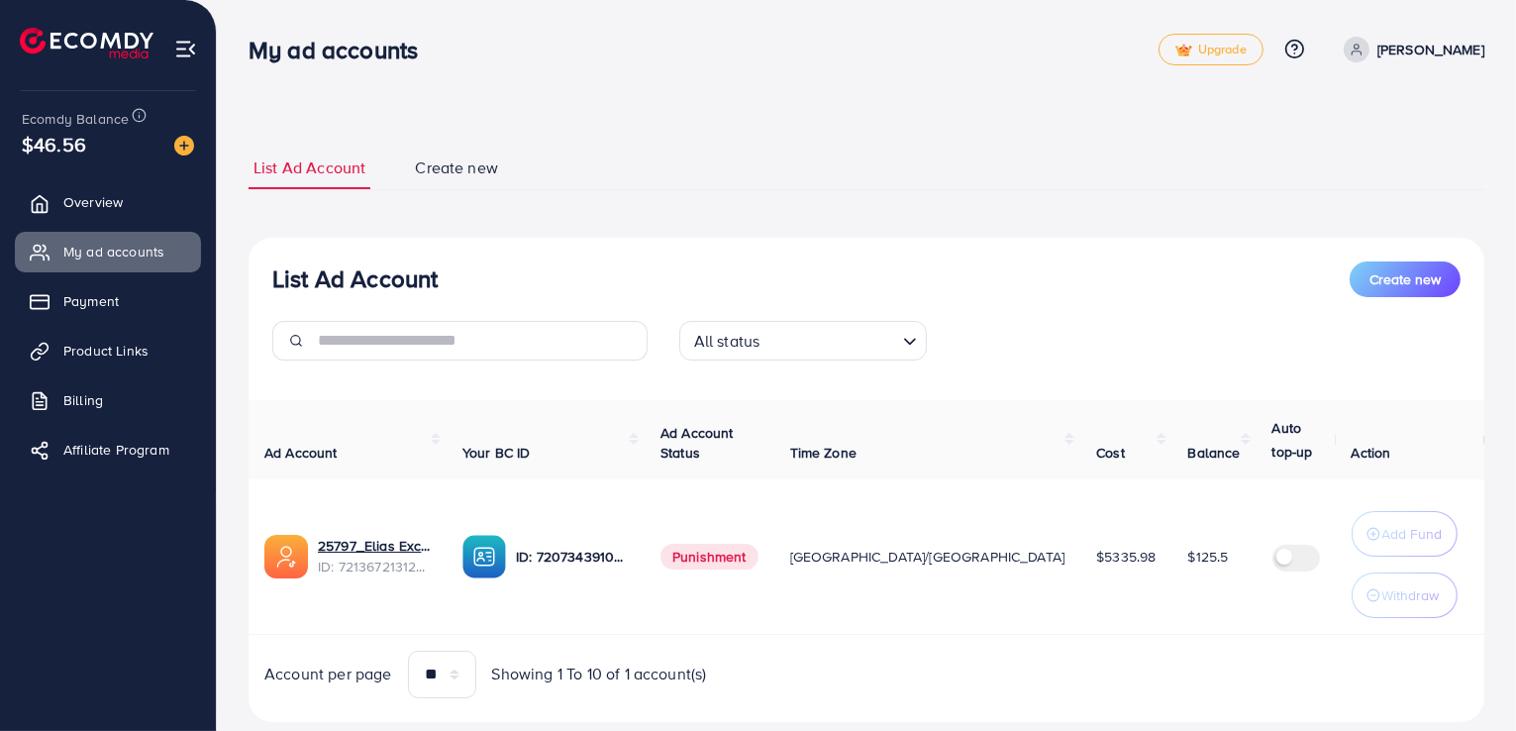
click at [103, 278] on ul "Overview My ad accounts Payment Product Links Billing Affiliate Program" at bounding box center [108, 332] width 216 height 316
click at [119, 355] on span "Product Links" at bounding box center [110, 351] width 85 height 20
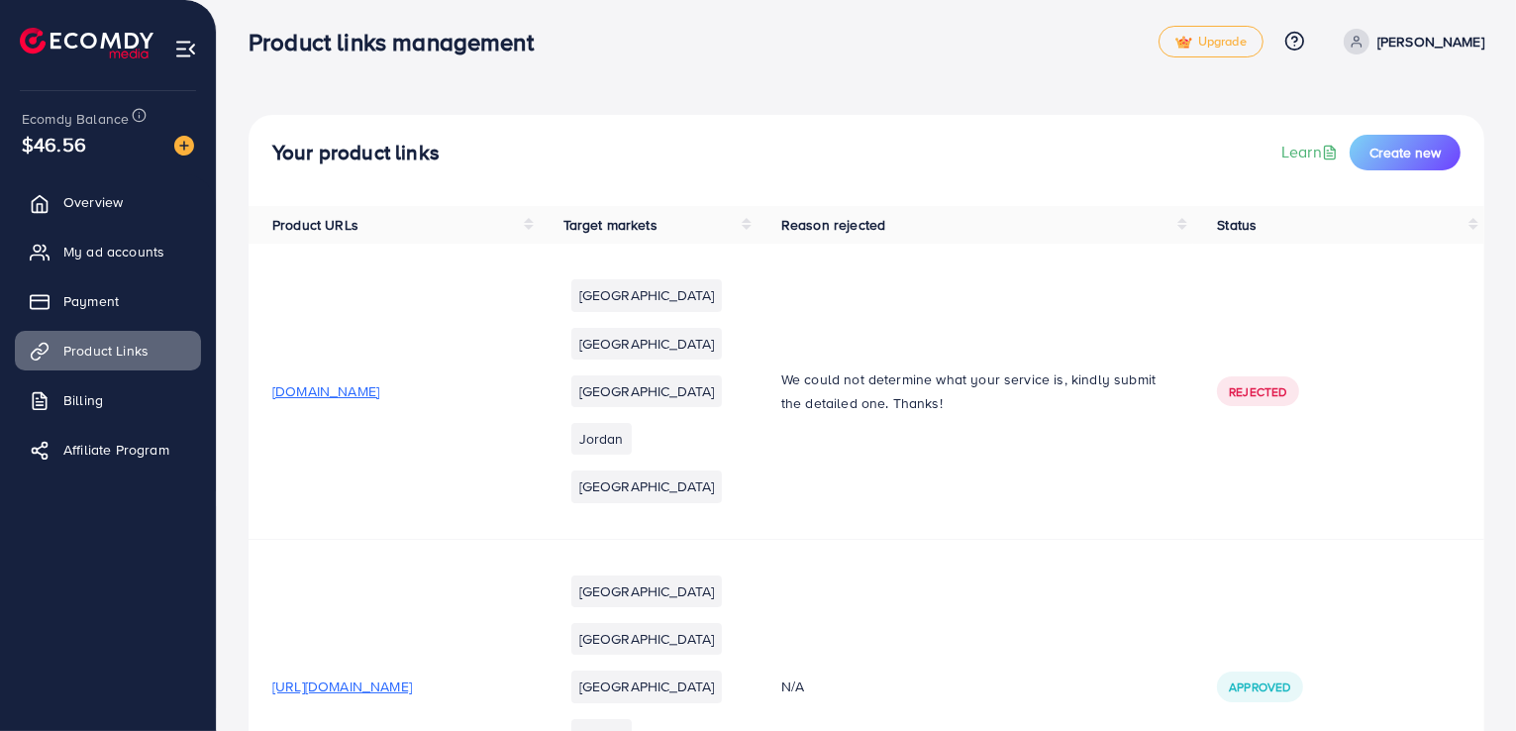
scroll to position [10, 0]
click at [93, 397] on span "Billing" at bounding box center [88, 400] width 40 height 20
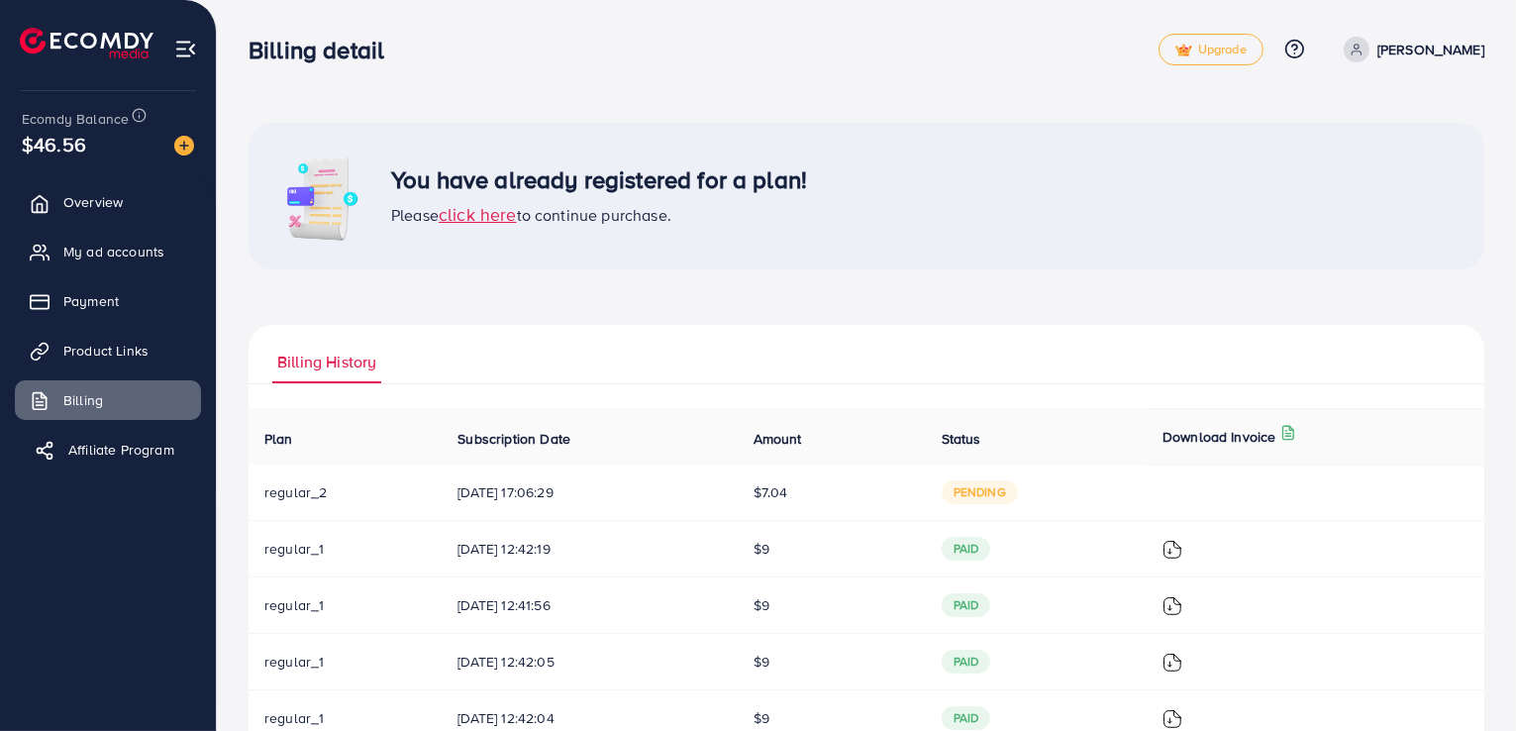
click at [83, 432] on link "Affiliate Program" at bounding box center [108, 450] width 186 height 40
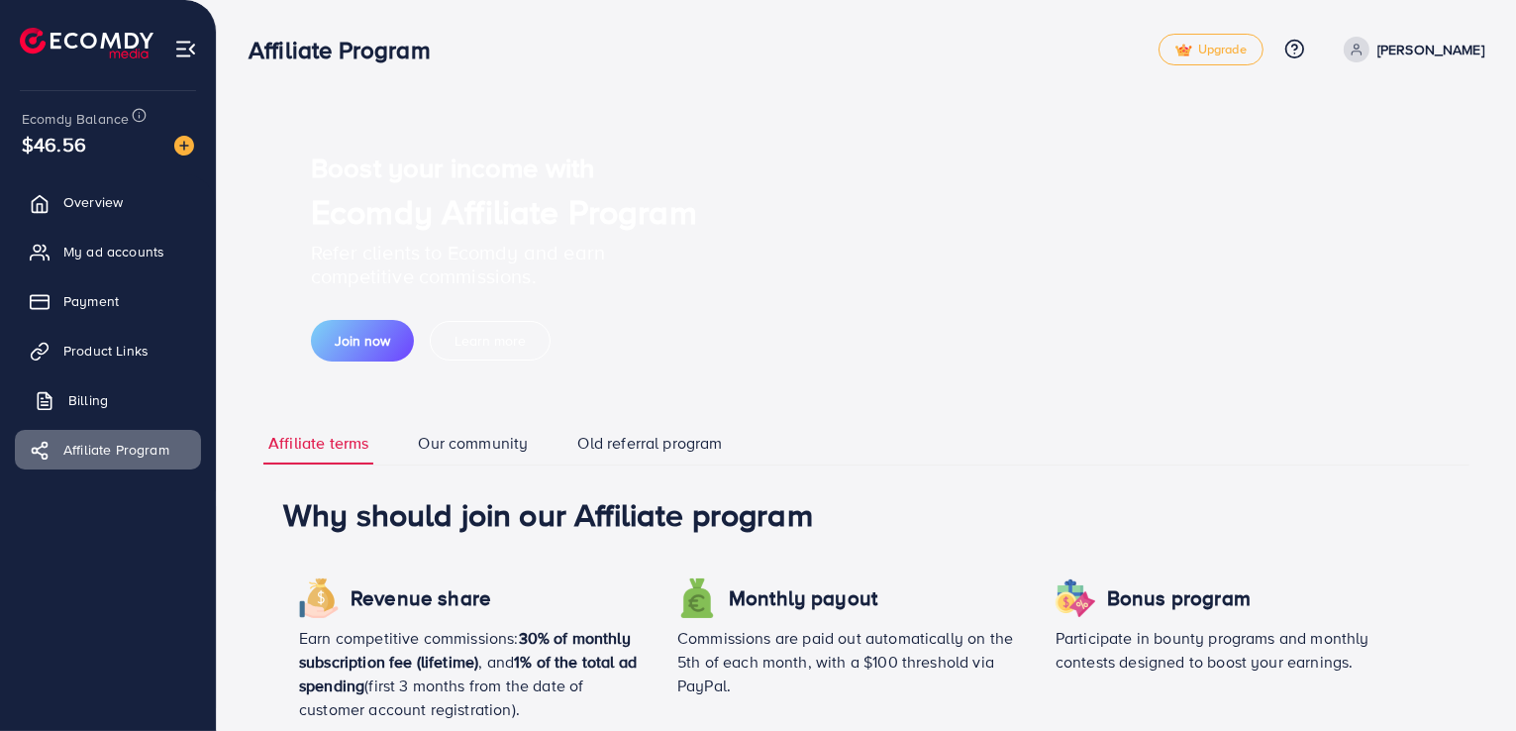
click at [87, 414] on link "Billing" at bounding box center [108, 400] width 186 height 40
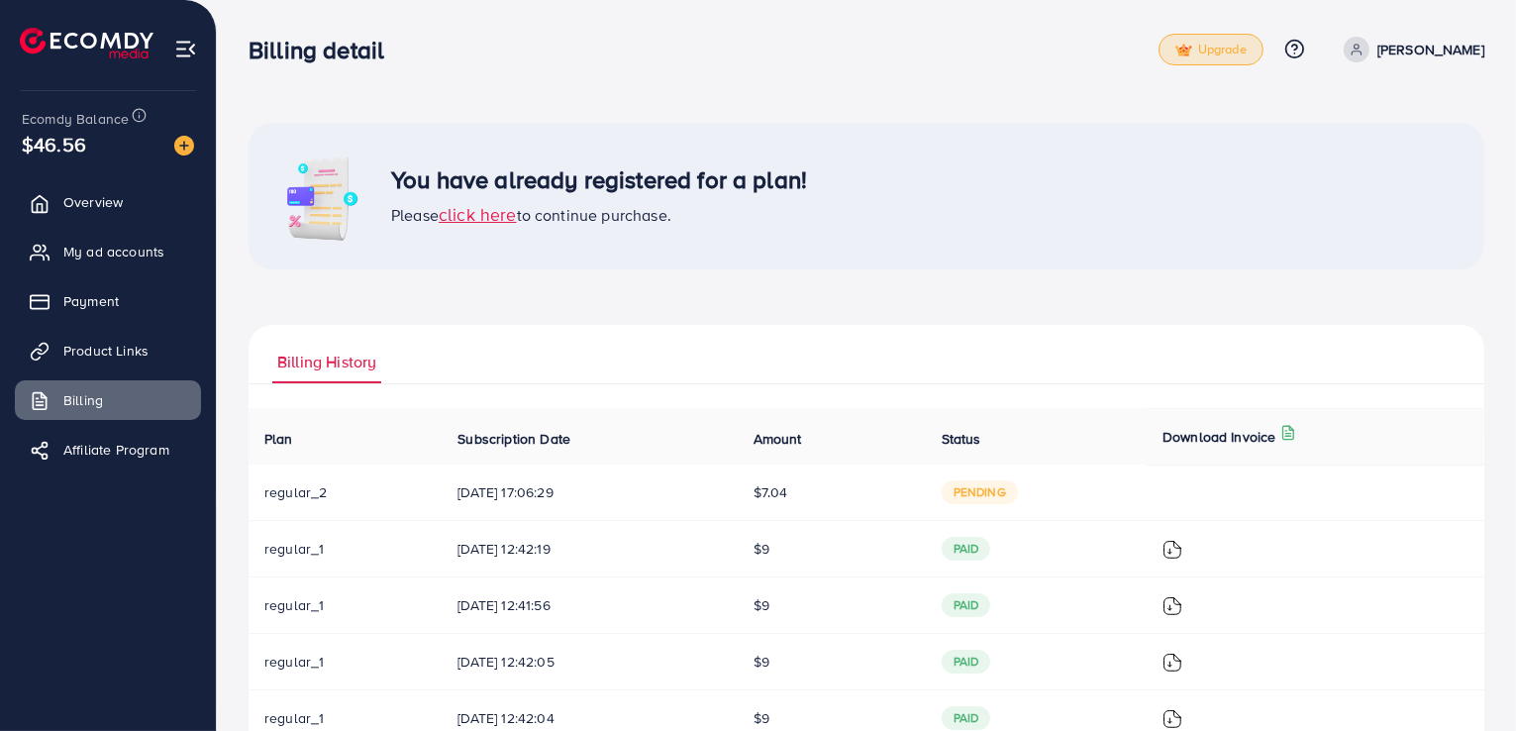
click at [1242, 52] on span "Upgrade" at bounding box center [1210, 50] width 71 height 15
click at [1247, 43] on span "Upgrade" at bounding box center [1210, 50] width 71 height 15
click at [483, 215] on span "click here" at bounding box center [478, 214] width 78 height 25
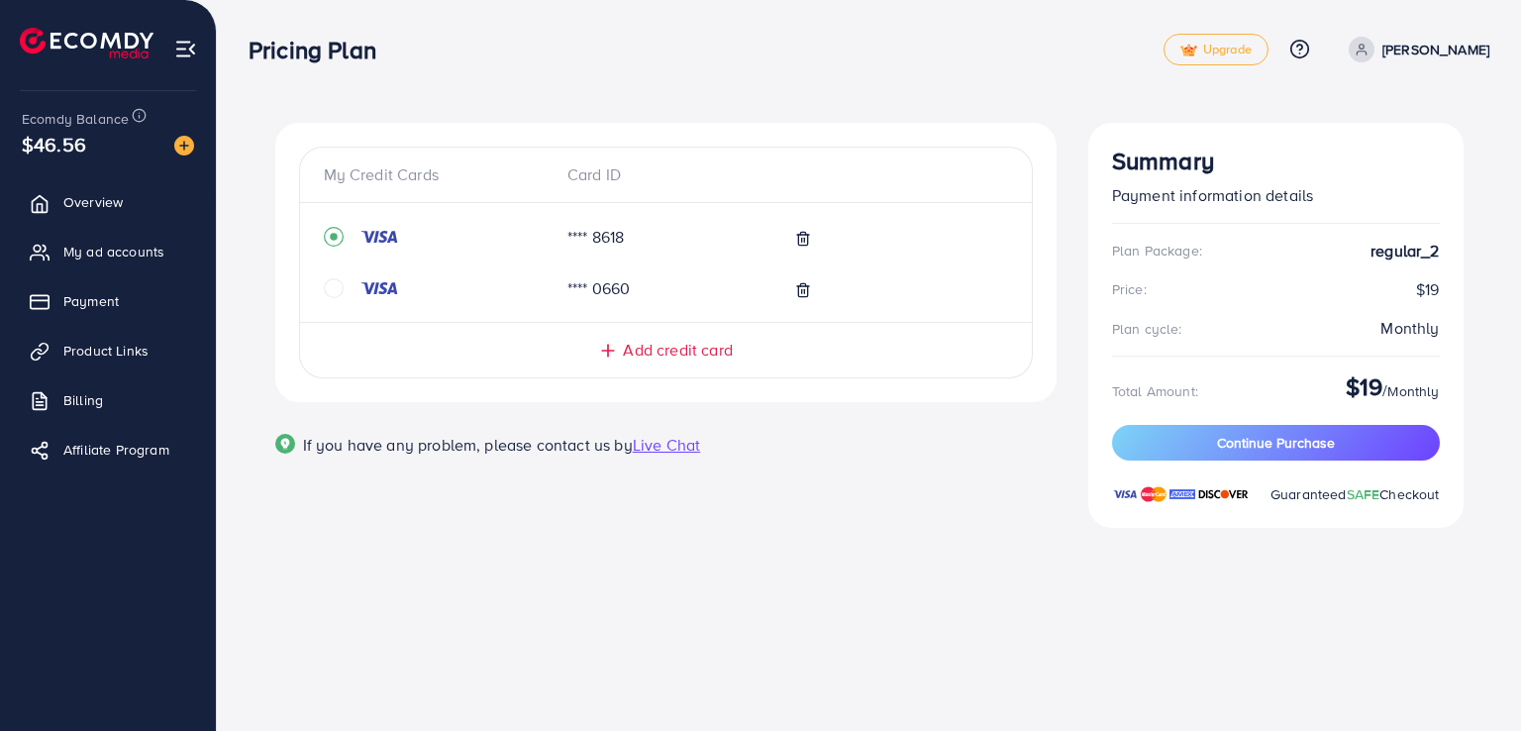
drag, startPoint x: 1390, startPoint y: 371, endPoint x: 1438, endPoint y: 381, distance: 48.5
click at [1438, 381] on div "$19 / Monthly" at bounding box center [1393, 390] width 94 height 37
click at [1395, 389] on span "Monthly" at bounding box center [1412, 391] width 51 height 20
click at [1228, 56] on span "Upgrade" at bounding box center [1215, 50] width 71 height 15
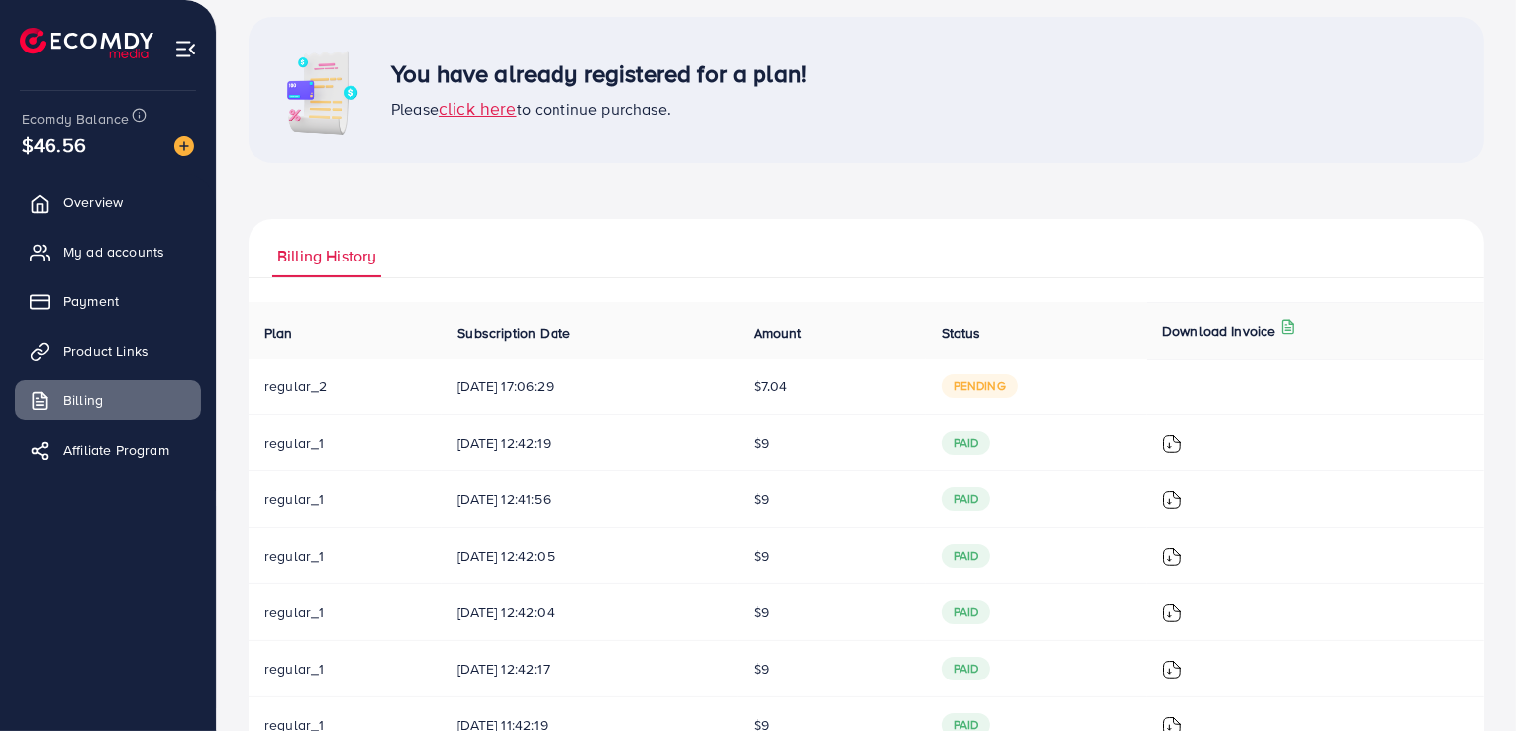
scroll to position [198, 0]
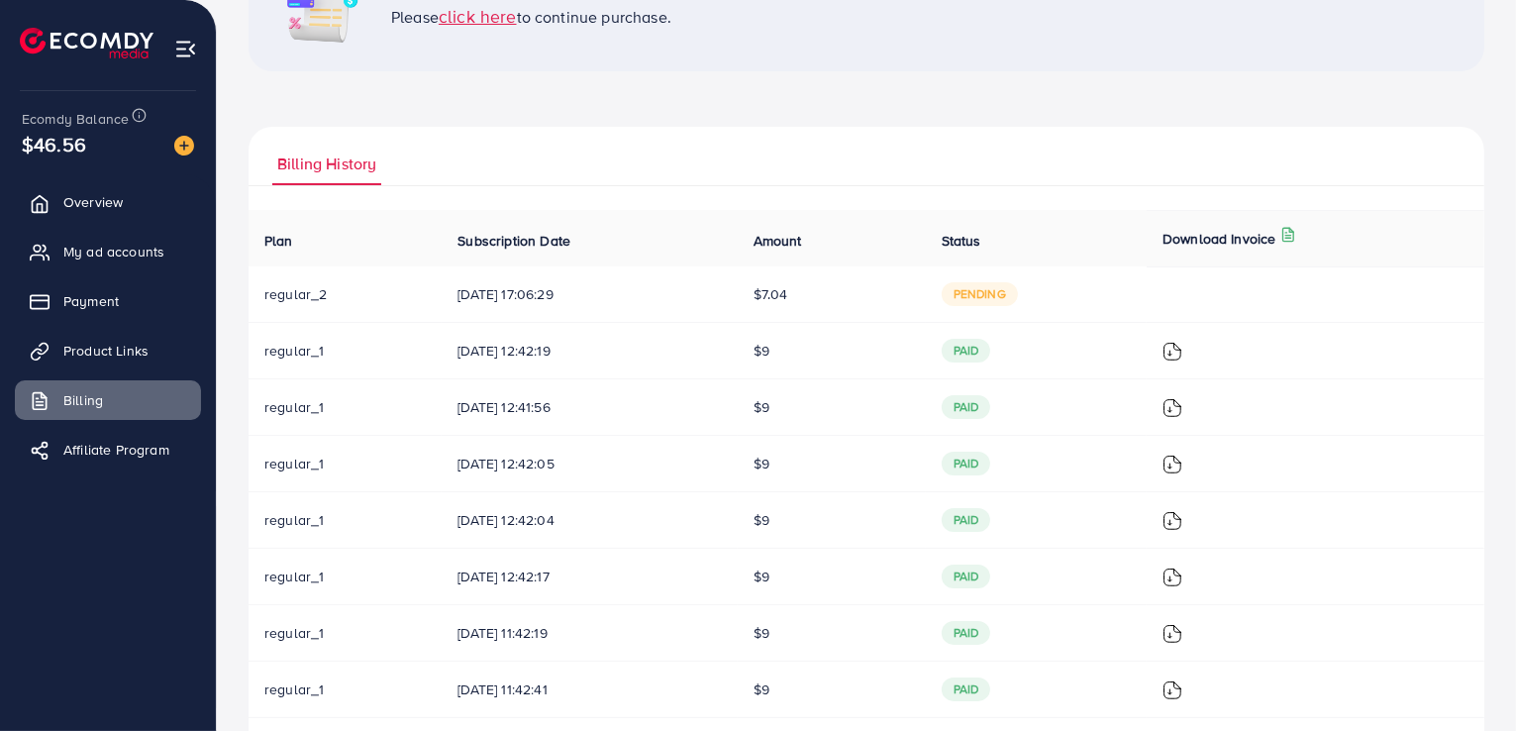
click at [552, 305] on td "06/09/2025, 17:06:29" at bounding box center [589, 294] width 295 height 56
click at [926, 270] on td "$7.04" at bounding box center [832, 294] width 188 height 56
click at [685, 302] on span "06/09/2025, 17:06:29" at bounding box center [588, 294] width 263 height 20
click at [1224, 297] on td at bounding box center [1316, 294] width 338 height 56
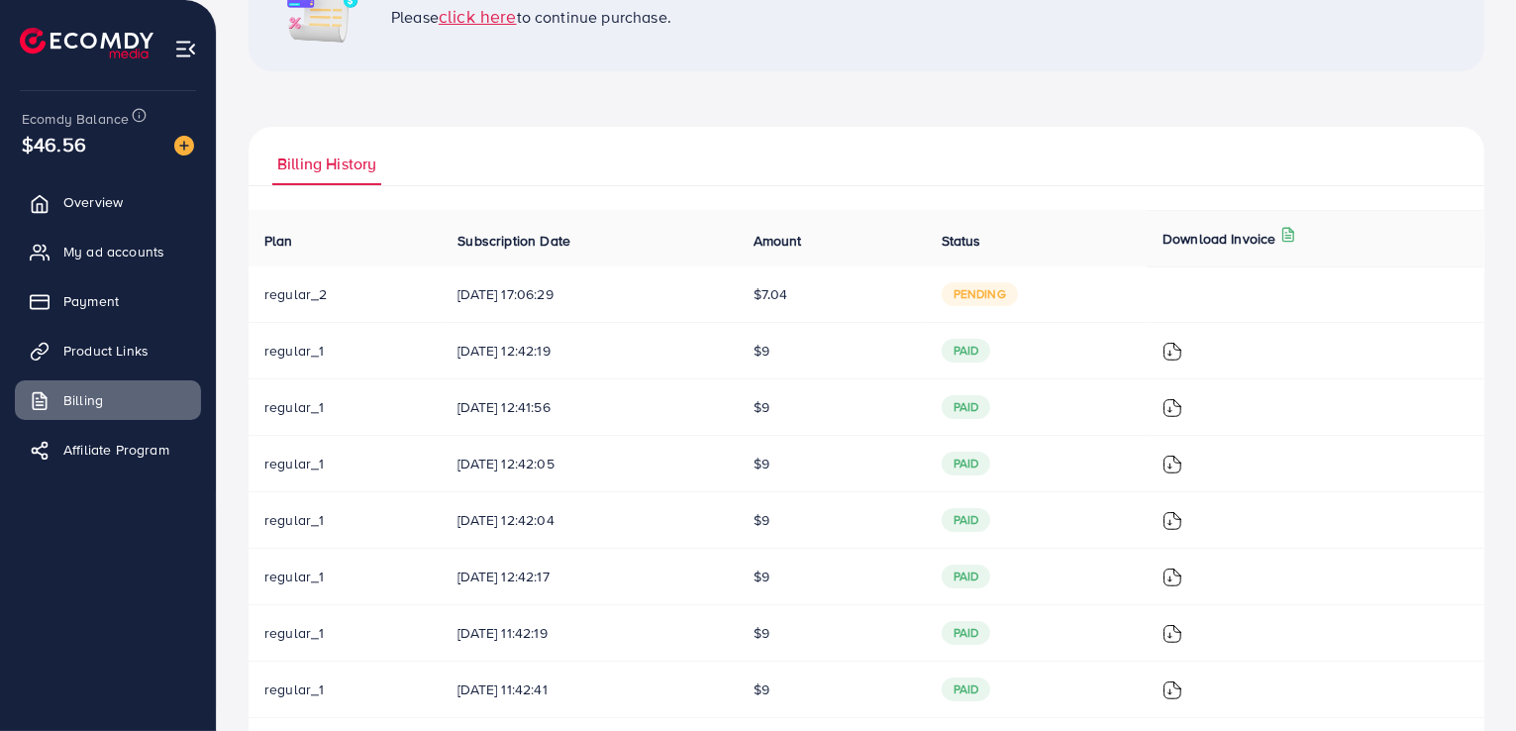
click at [1224, 297] on td at bounding box center [1316, 294] width 338 height 56
drag, startPoint x: 226, startPoint y: 302, endPoint x: 697, endPoint y: 302, distance: 471.3
click at [697, 302] on div "You have already registered for a plan! Please click here to continue purchase.…" at bounding box center [866, 366] width 1299 height 1129
click at [673, 306] on td "06/09/2025, 17:06:29" at bounding box center [589, 294] width 295 height 56
drag, startPoint x: 673, startPoint y: 306, endPoint x: 1261, endPoint y: 280, distance: 588.7
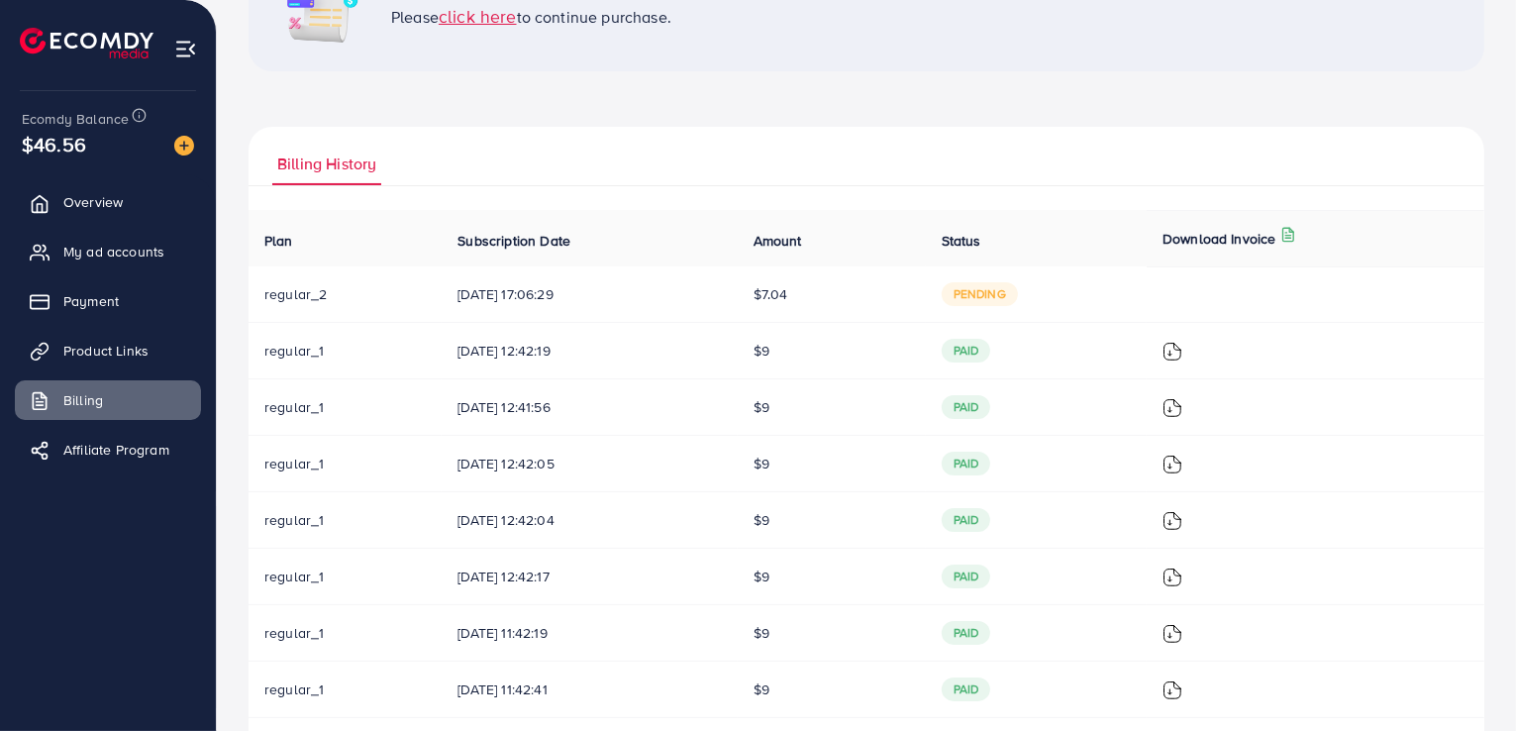
click at [1261, 280] on tr "regular_2 06/09/2025, 17:06:29 $7.04 pending" at bounding box center [867, 294] width 1236 height 56
click at [1204, 307] on td at bounding box center [1316, 294] width 338 height 56
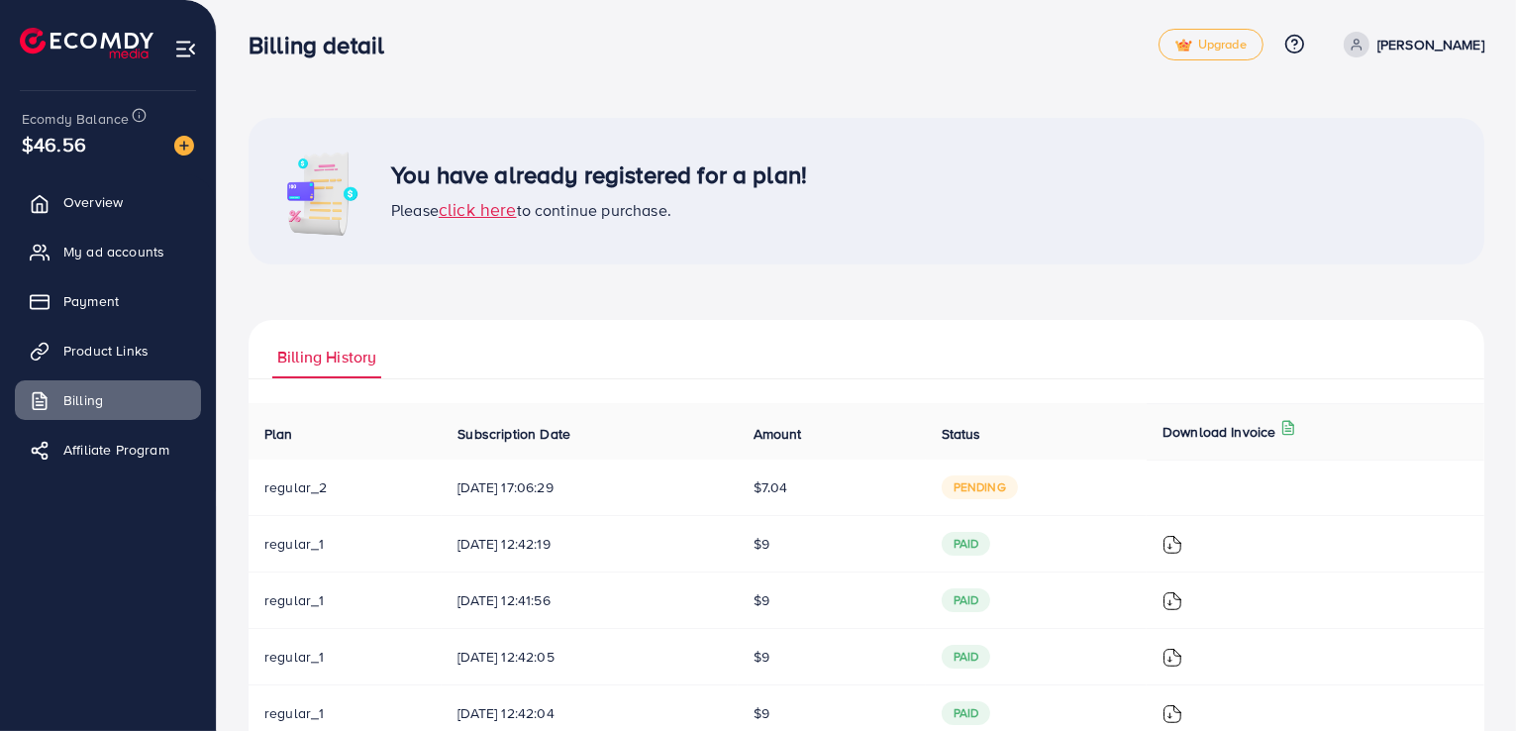
scroll to position [0, 0]
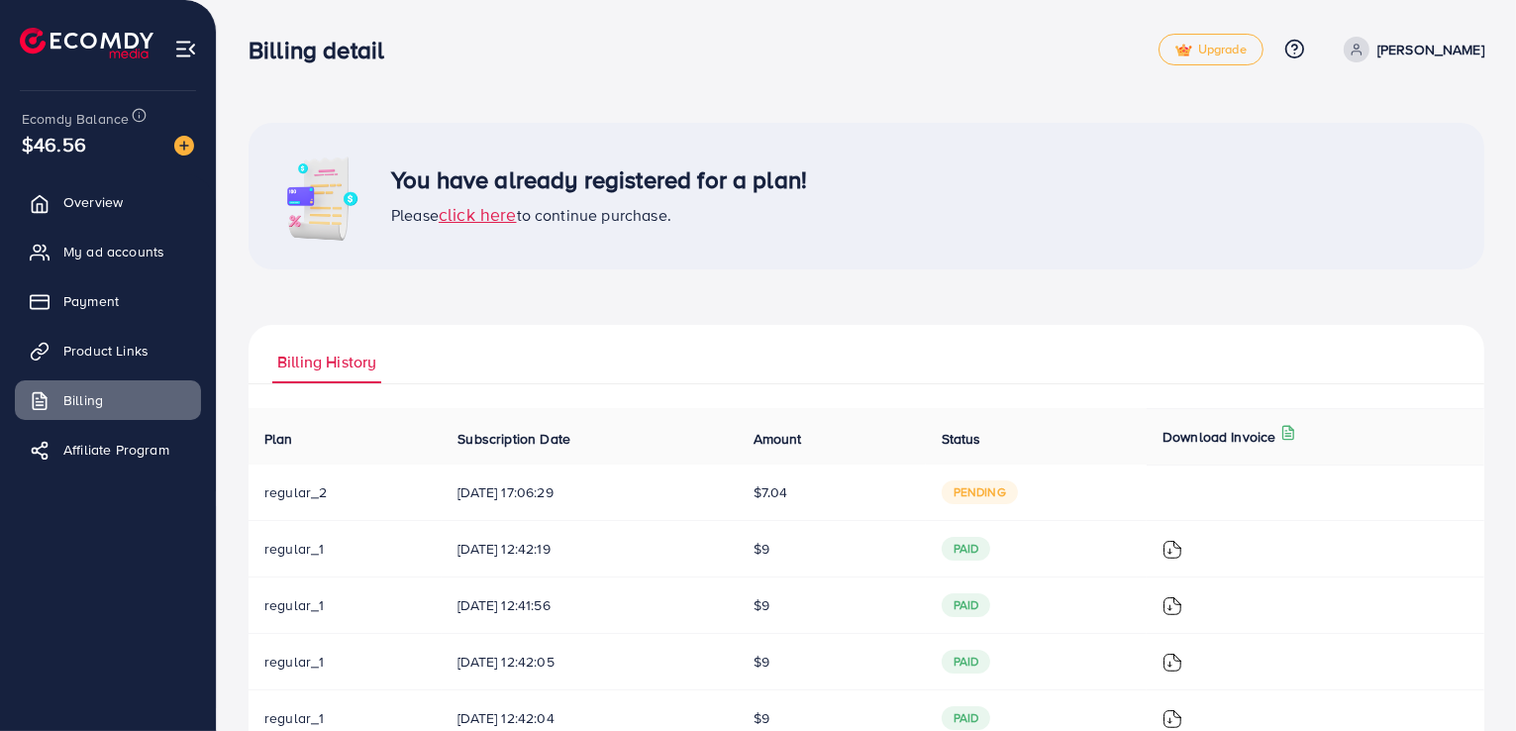
click at [846, 498] on td "$7.04" at bounding box center [832, 492] width 188 height 56
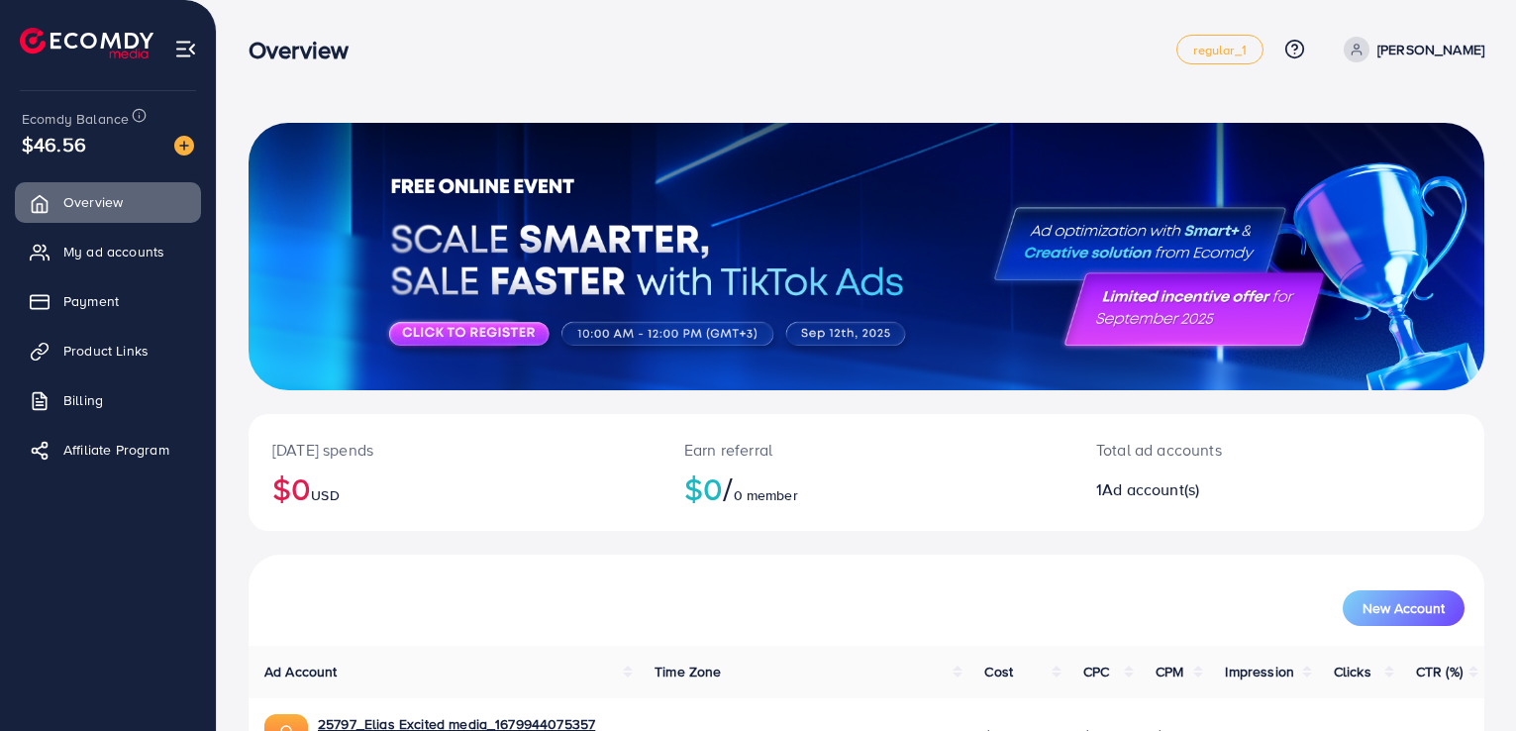
scroll to position [128, 0]
